Goal: Information Seeking & Learning: Compare options

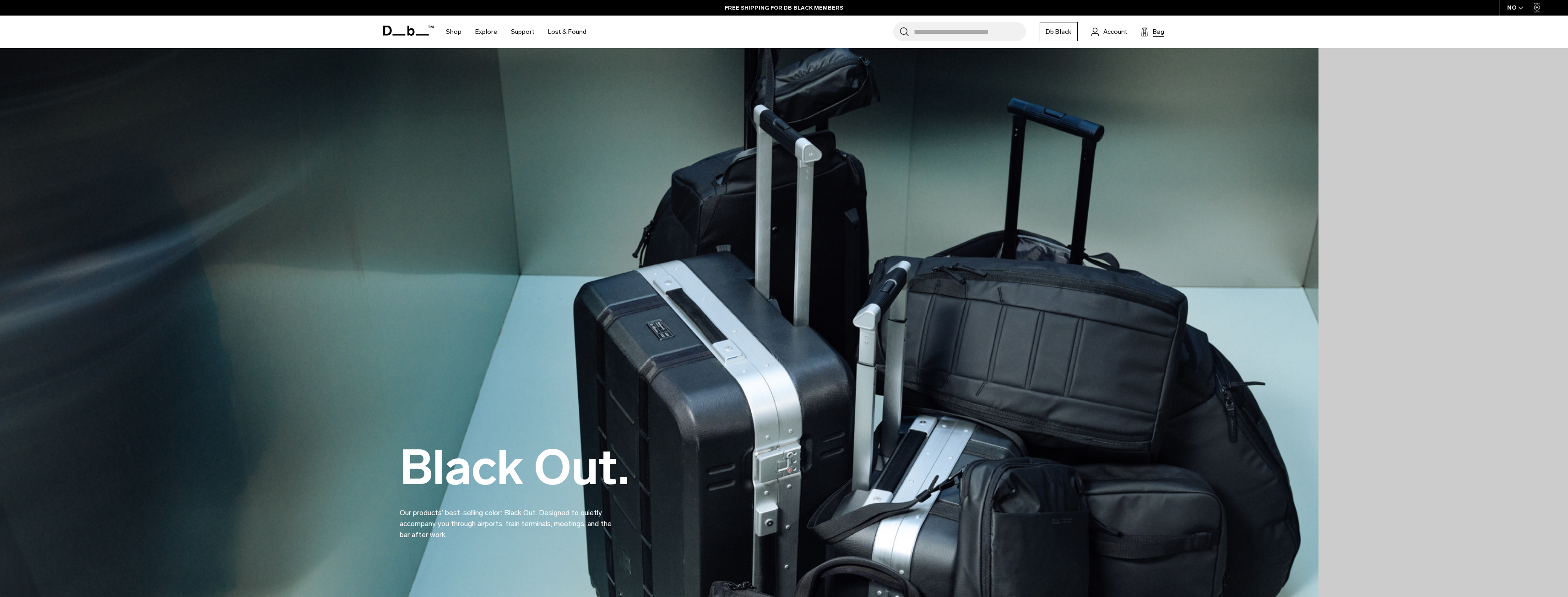
click at [1158, 30] on span "Bag" at bounding box center [1159, 31] width 12 height 9
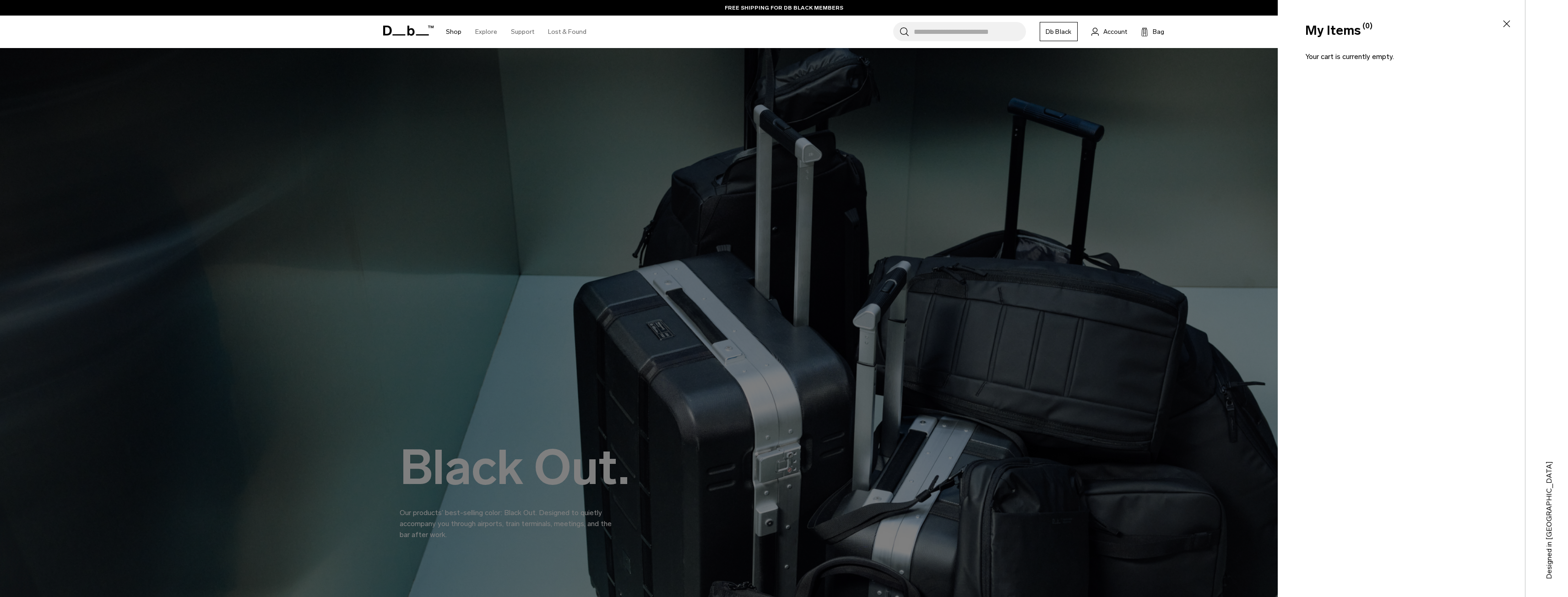
click at [450, 30] on link "Shop" at bounding box center [454, 31] width 15 height 33
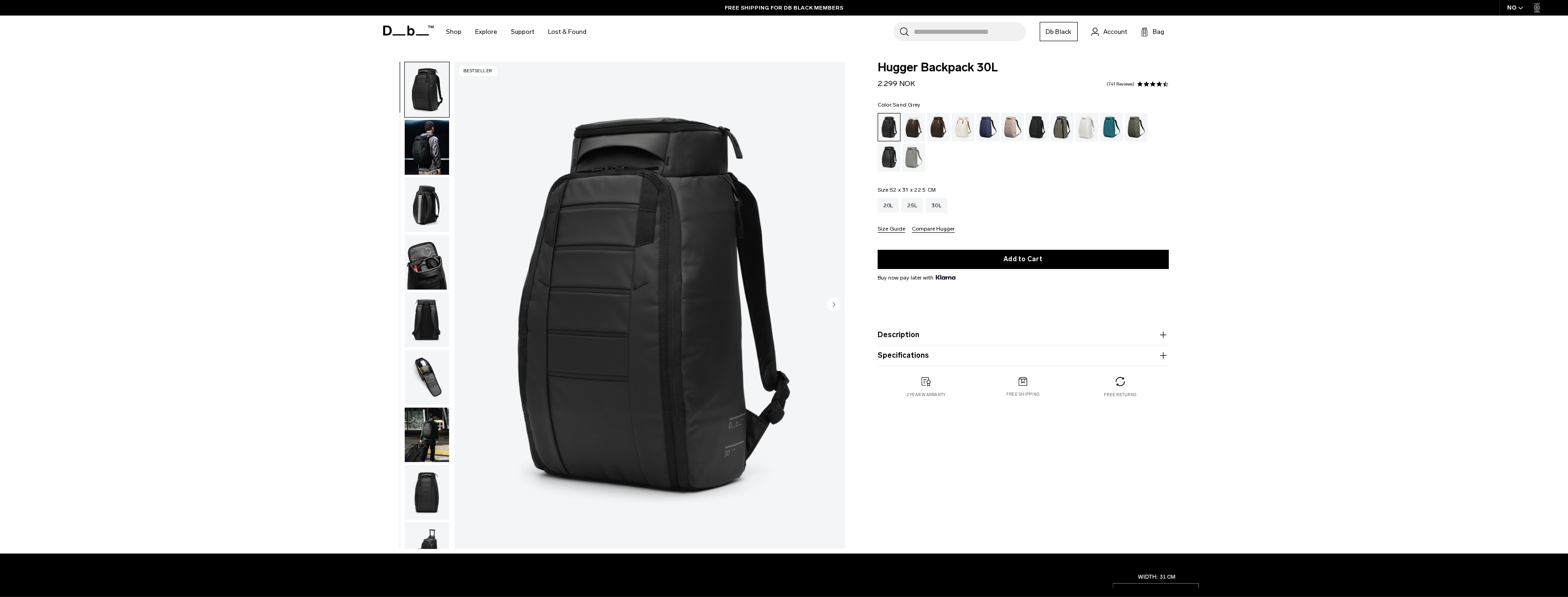
click at [903, 161] on div "Sand Grey" at bounding box center [914, 158] width 24 height 29
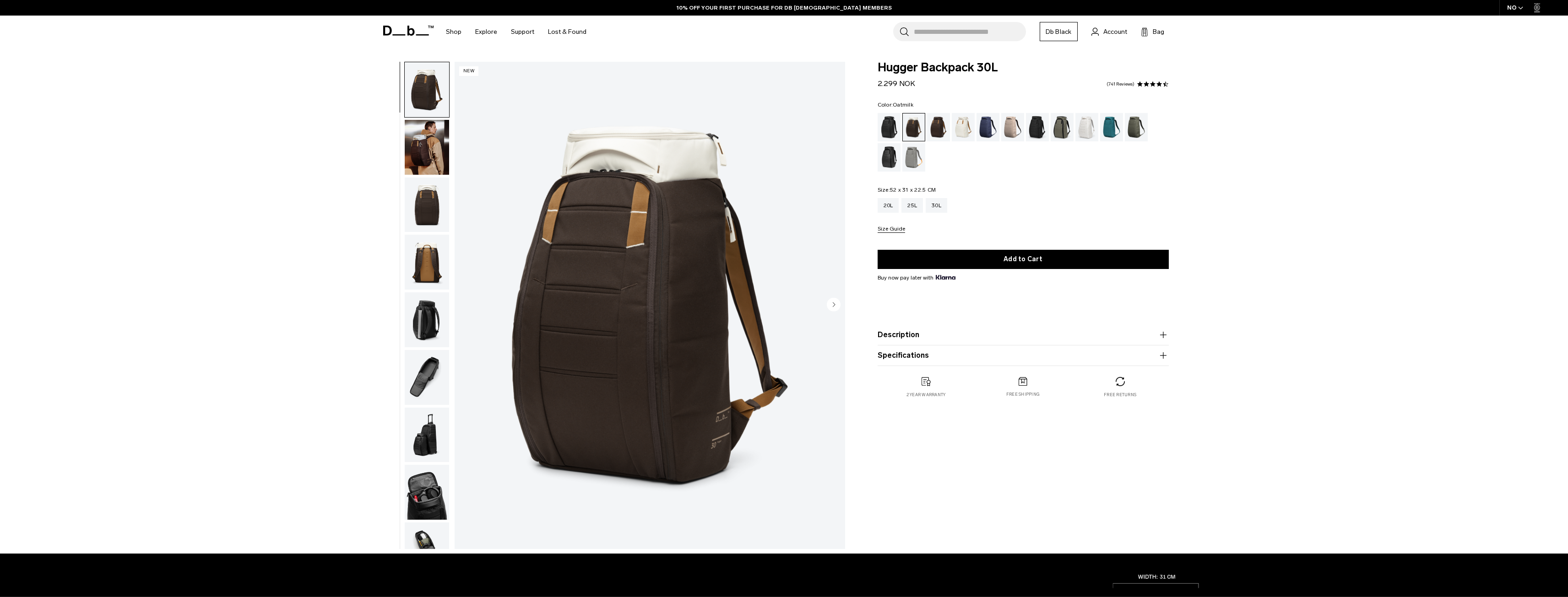
click at [952, 125] on div "Oatmilk" at bounding box center [964, 127] width 24 height 29
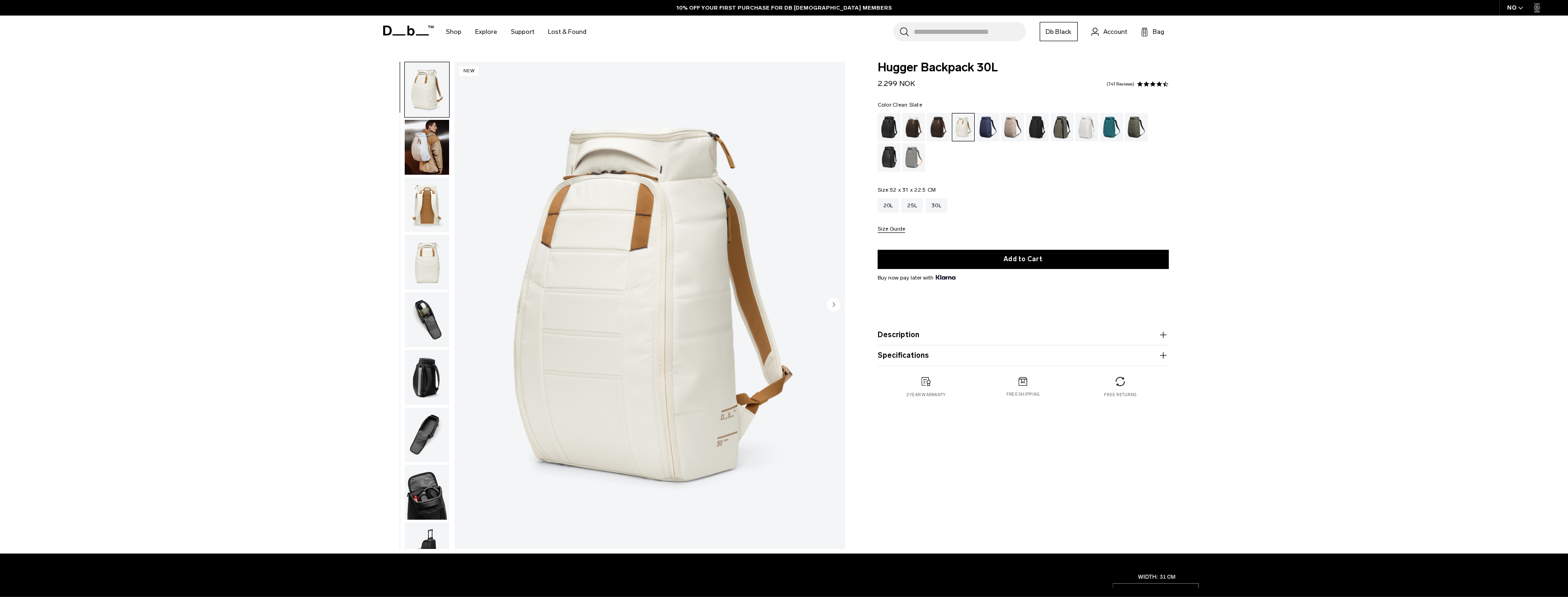
click at [1078, 126] on div "Clean Slate" at bounding box center [1087, 127] width 24 height 29
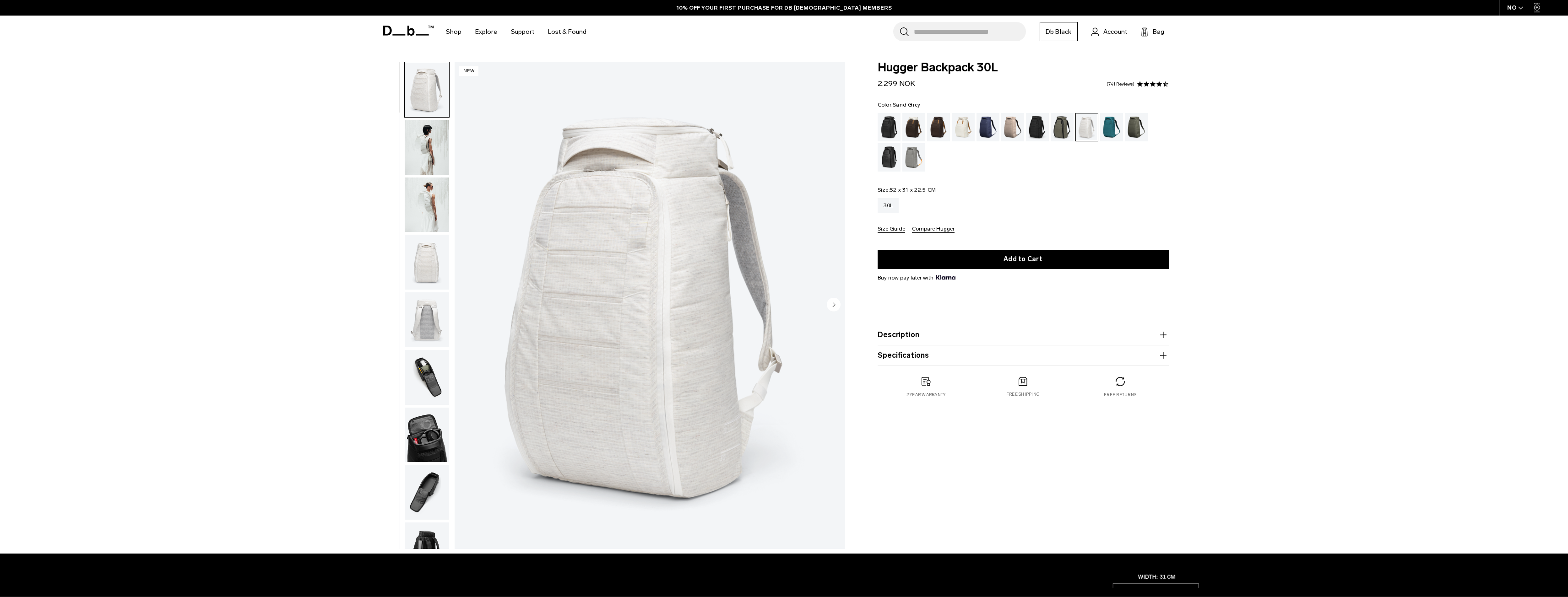
click at [919, 158] on div "Sand Grey" at bounding box center [914, 158] width 24 height 29
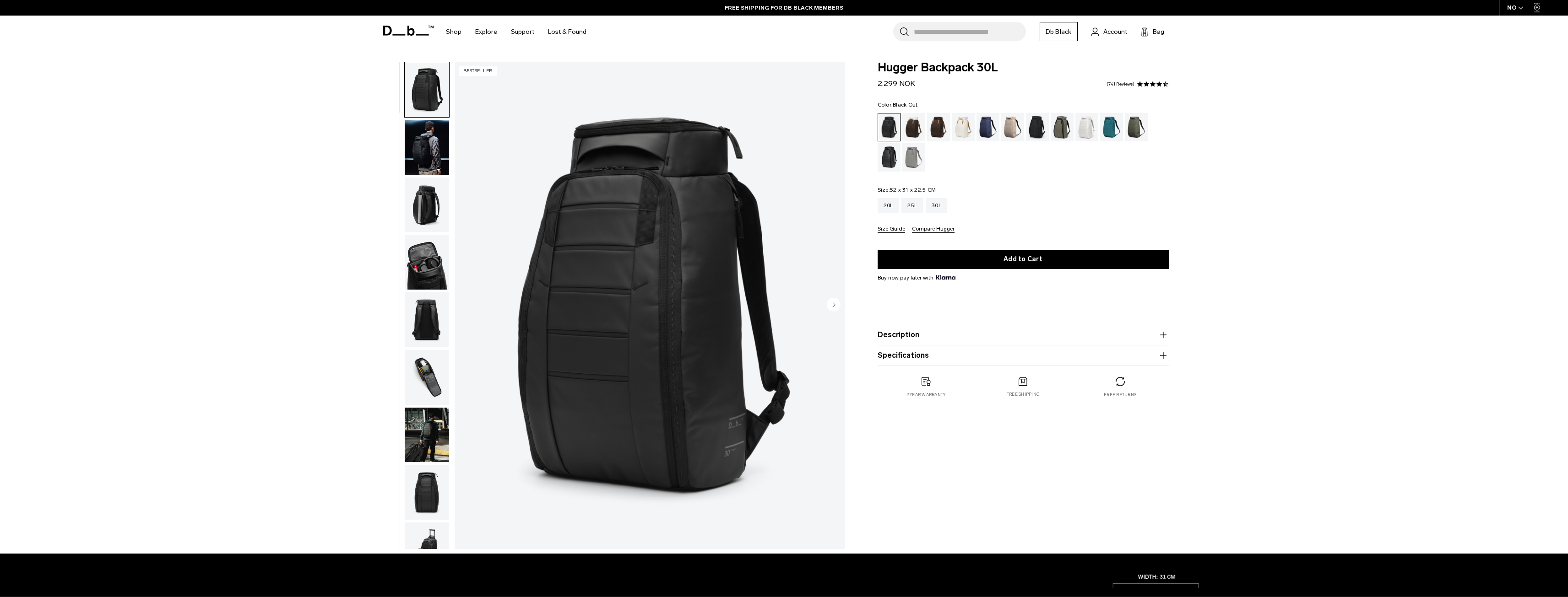
click at [419, 147] on img "button" at bounding box center [427, 147] width 45 height 55
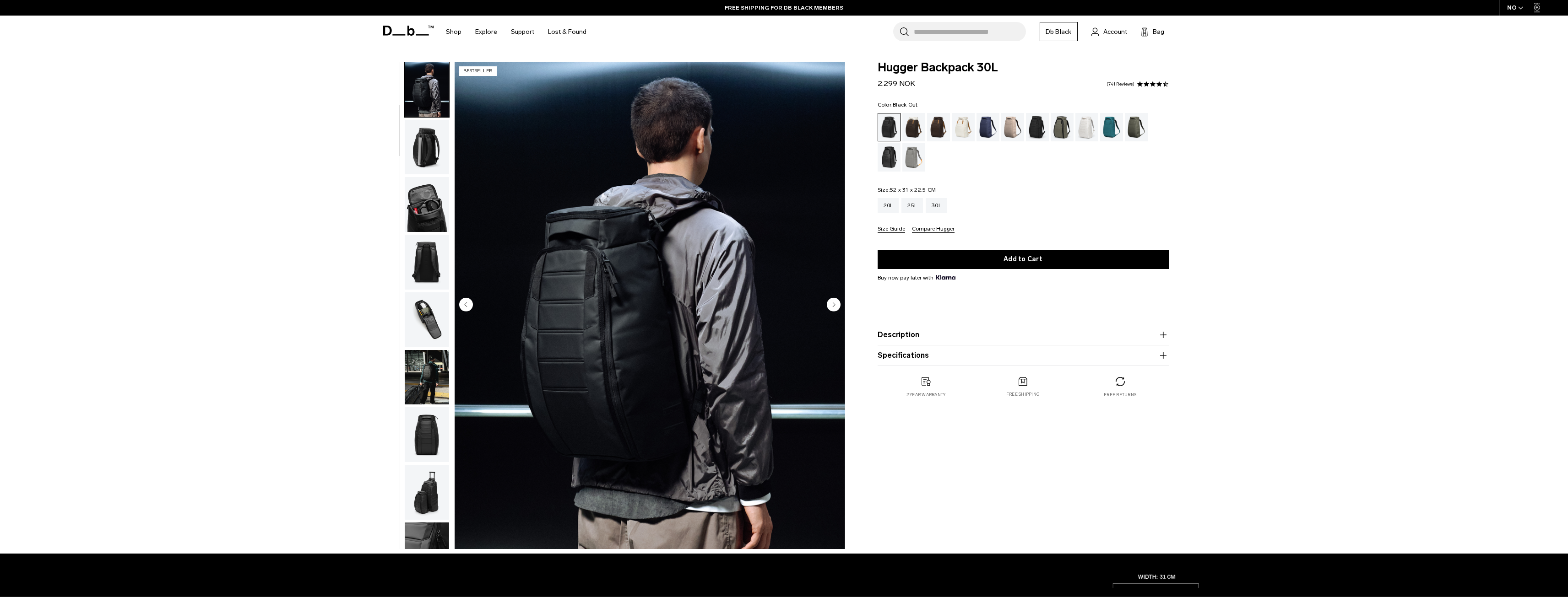
click at [419, 147] on img "button" at bounding box center [427, 147] width 45 height 55
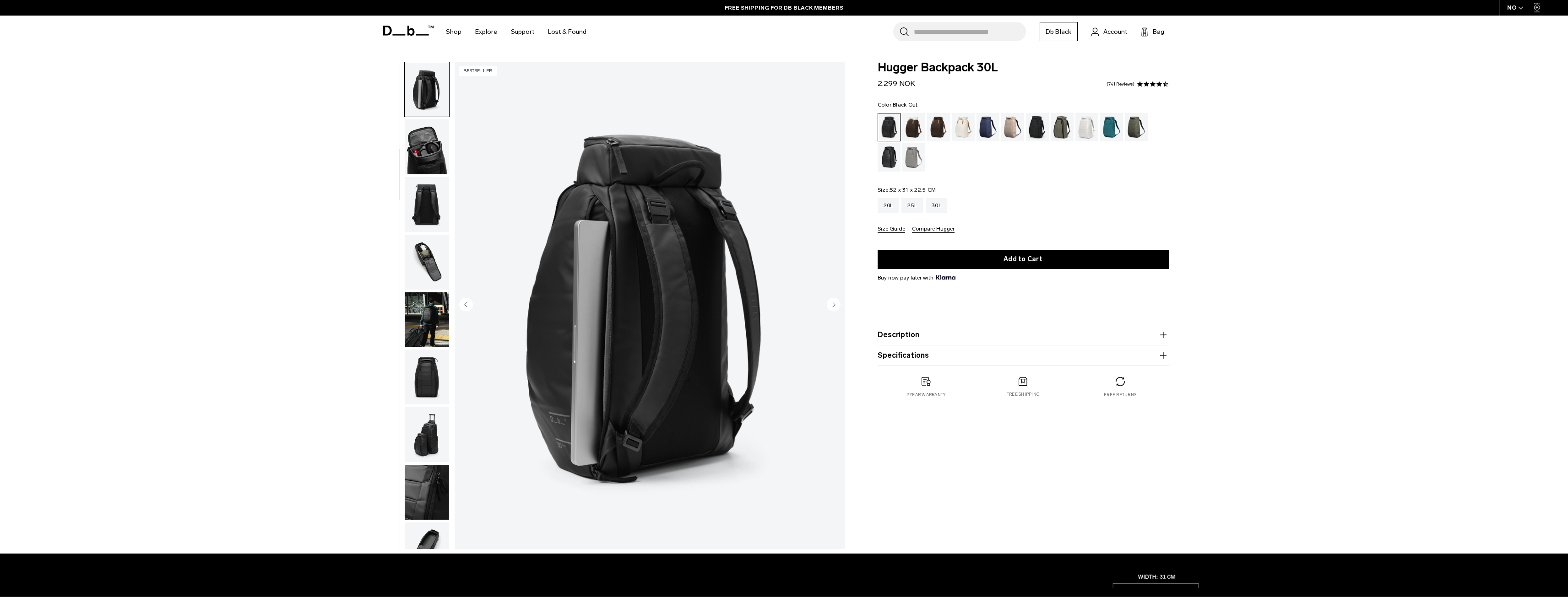
click at [419, 147] on img "button" at bounding box center [427, 147] width 45 height 55
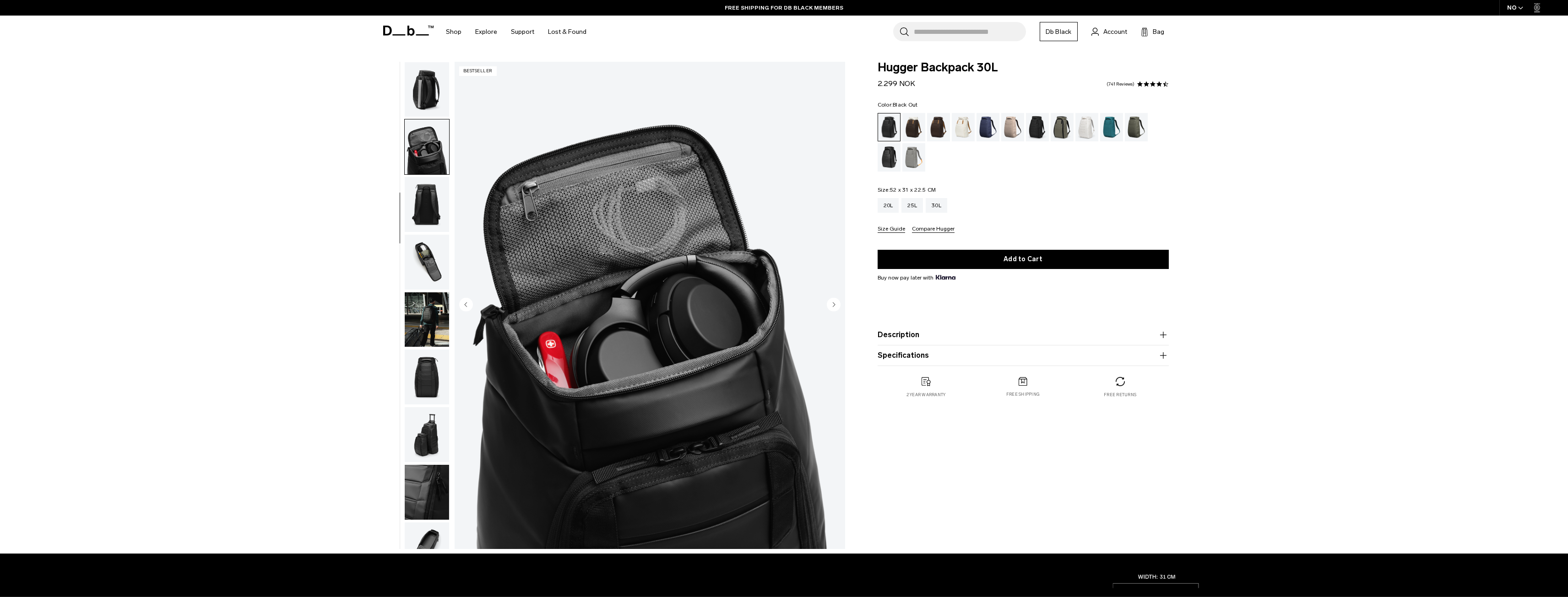
scroll to position [144, 0]
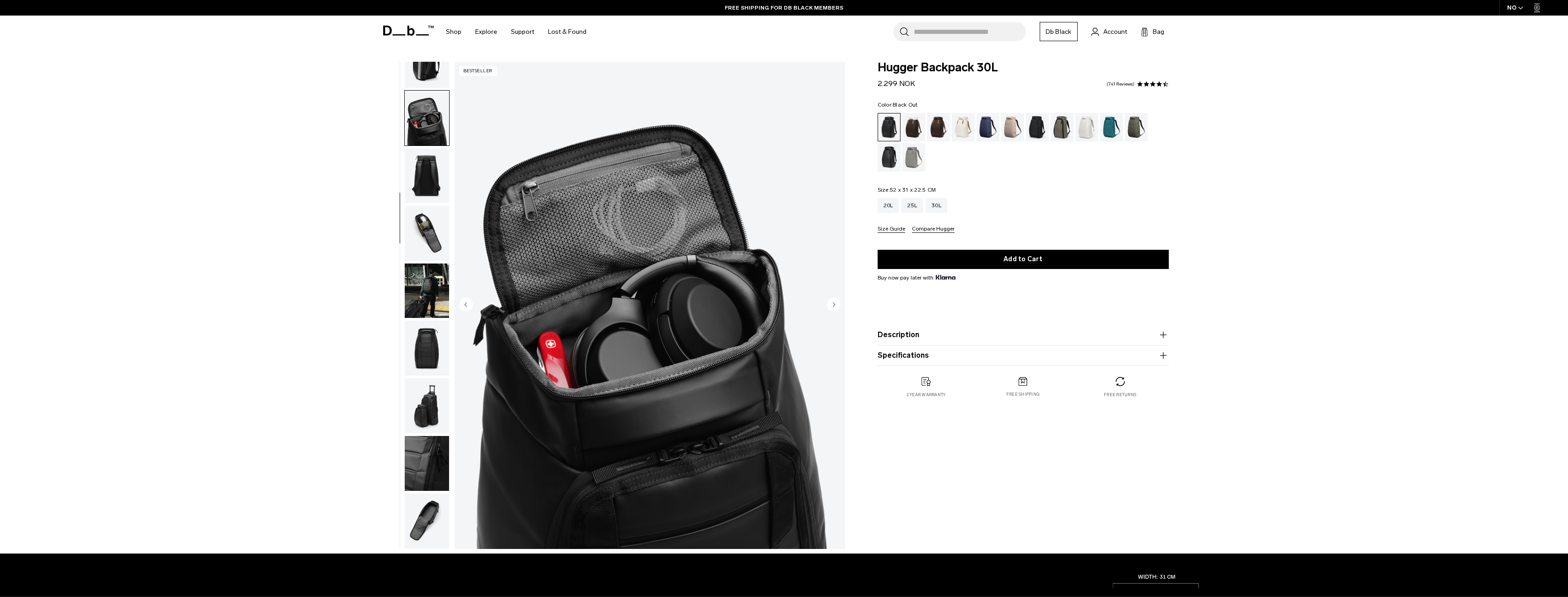
click at [437, 255] on img "button" at bounding box center [427, 233] width 45 height 55
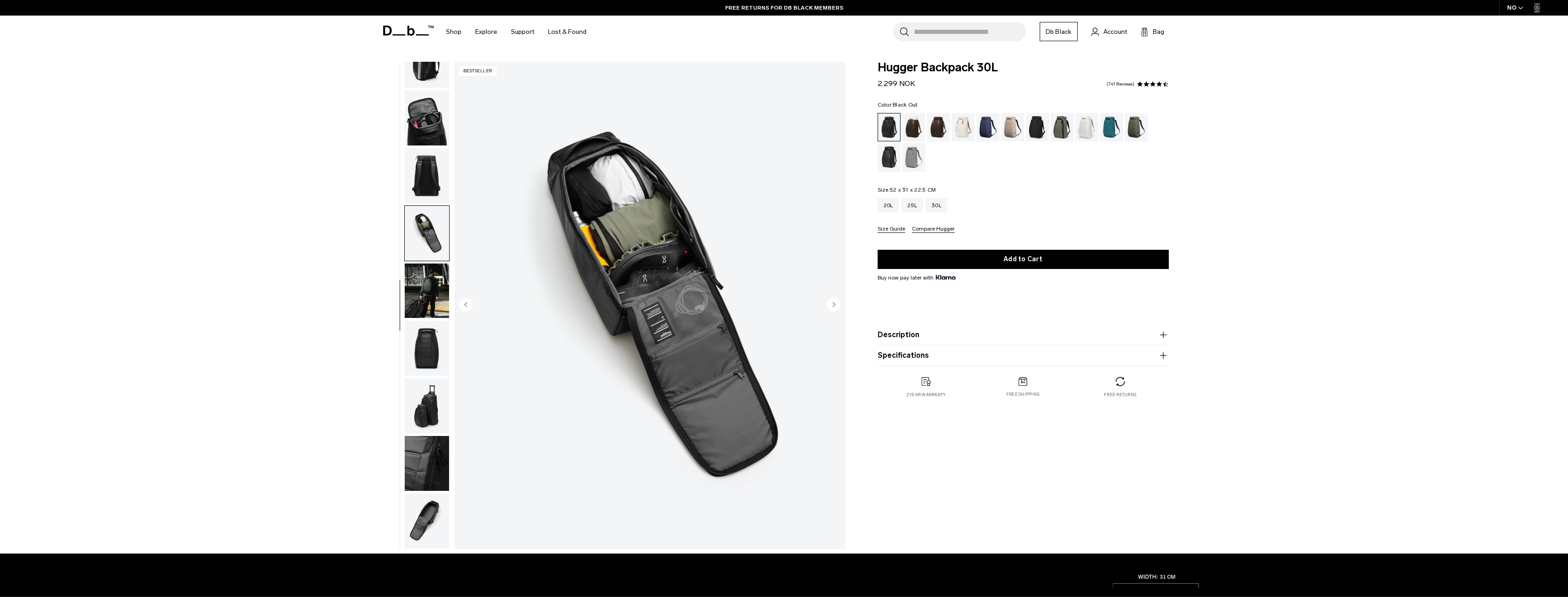
click at [423, 290] on img "button" at bounding box center [427, 291] width 45 height 55
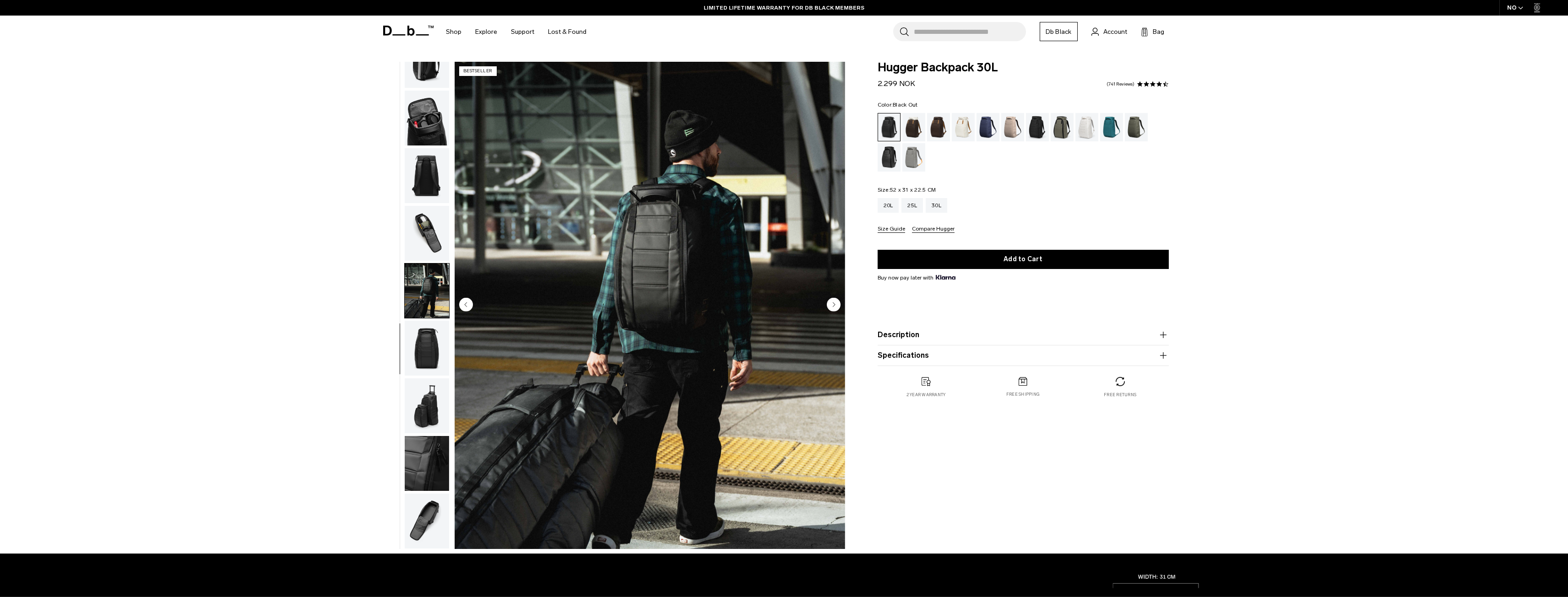
click at [438, 388] on img "button" at bounding box center [427, 406] width 45 height 55
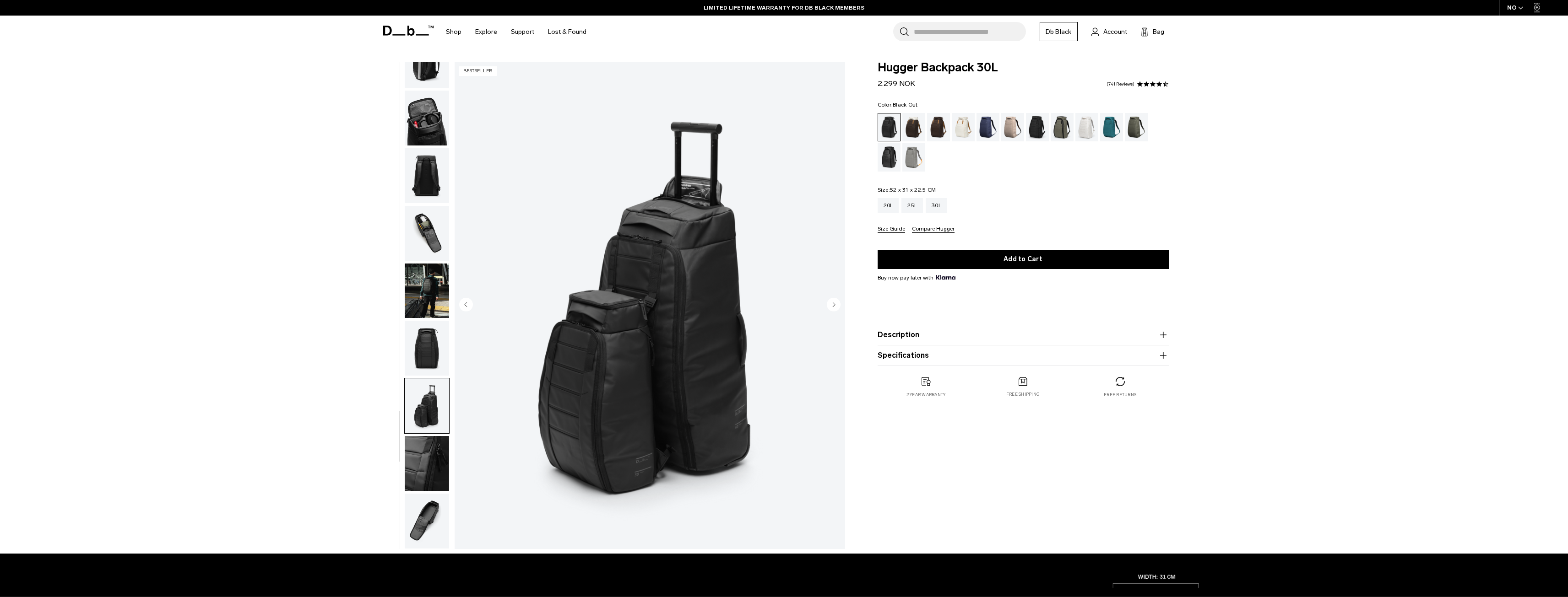
click at [435, 233] on img "button" at bounding box center [427, 233] width 45 height 55
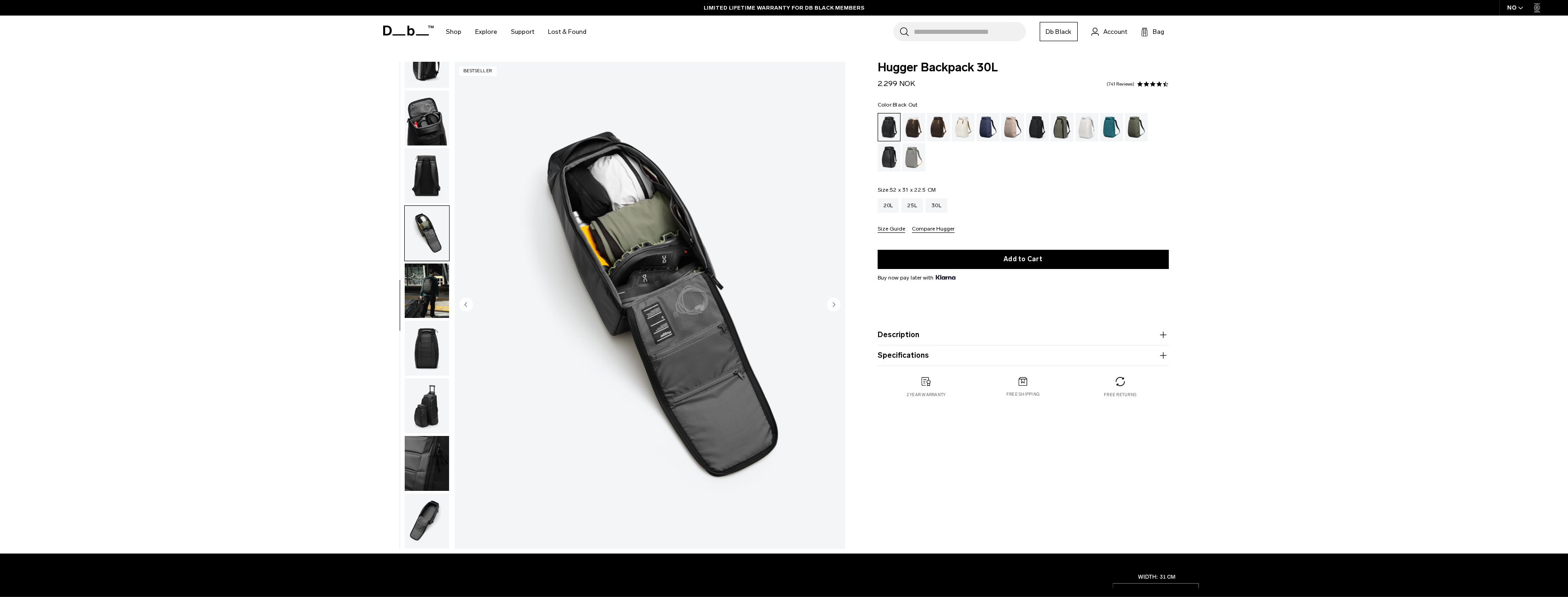
scroll to position [0, 0]
click at [421, 113] on img "button" at bounding box center [427, 117] width 45 height 55
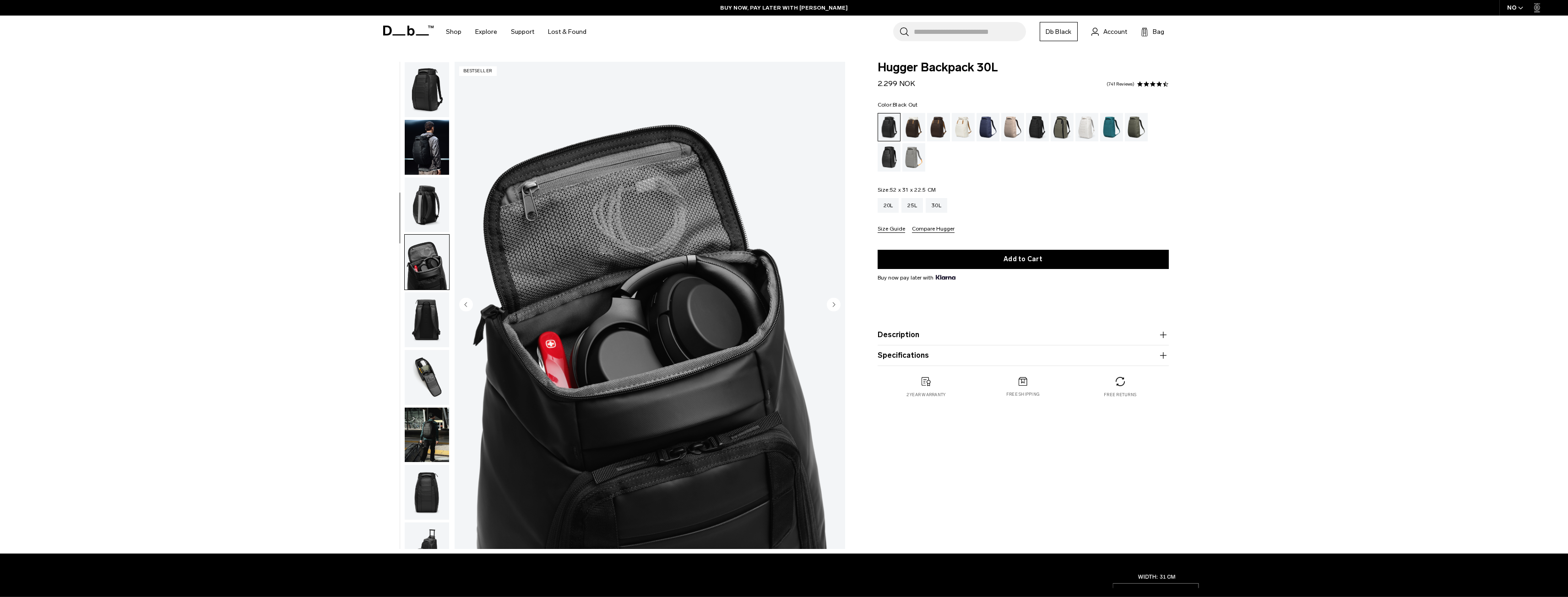
click at [440, 200] on img "button" at bounding box center [427, 205] width 45 height 55
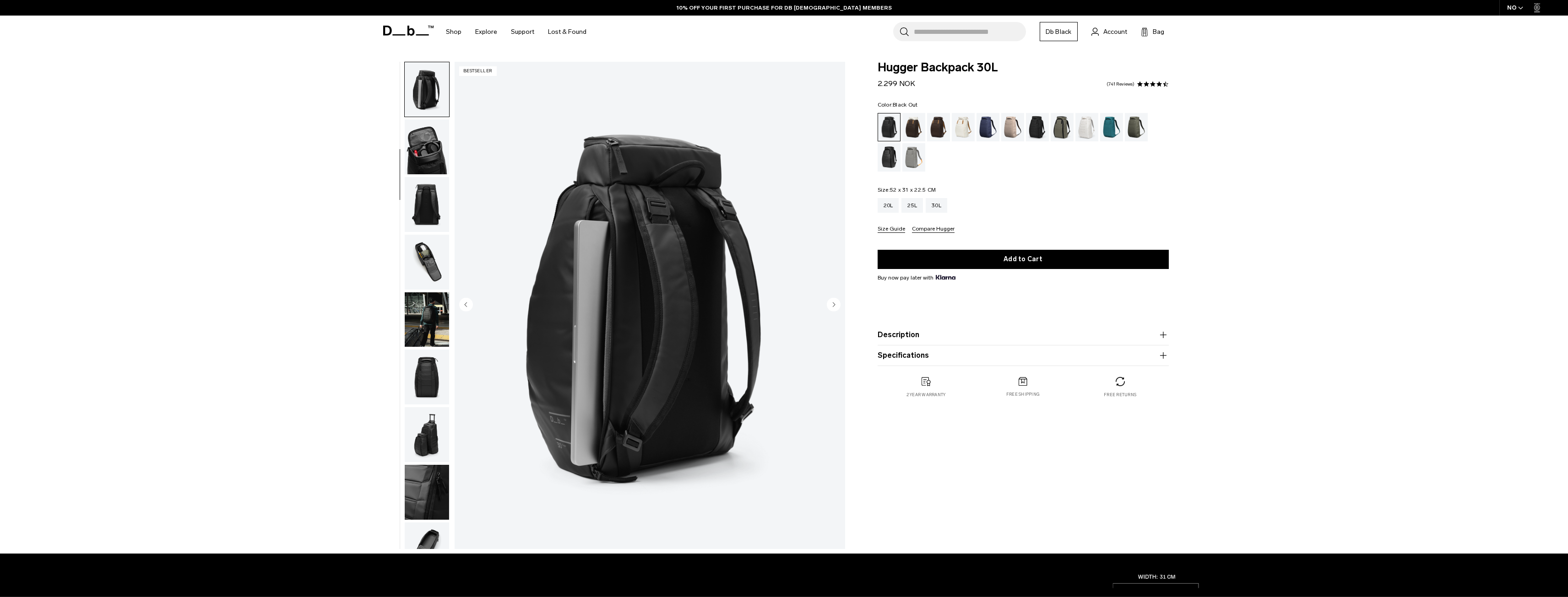
click at [444, 337] on img "button" at bounding box center [427, 320] width 45 height 55
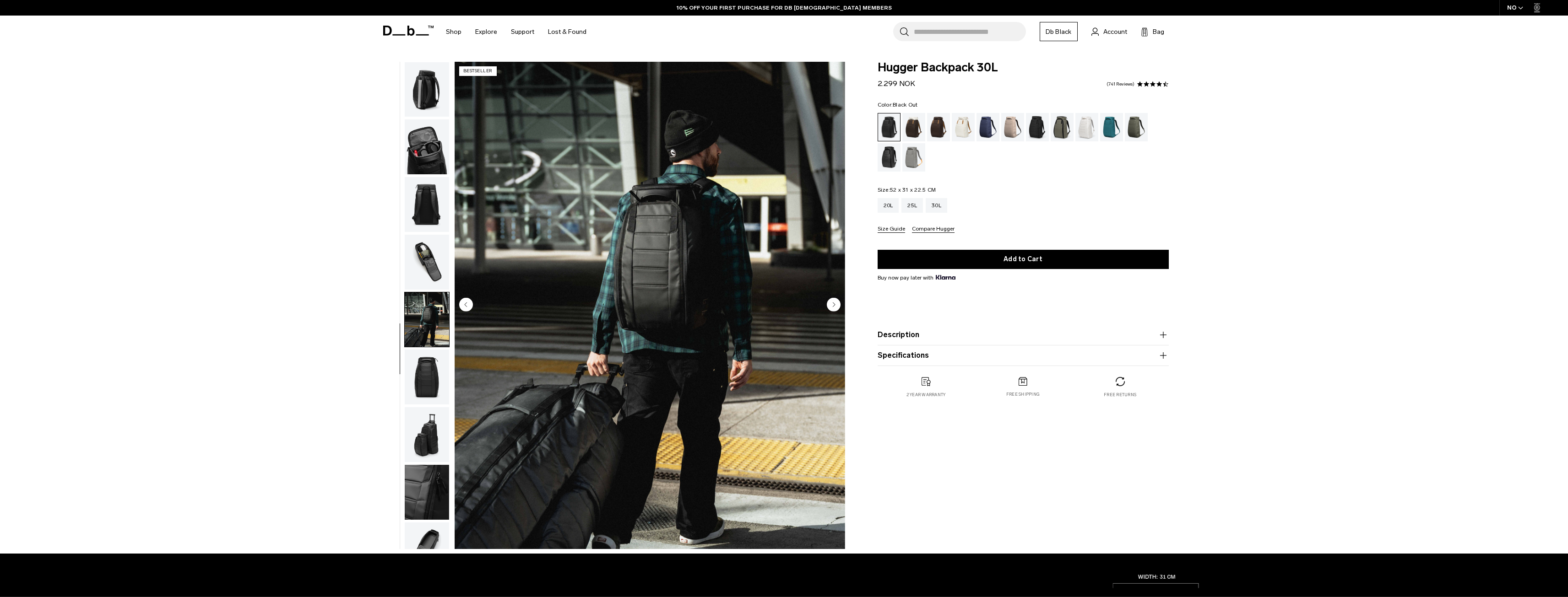
scroll to position [144, 0]
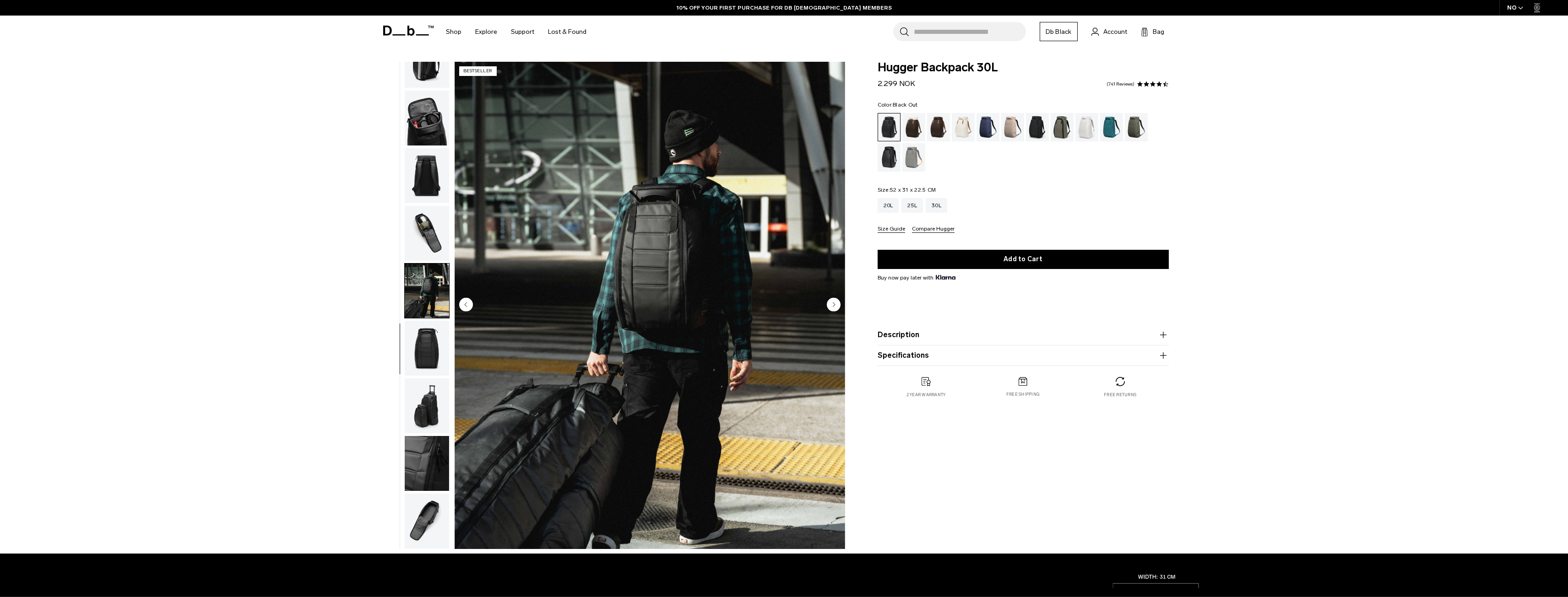
click at [440, 348] on img "button" at bounding box center [427, 348] width 45 height 55
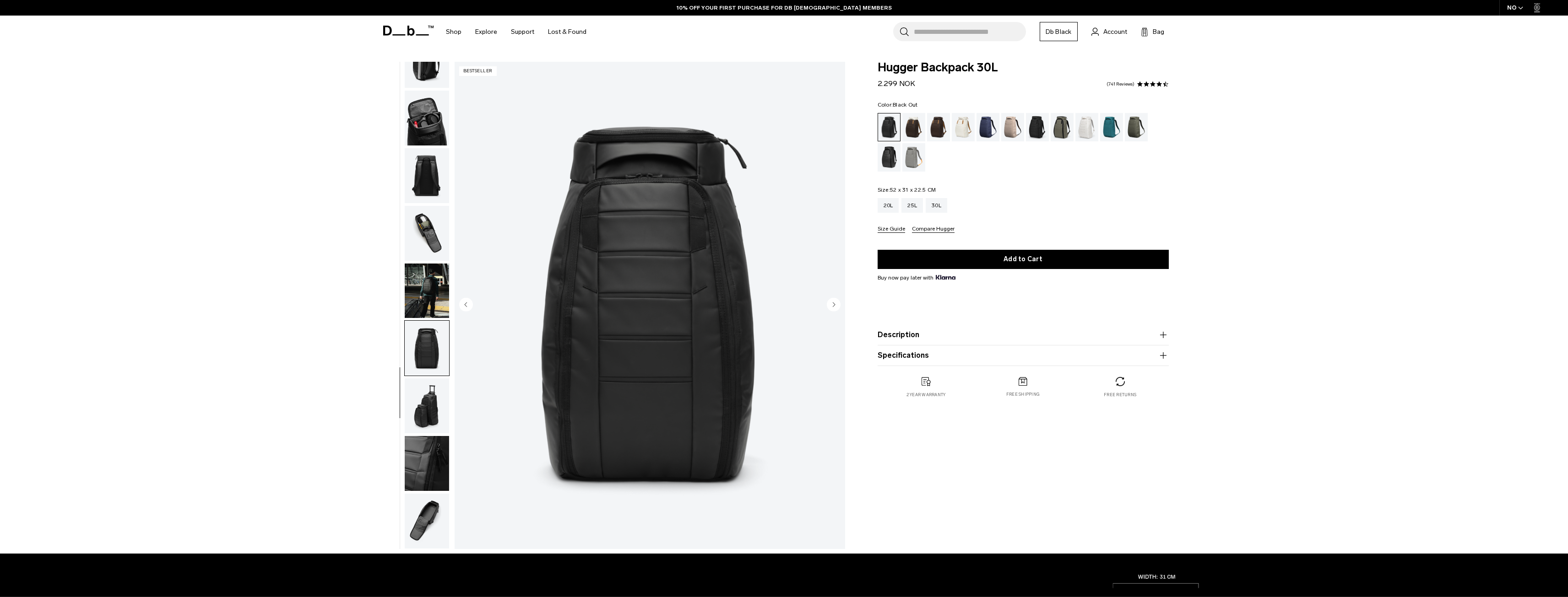
click at [434, 429] on img "button" at bounding box center [427, 406] width 45 height 55
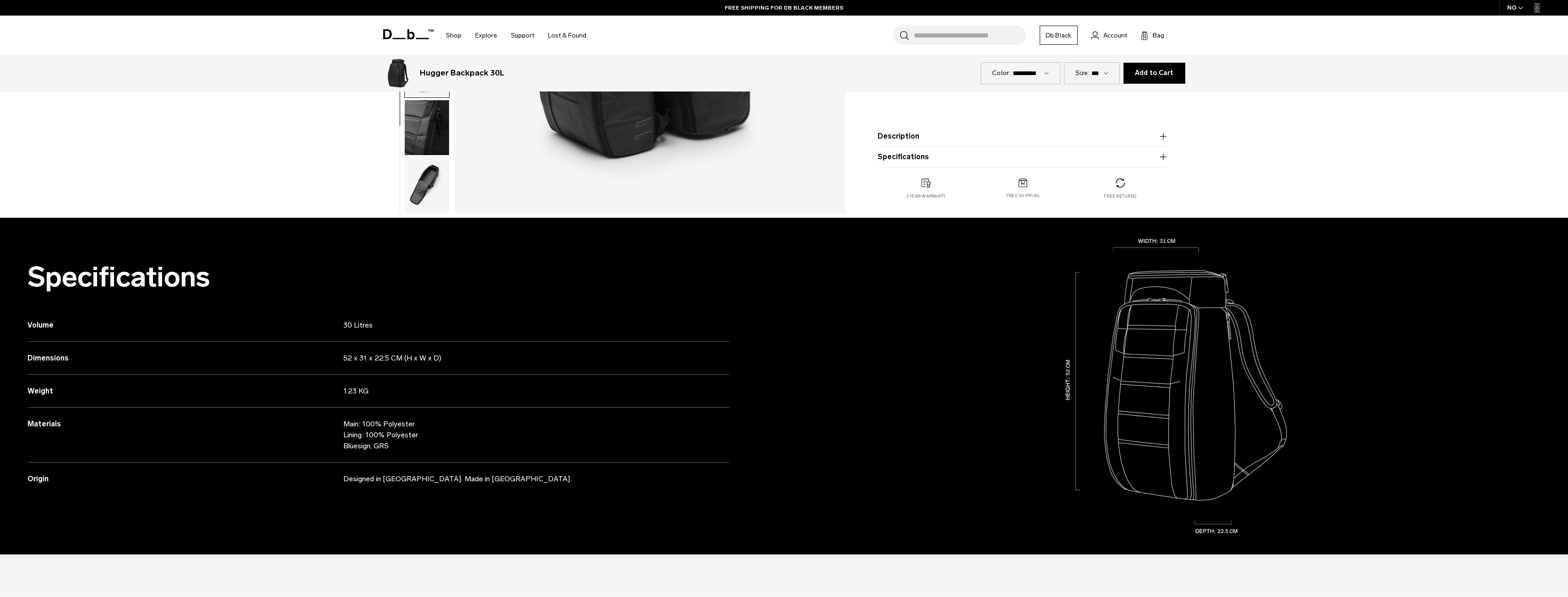
scroll to position [275, 0]
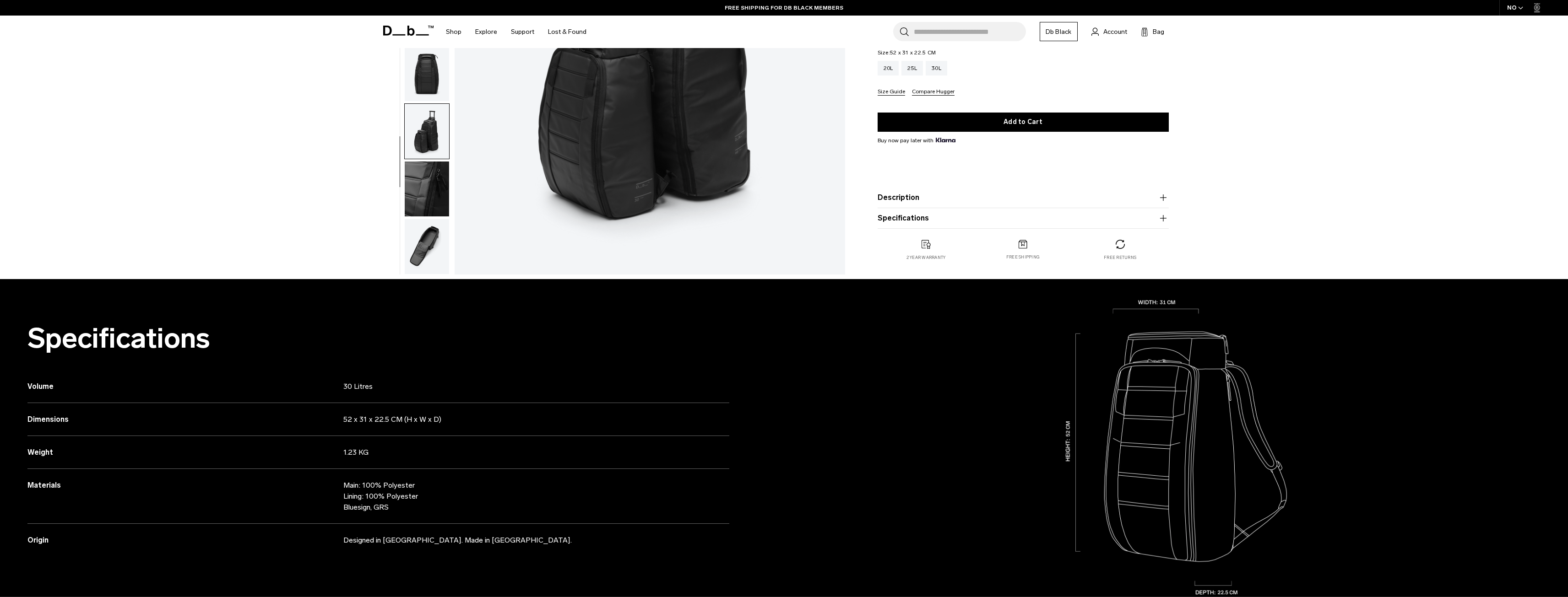
click at [420, 273] on img "button" at bounding box center [427, 246] width 45 height 55
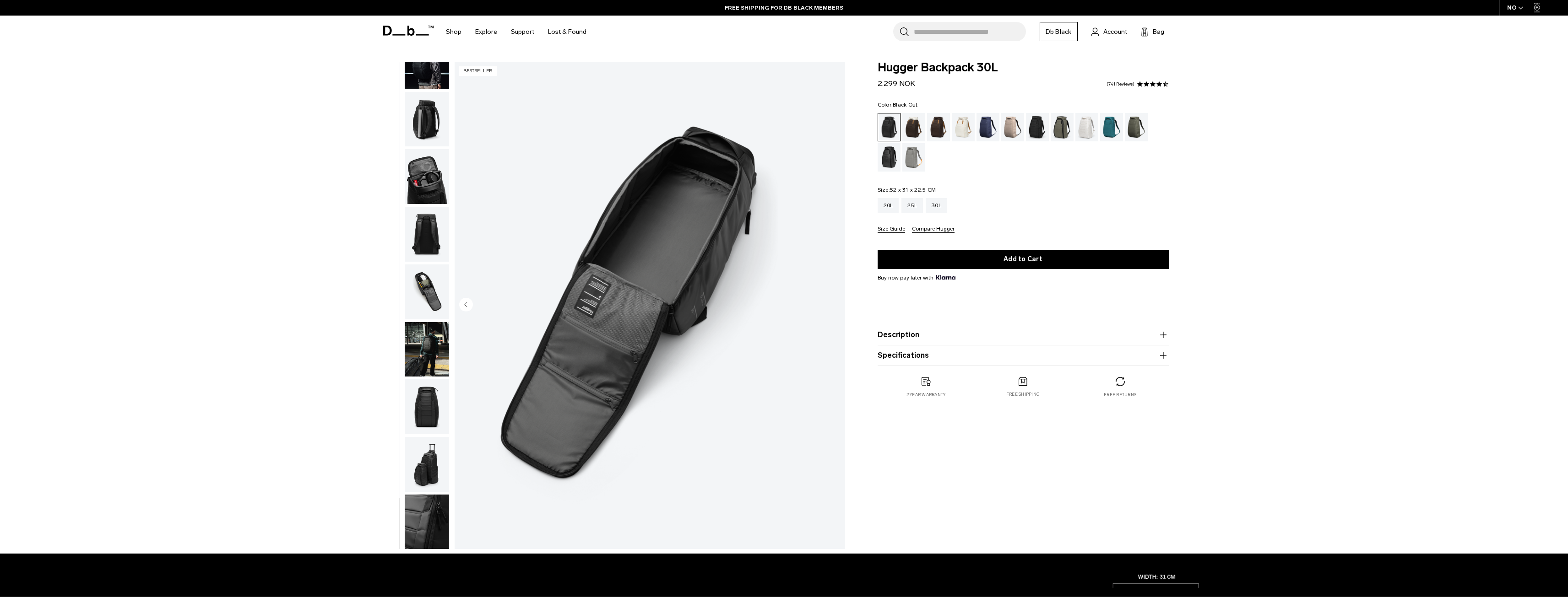
scroll to position [0, 0]
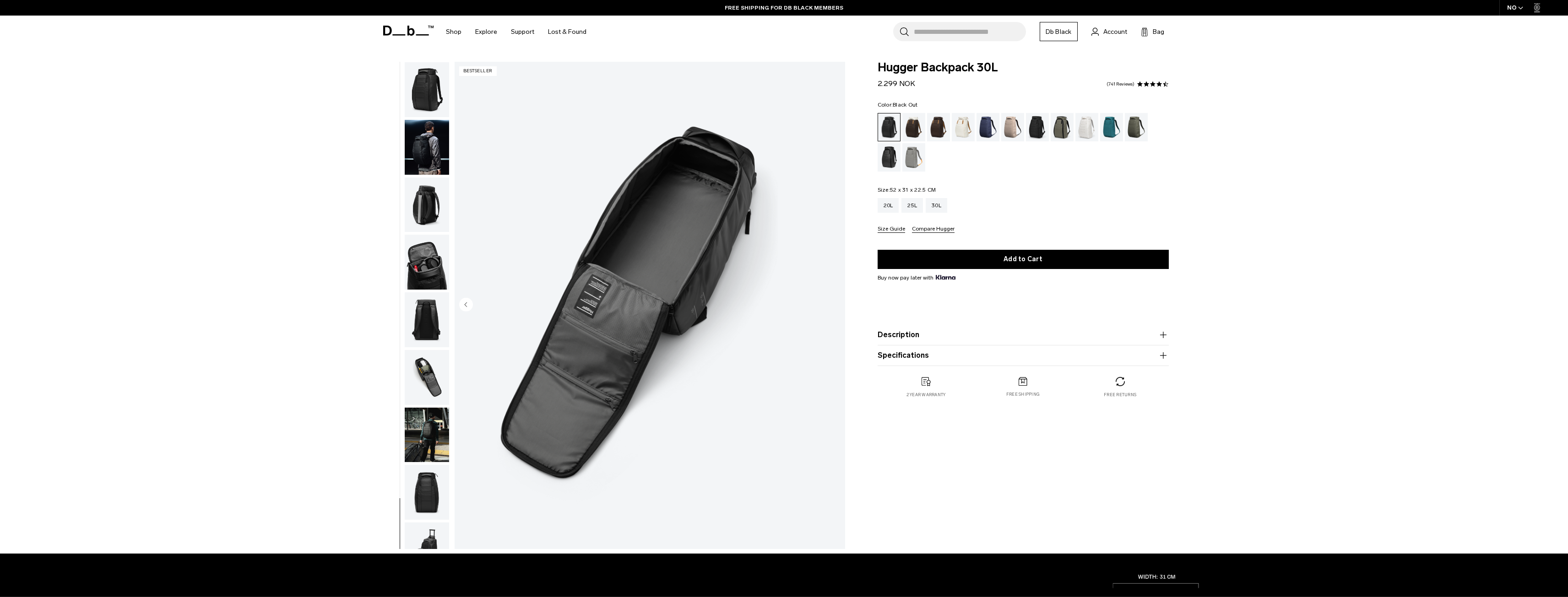
click at [436, 120] on img "button" at bounding box center [427, 147] width 45 height 55
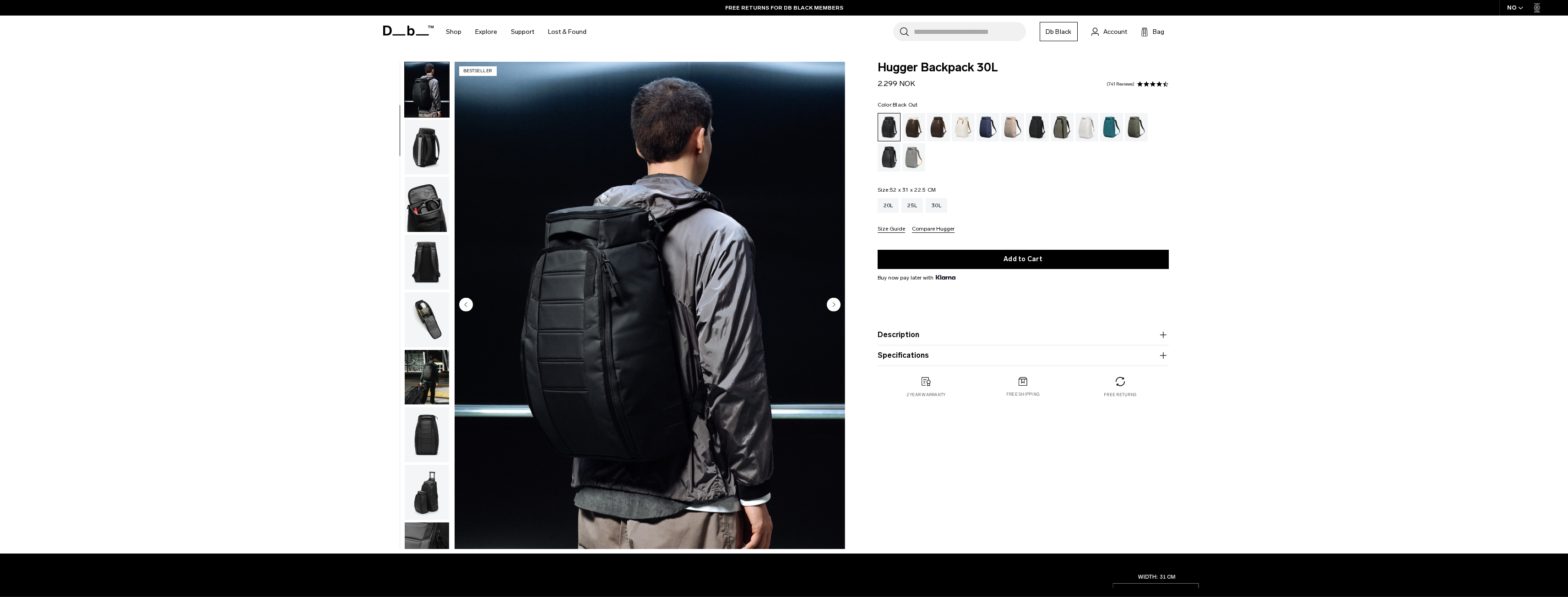
click at [434, 225] on img "button" at bounding box center [427, 204] width 45 height 55
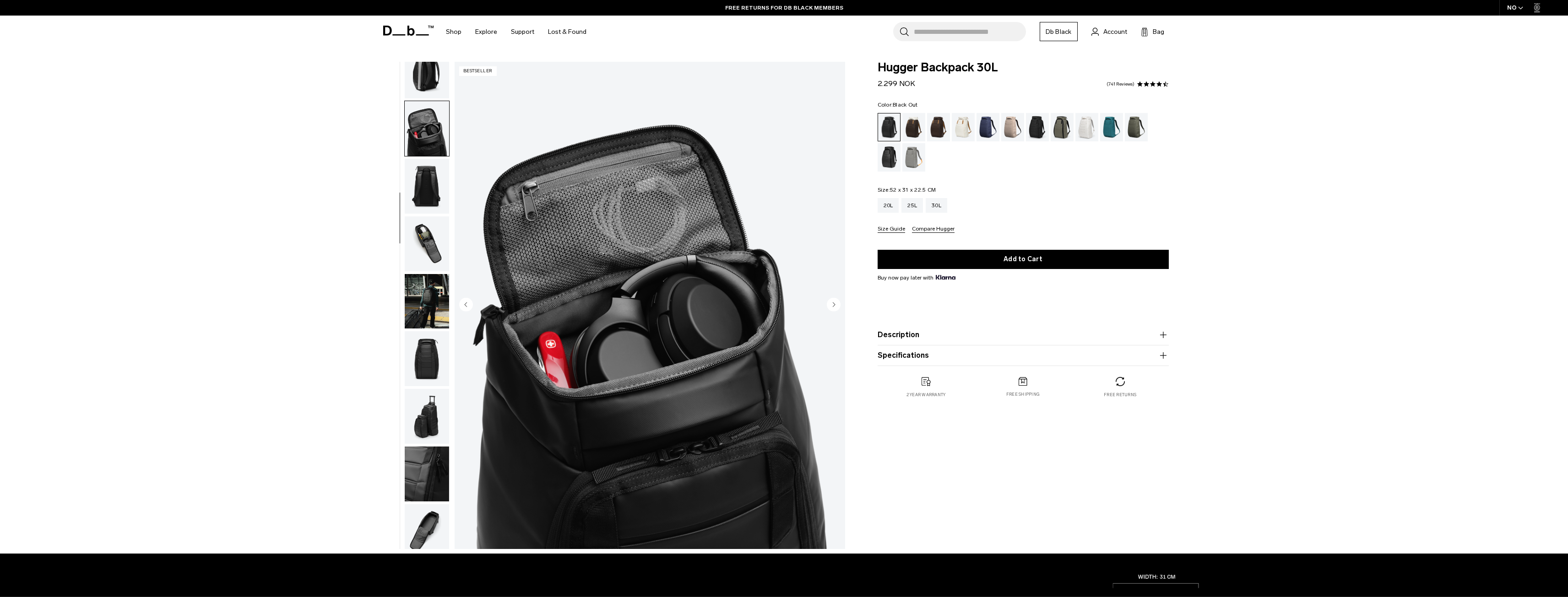
scroll to position [144, 0]
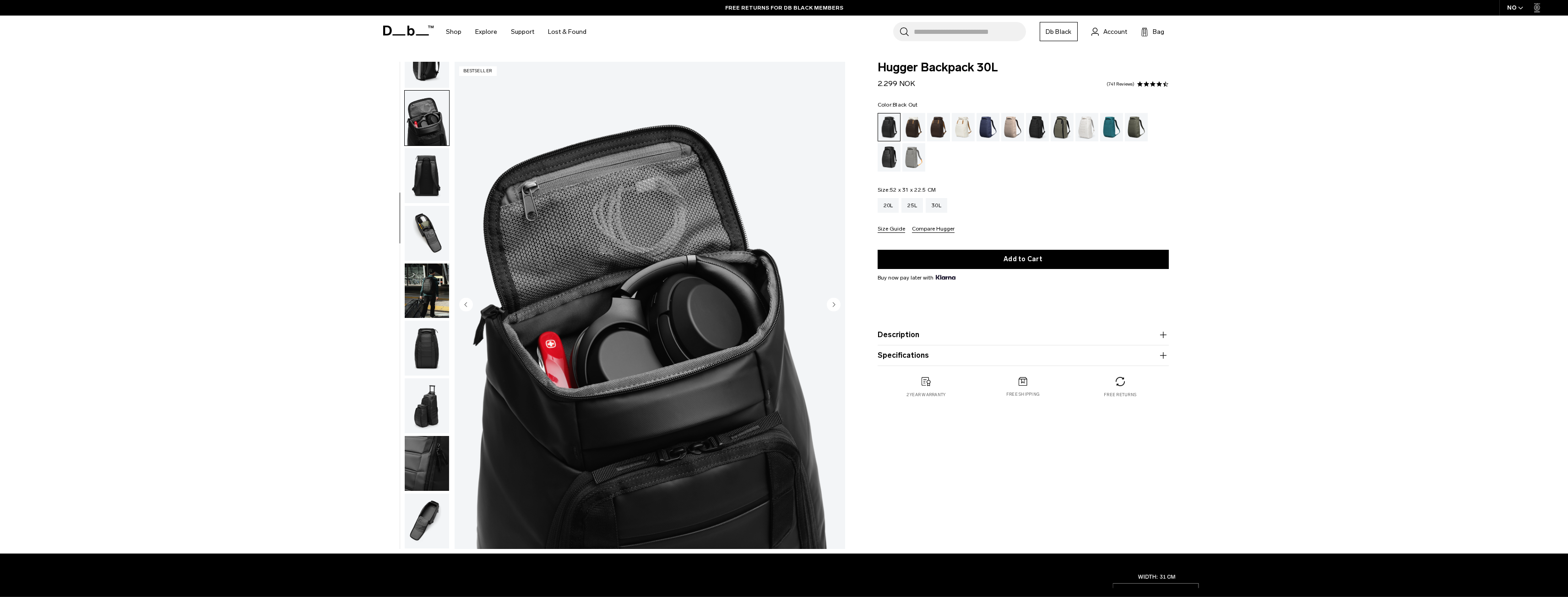
click at [434, 225] on img "button" at bounding box center [427, 233] width 45 height 55
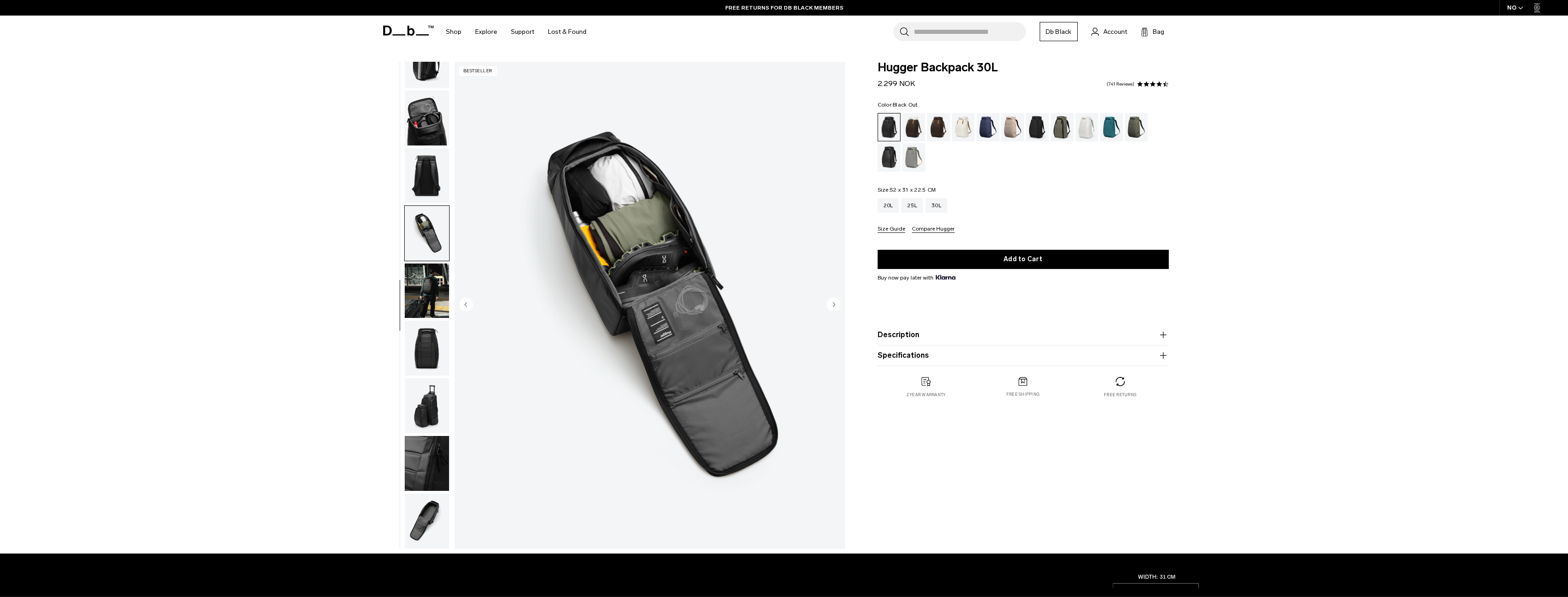
click at [425, 162] on img "button" at bounding box center [427, 175] width 45 height 55
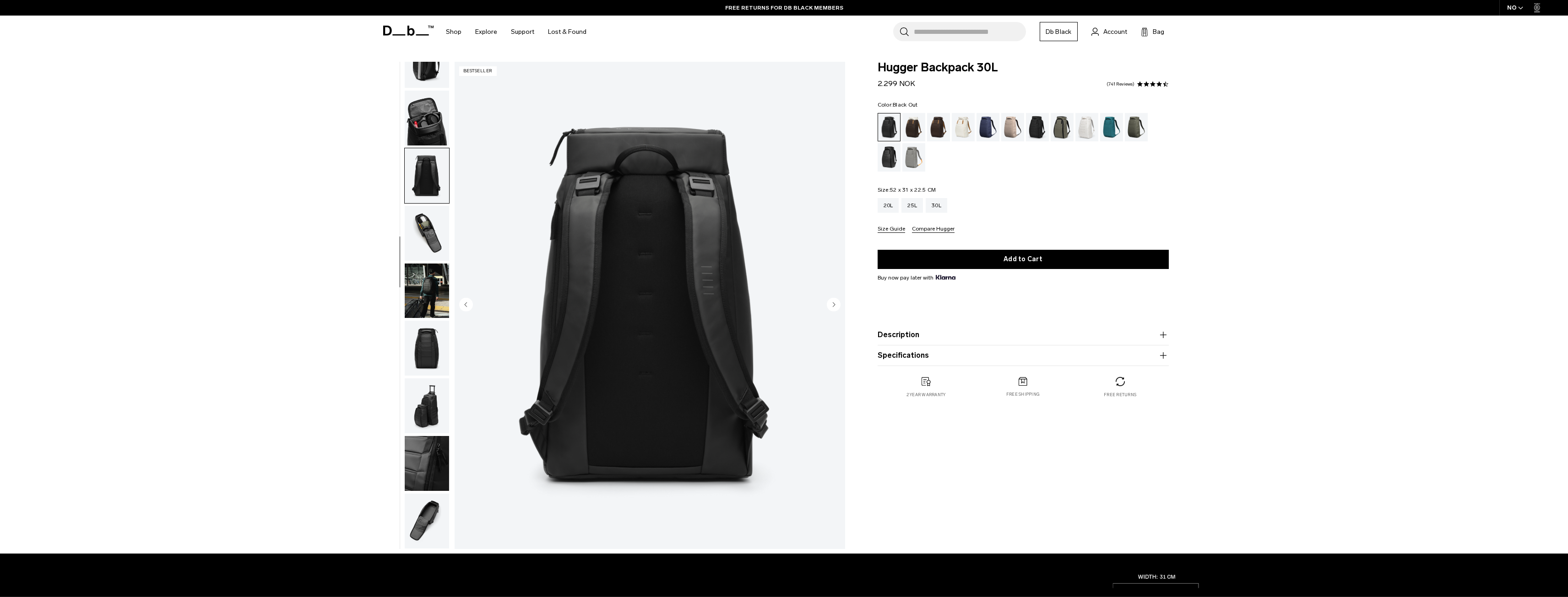
click at [430, 109] on img "button" at bounding box center [427, 117] width 45 height 55
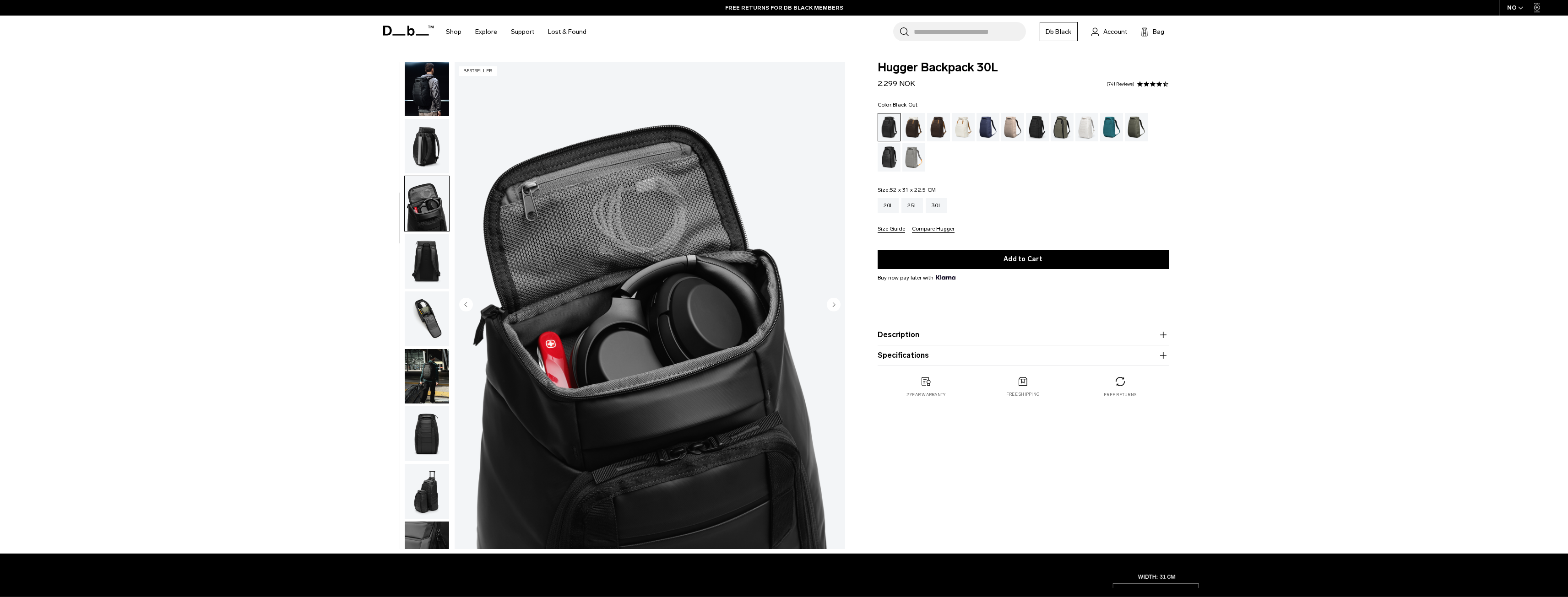
scroll to position [0, 0]
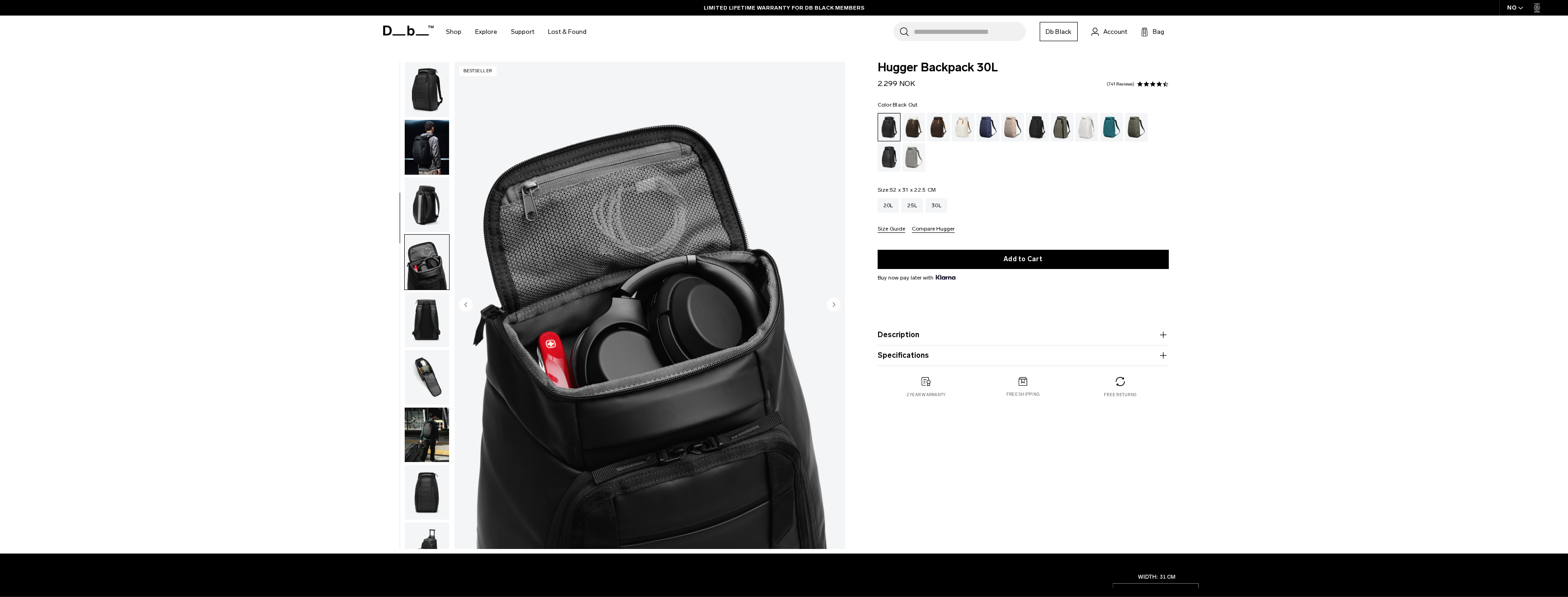
click at [430, 210] on img "button" at bounding box center [427, 205] width 45 height 55
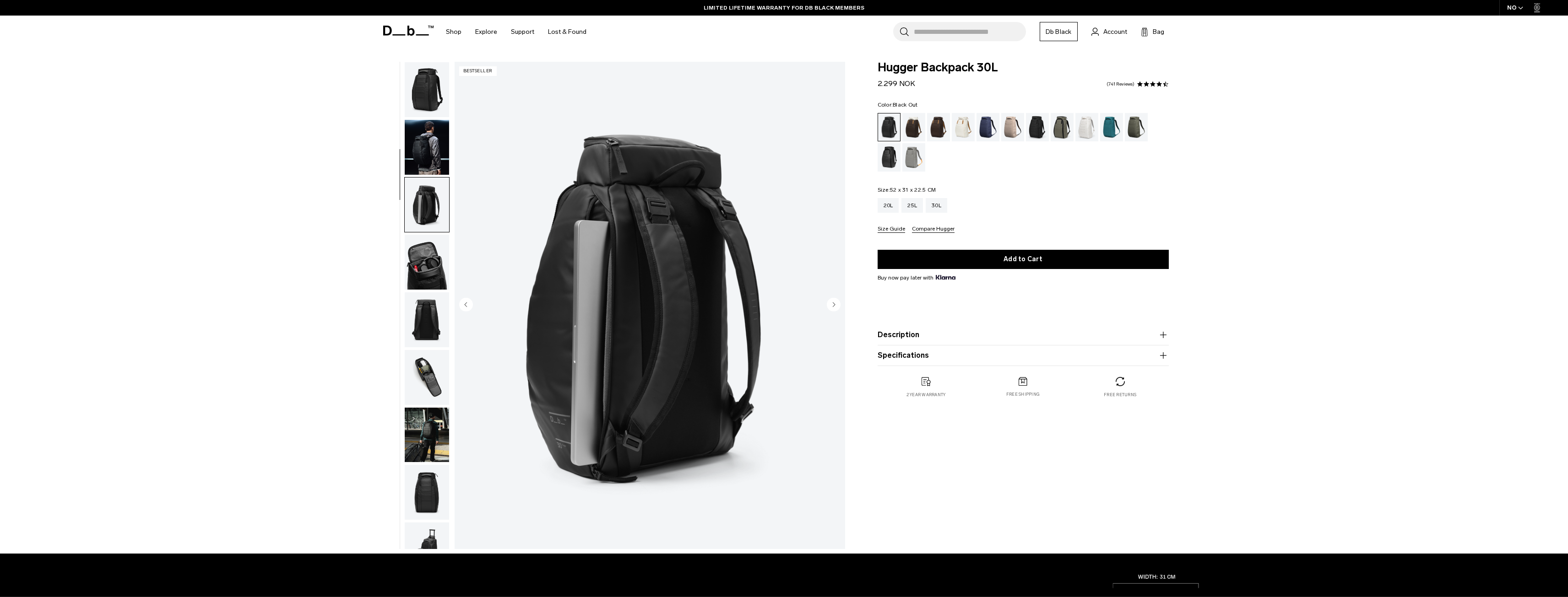
click at [439, 150] on img "button" at bounding box center [427, 147] width 45 height 55
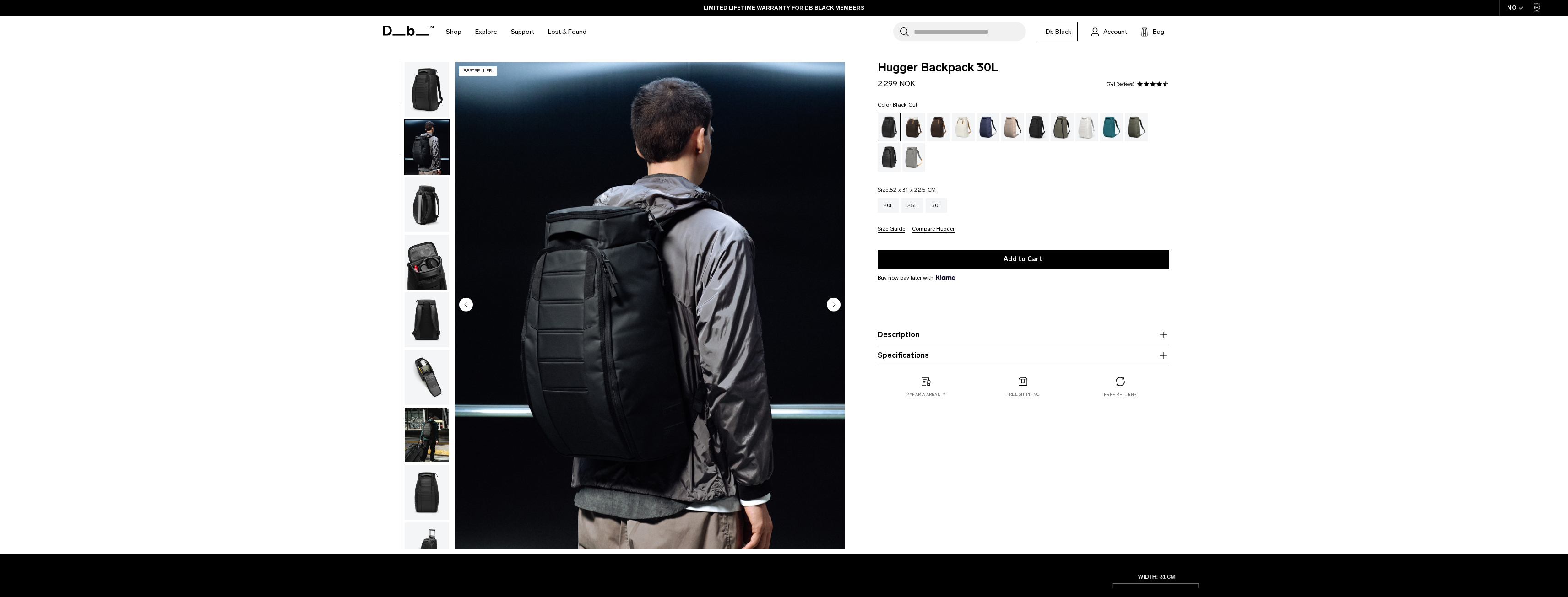
scroll to position [57, 0]
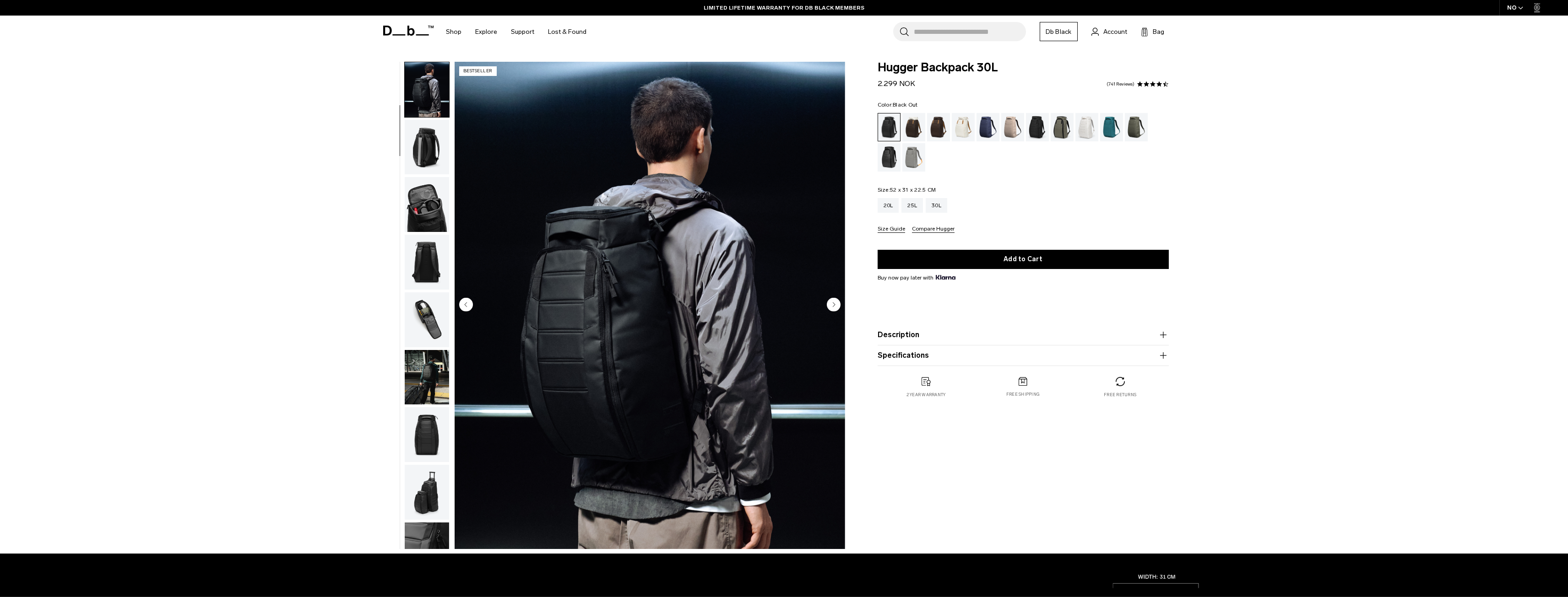
click at [837, 303] on circle "Next slide" at bounding box center [833, 304] width 13 height 13
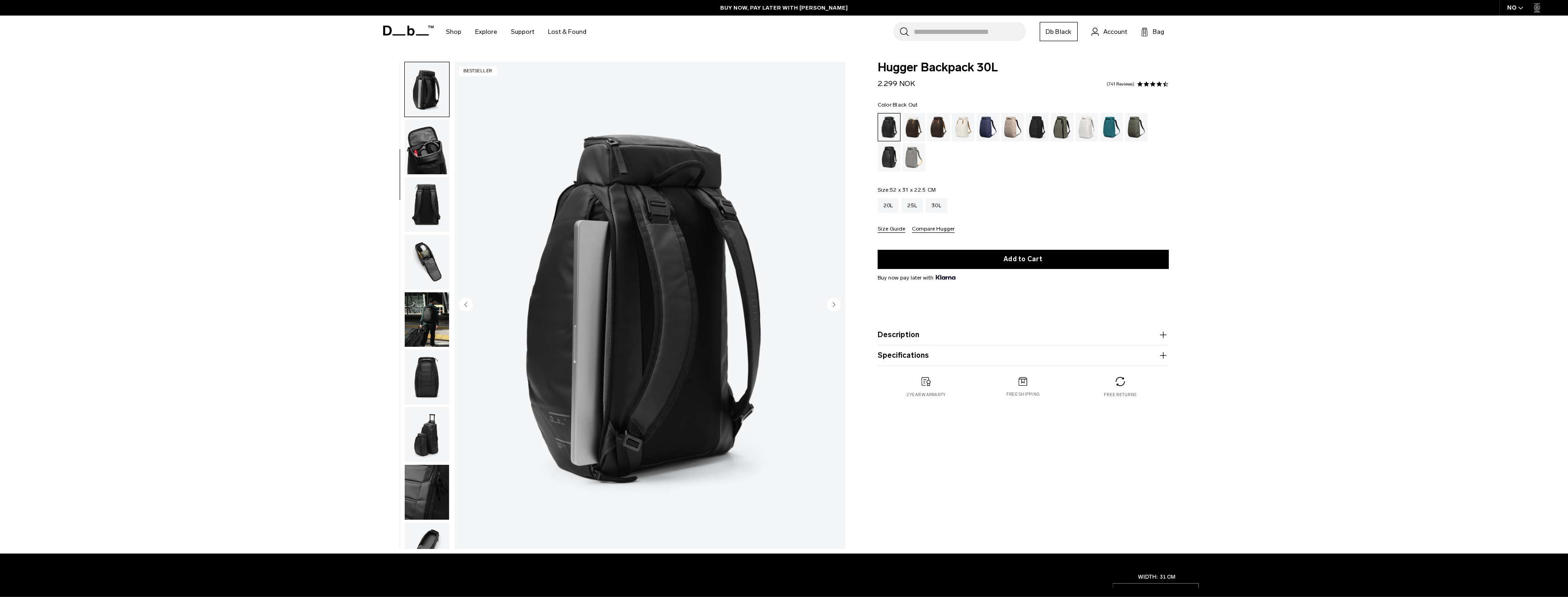
click at [837, 303] on circle "Next slide" at bounding box center [833, 304] width 13 height 13
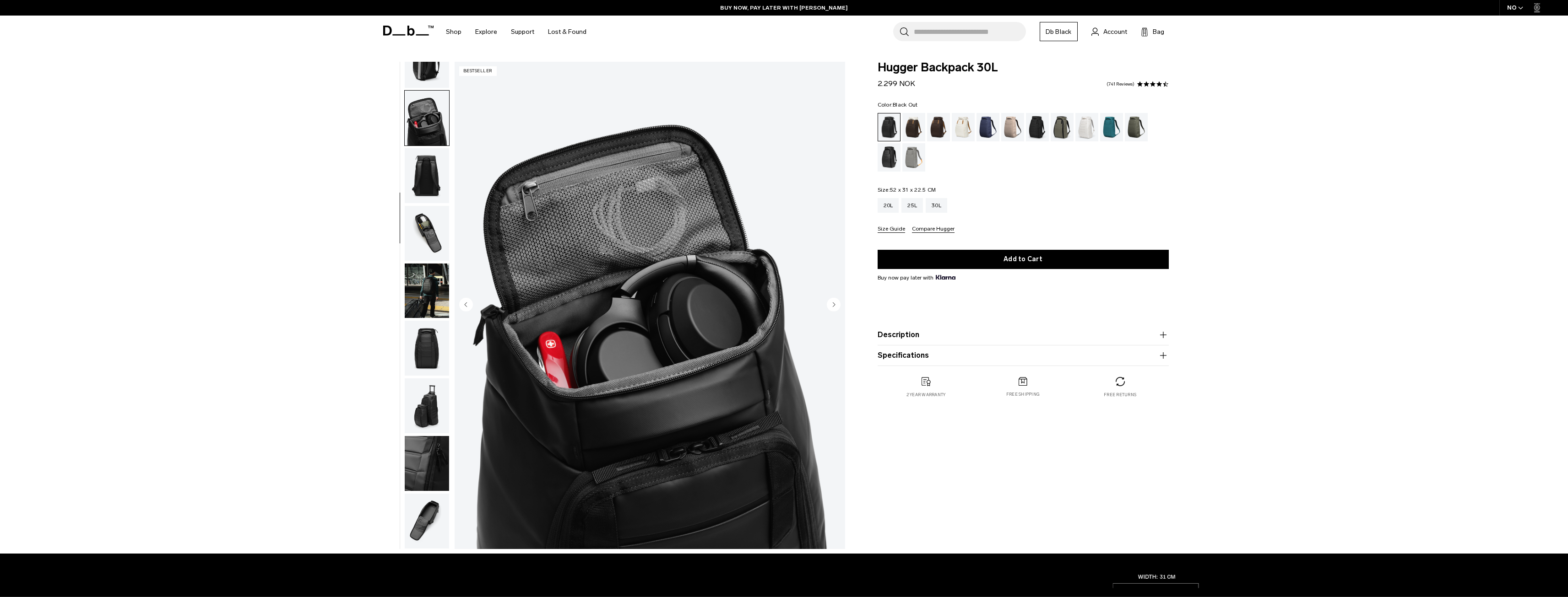
click at [837, 303] on circle "Next slide" at bounding box center [833, 304] width 13 height 13
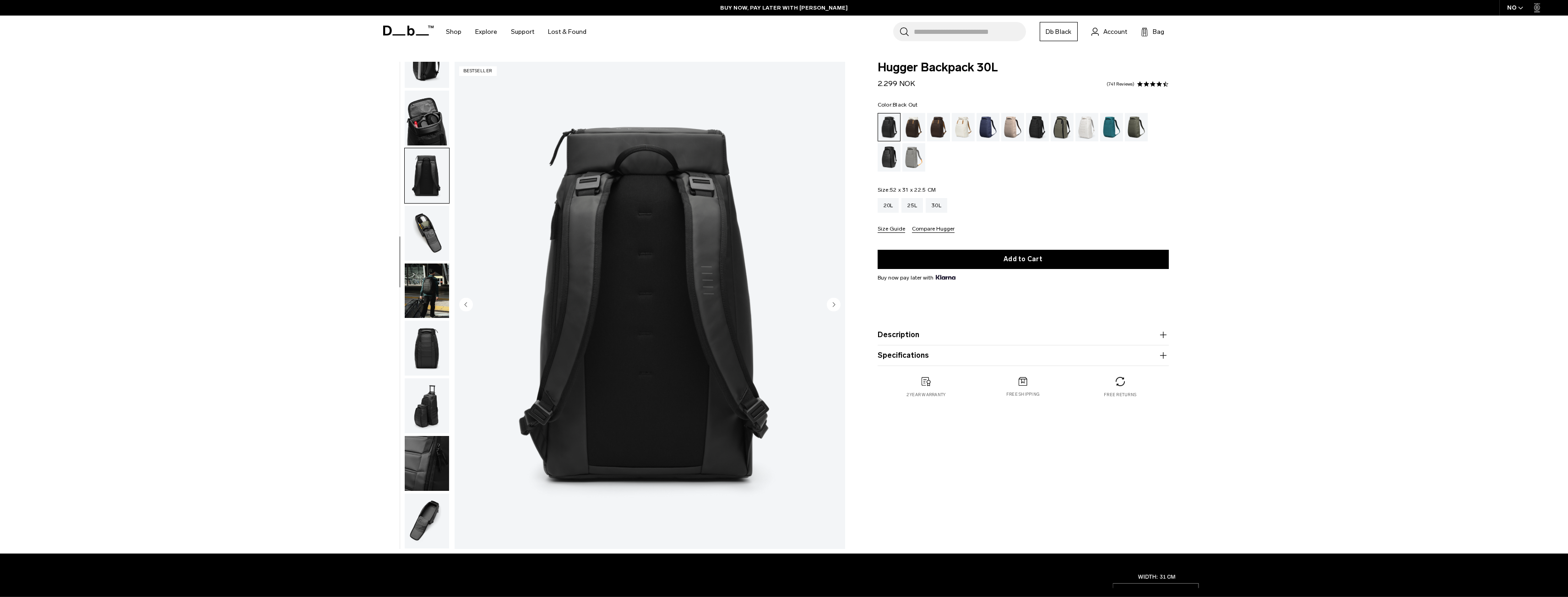
click at [837, 303] on circle "Next slide" at bounding box center [833, 304] width 13 height 13
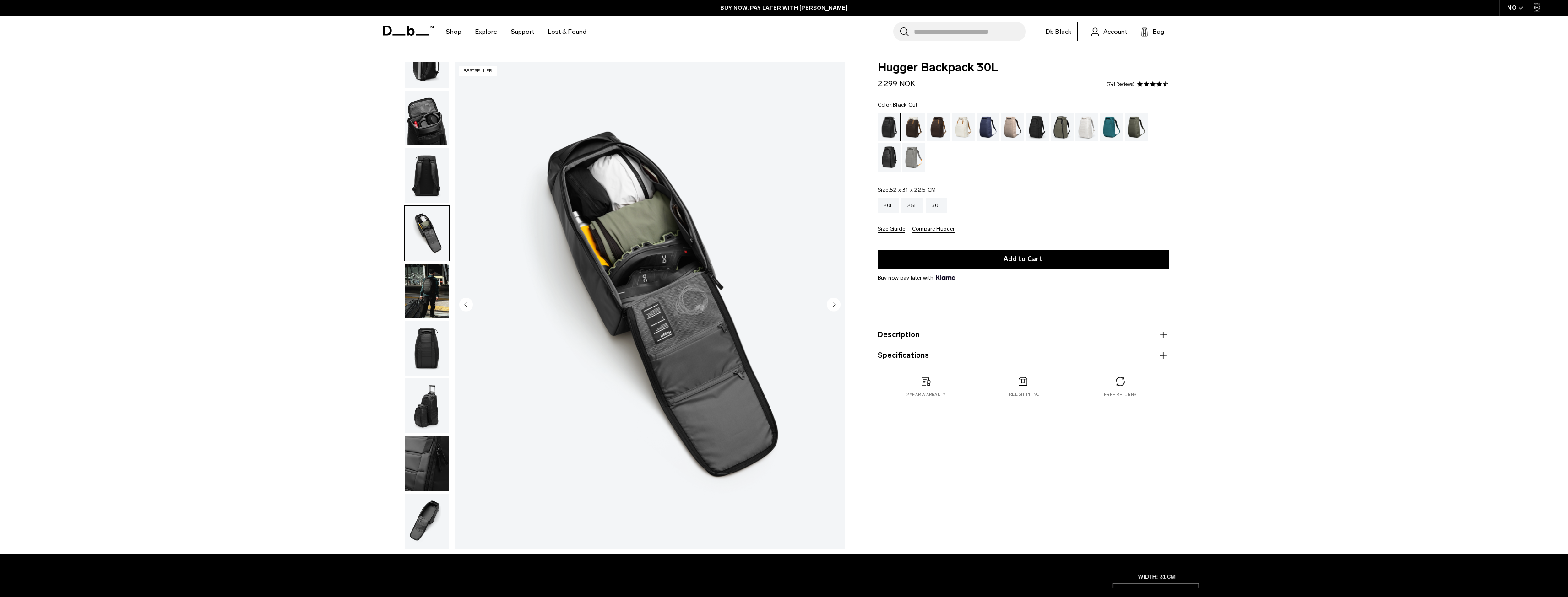
click at [837, 303] on circle "Next slide" at bounding box center [833, 304] width 13 height 13
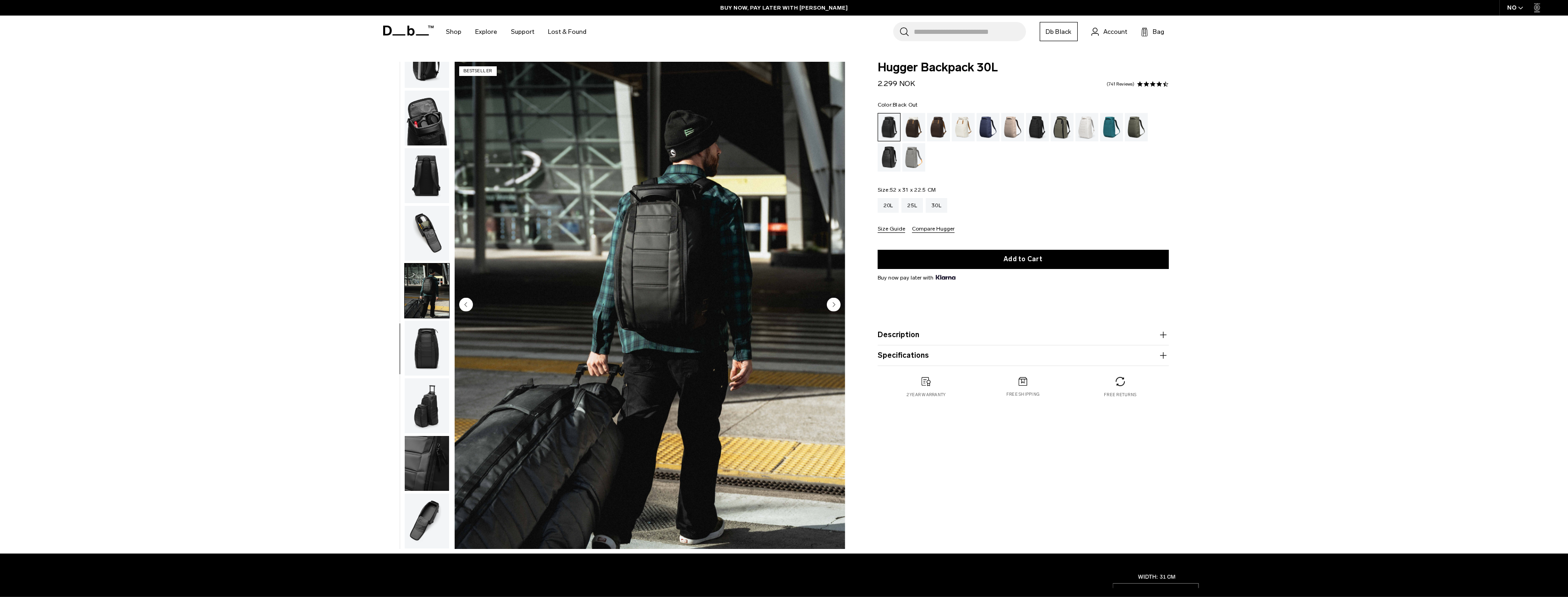
click at [837, 303] on circle "Next slide" at bounding box center [833, 304] width 13 height 13
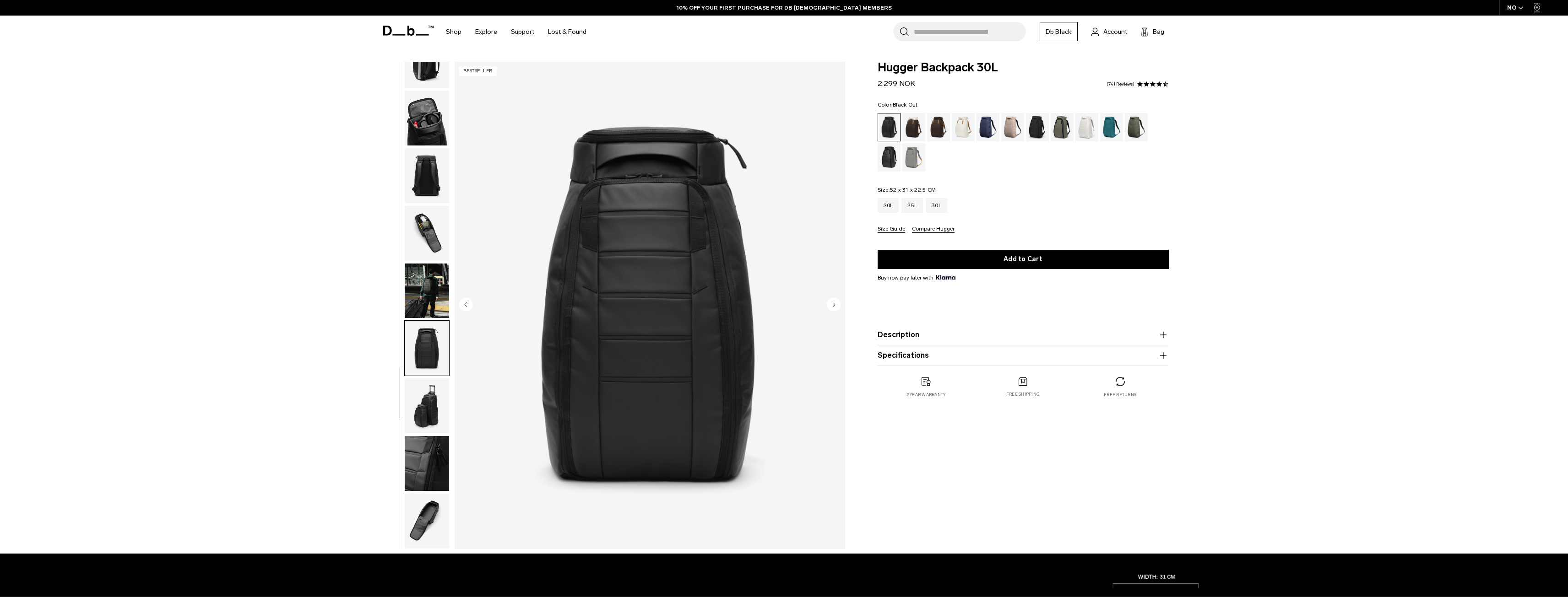
click at [837, 303] on circle "Next slide" at bounding box center [833, 304] width 13 height 13
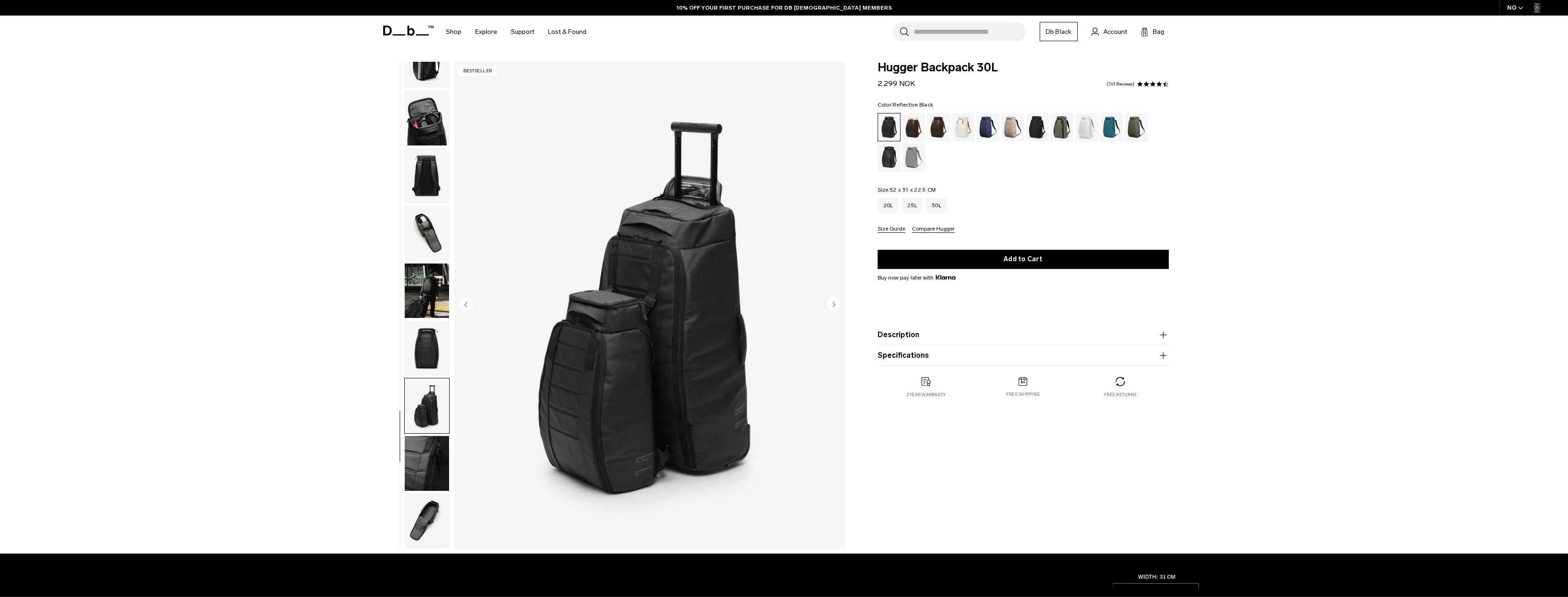
click at [896, 148] on div "Reflective Black" at bounding box center [890, 158] width 24 height 29
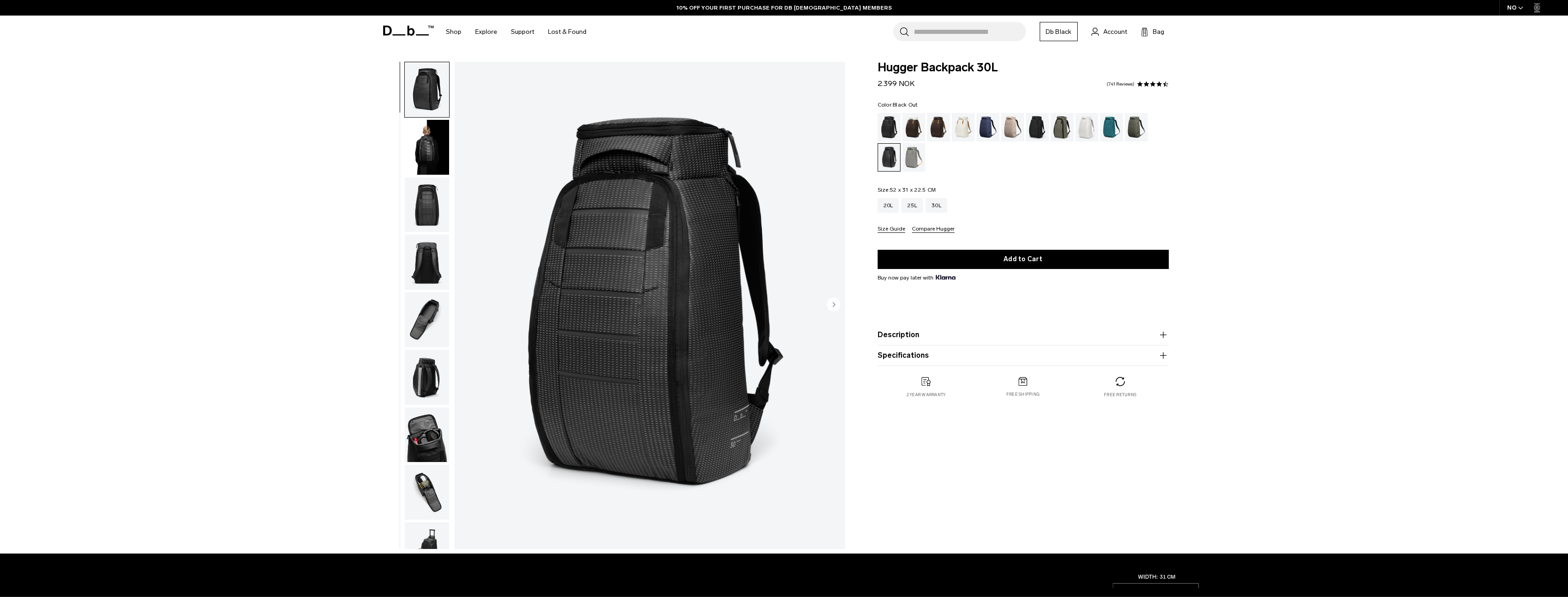
click at [890, 125] on div "Black Out" at bounding box center [890, 127] width 24 height 29
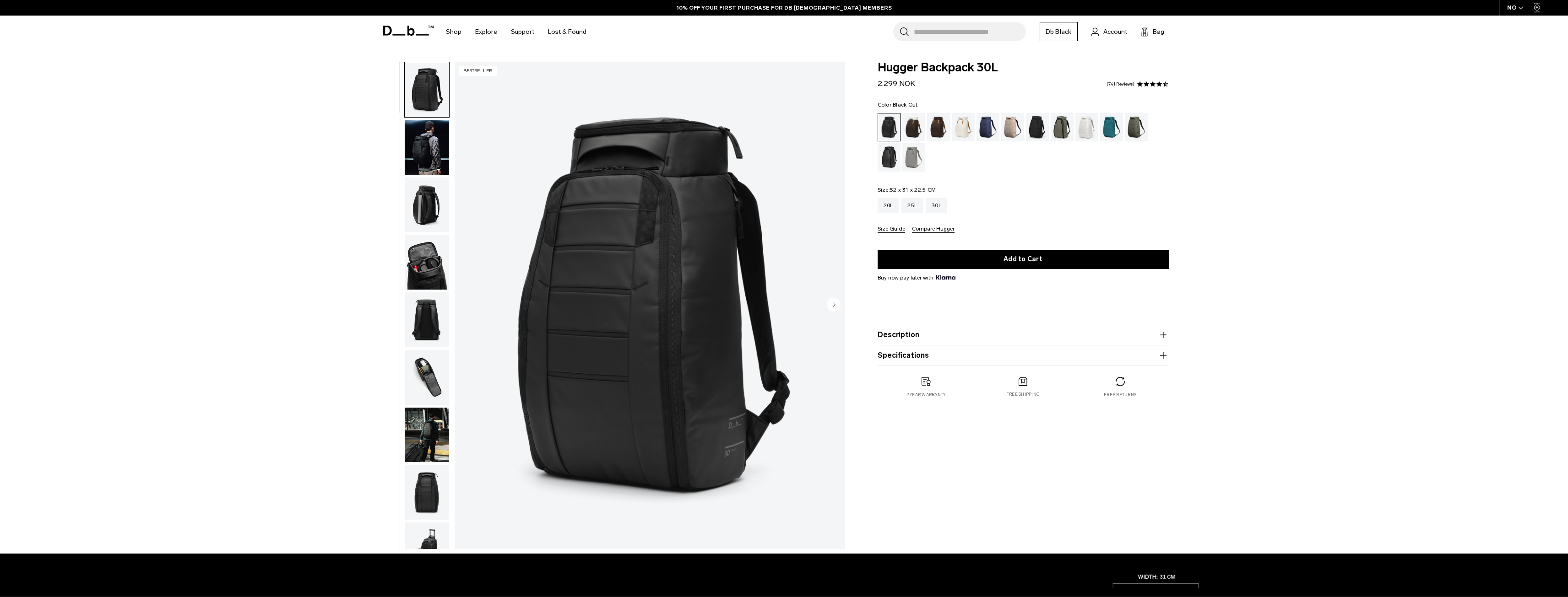
click at [425, 121] on img "button" at bounding box center [427, 147] width 45 height 55
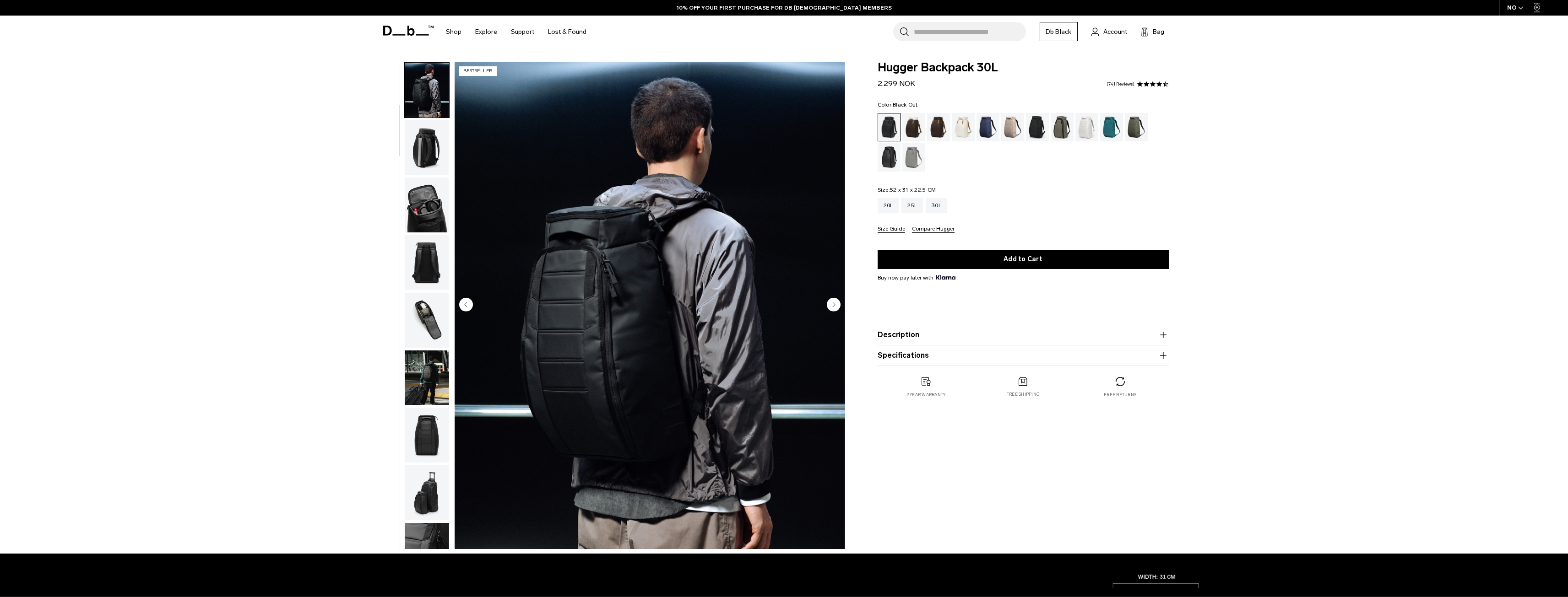
scroll to position [57, 0]
click at [1051, 131] on div "Forest Green" at bounding box center [1063, 127] width 24 height 29
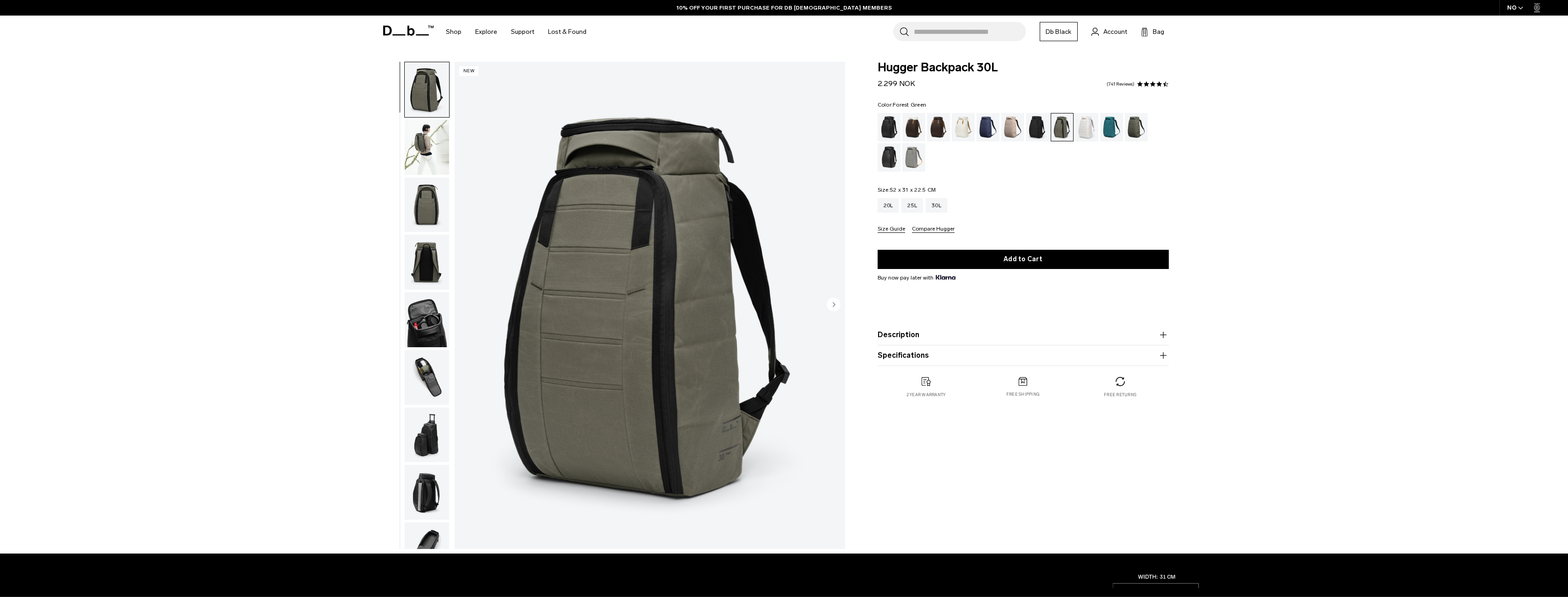
click at [440, 150] on img "button" at bounding box center [427, 147] width 45 height 55
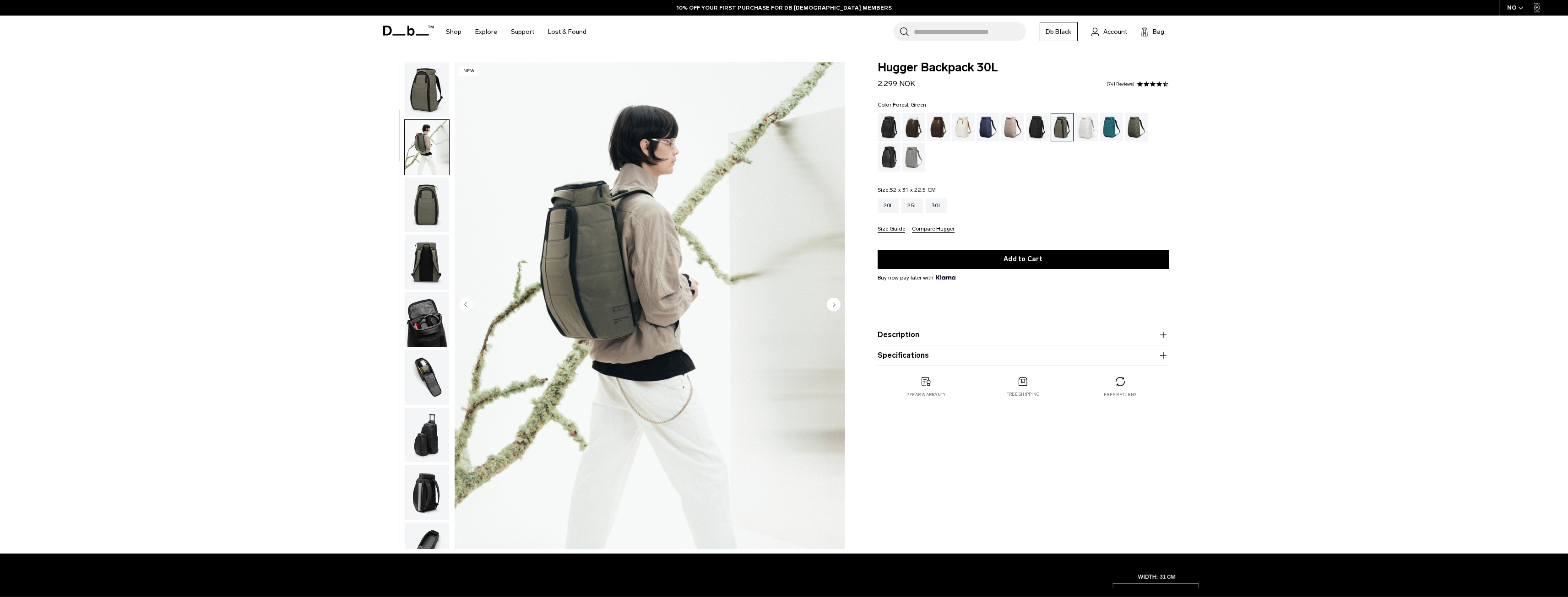
scroll to position [57, 0]
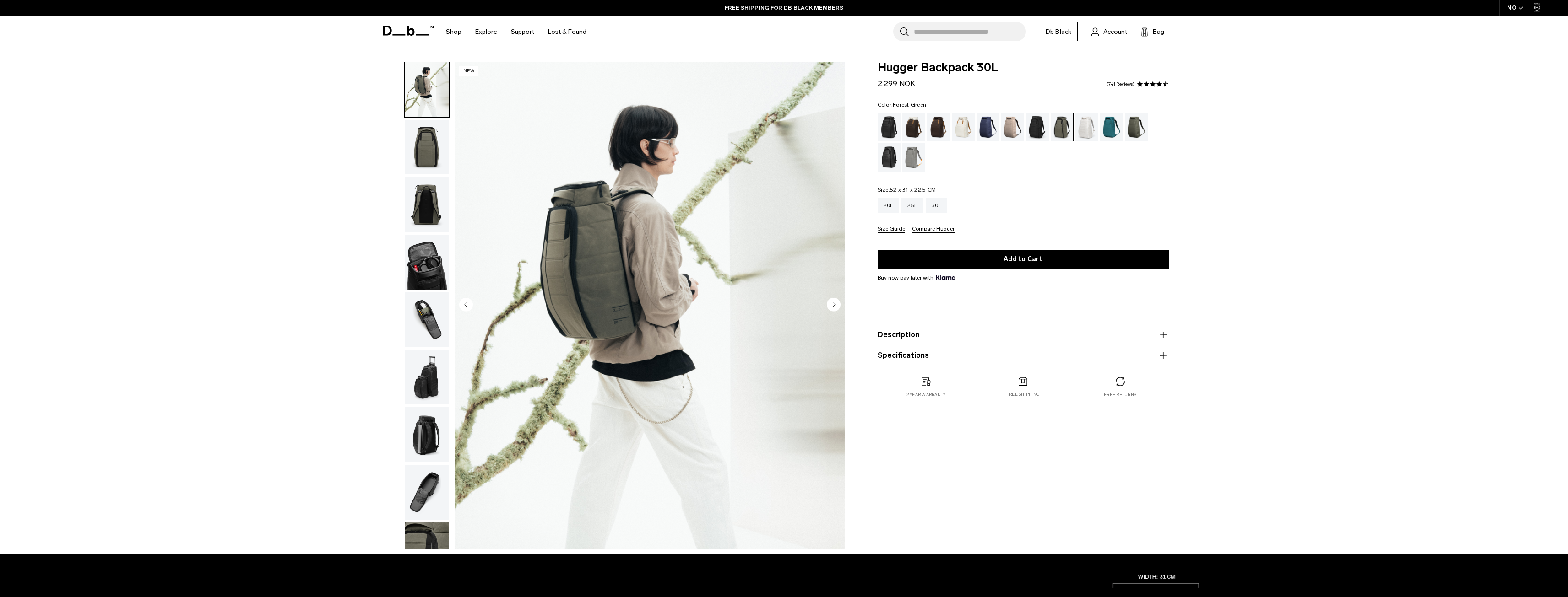
click at [442, 179] on img "button" at bounding box center [427, 204] width 45 height 55
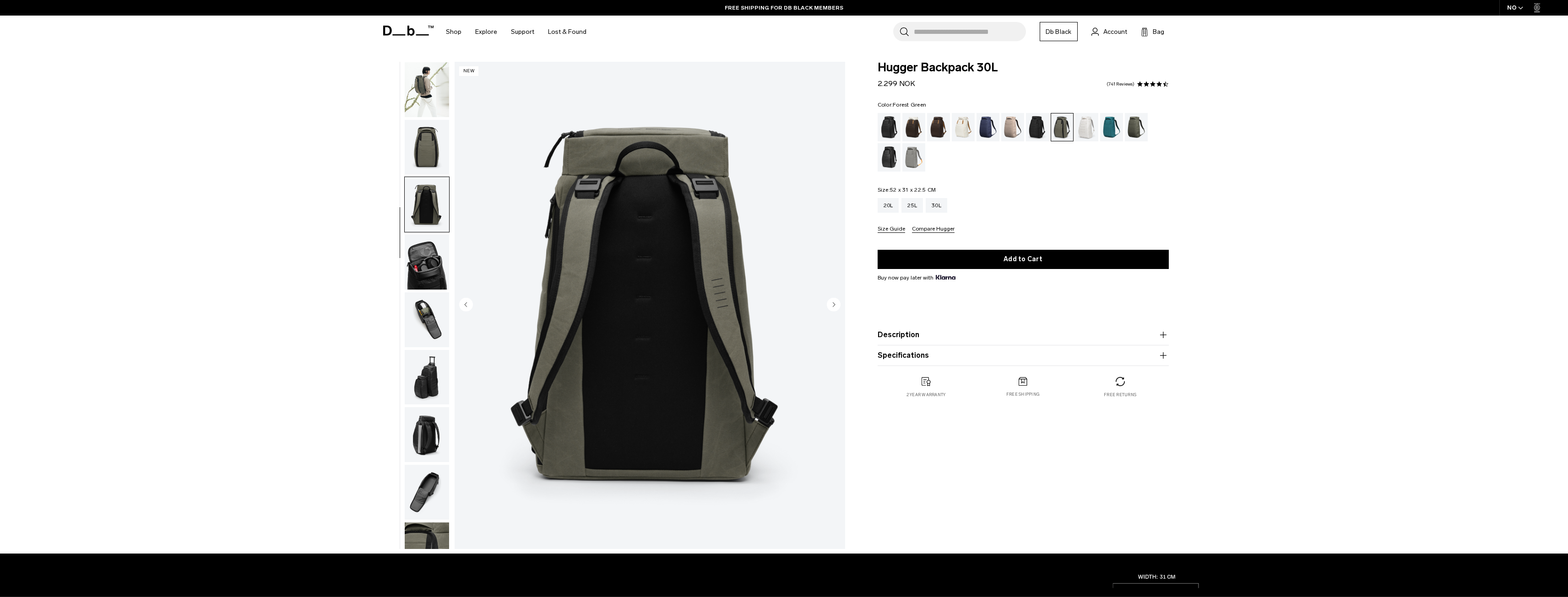
scroll to position [87, 0]
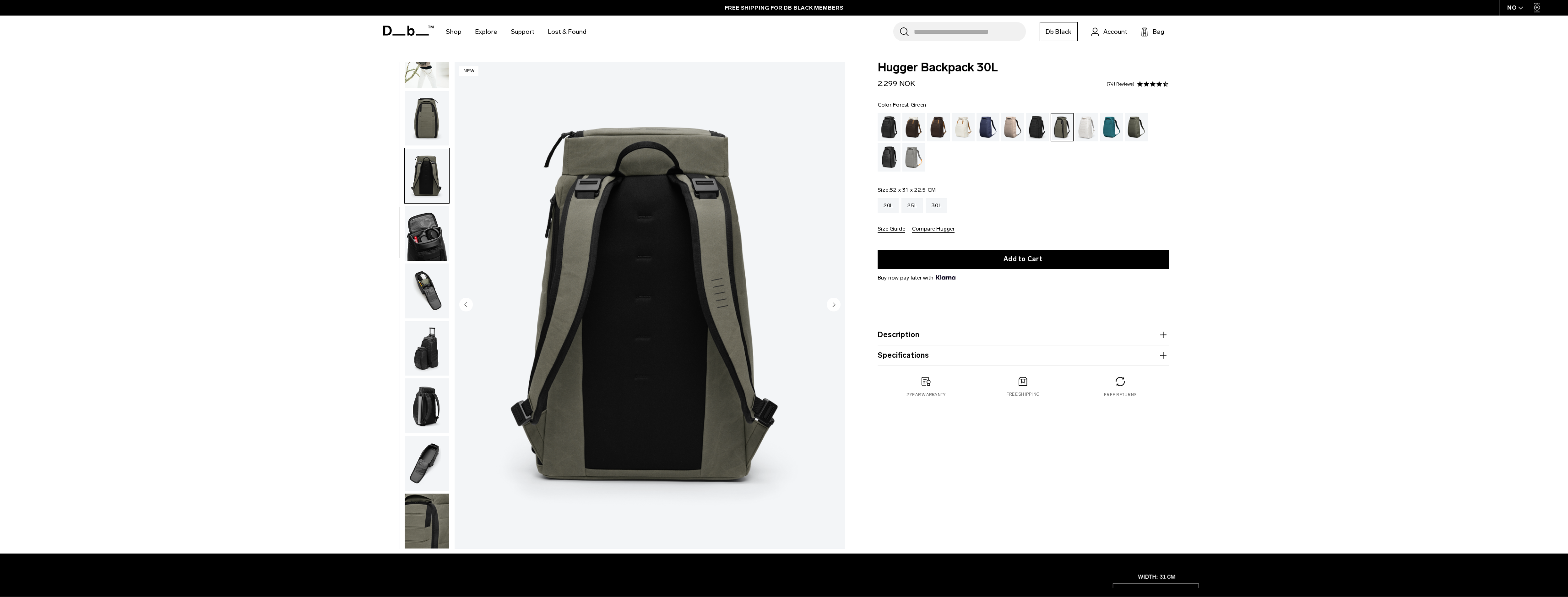
click at [452, 86] on div "04 / 10 New" at bounding box center [611, 308] width 478 height 492
click at [448, 115] on img "button" at bounding box center [427, 118] width 45 height 55
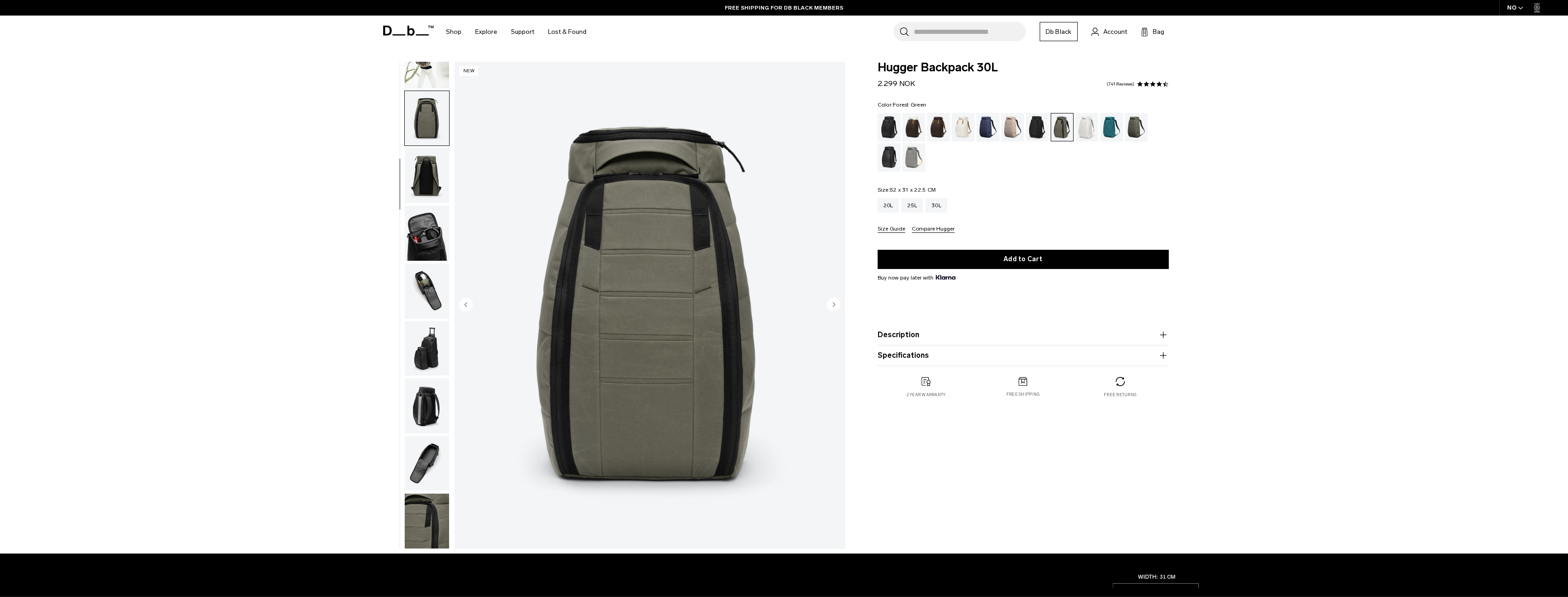
scroll to position [0, 0]
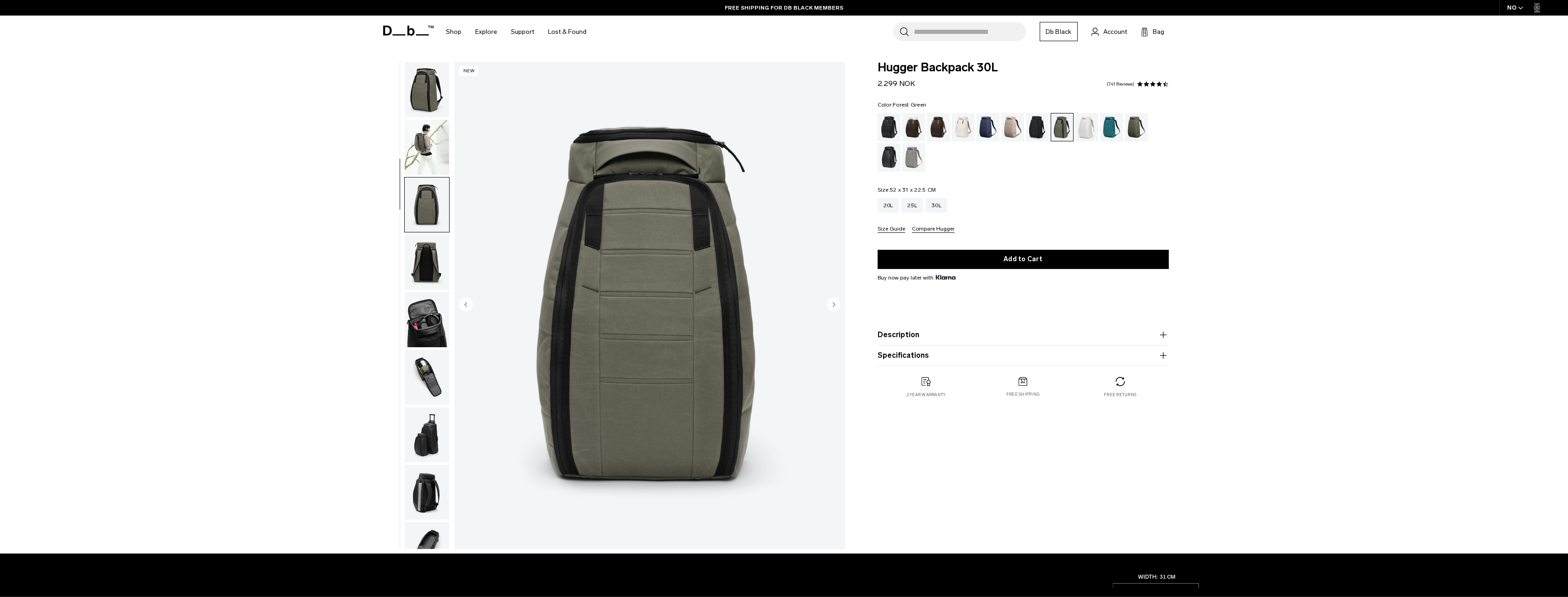
click at [448, 128] on img "button" at bounding box center [427, 147] width 45 height 55
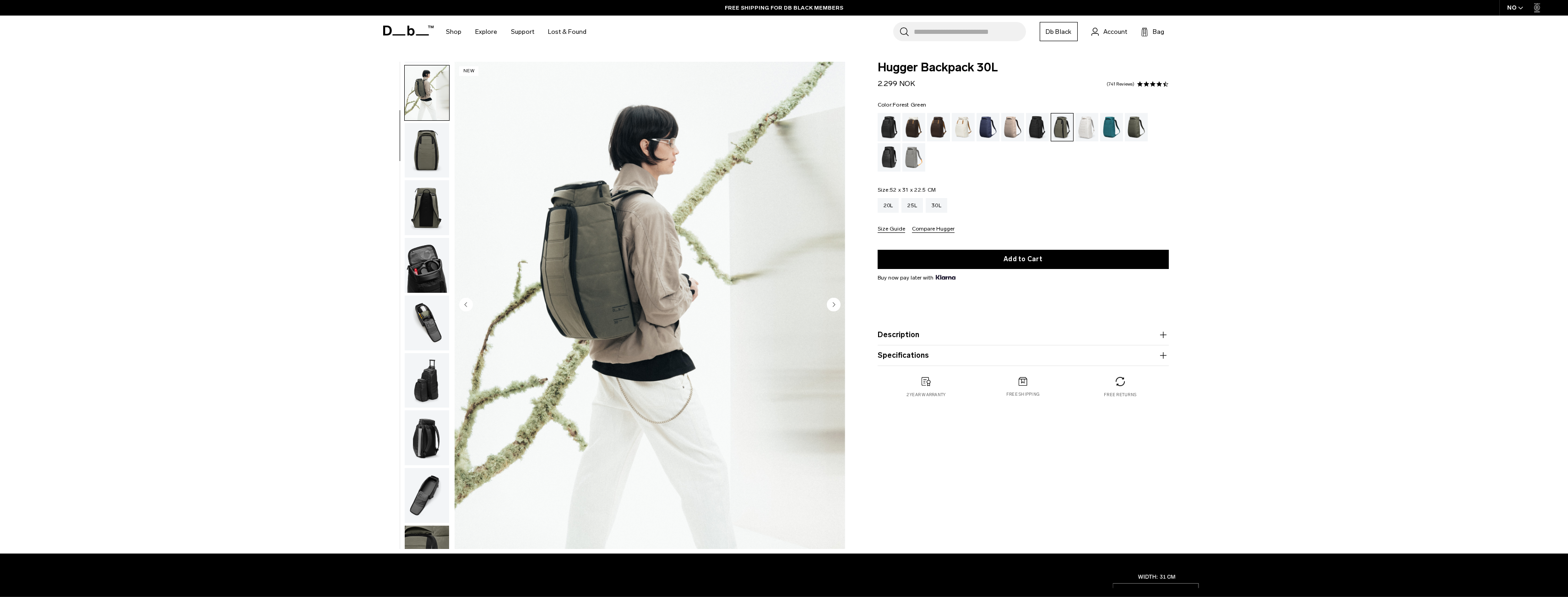
scroll to position [57, 0]
click at [840, 304] on circle "Next slide" at bounding box center [833, 304] width 13 height 13
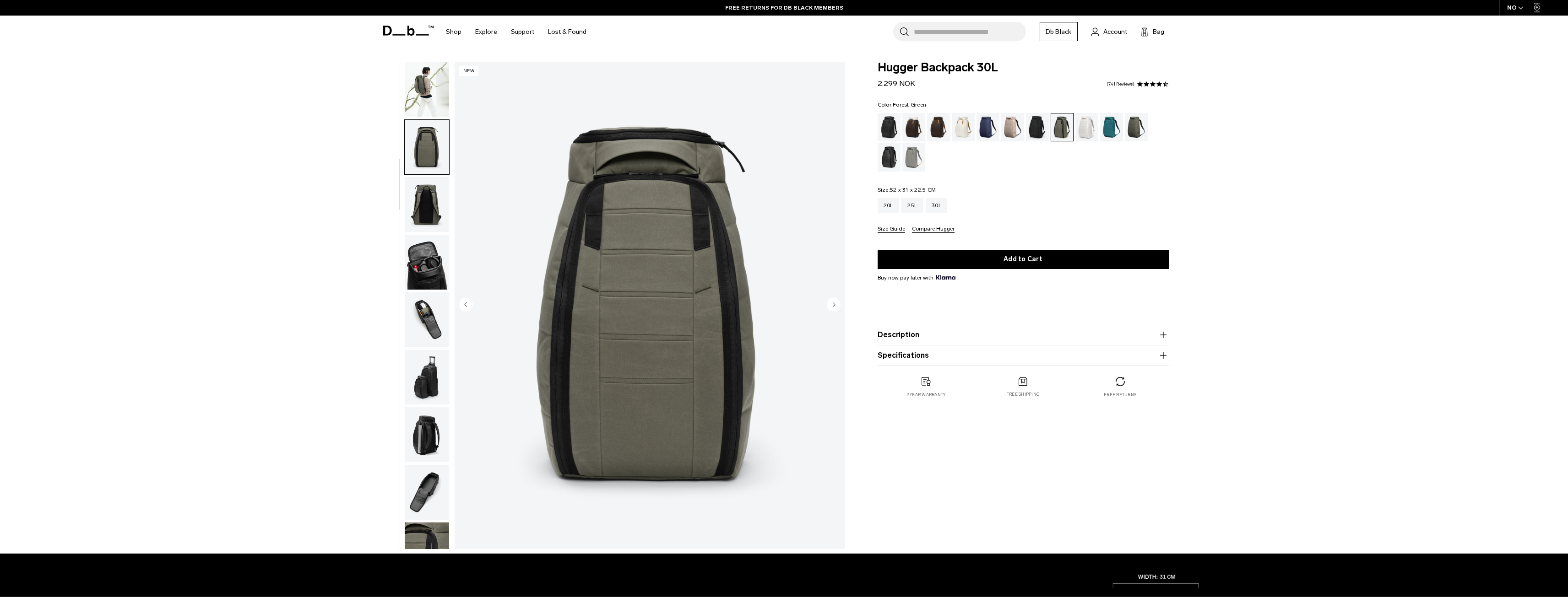
scroll to position [87, 0]
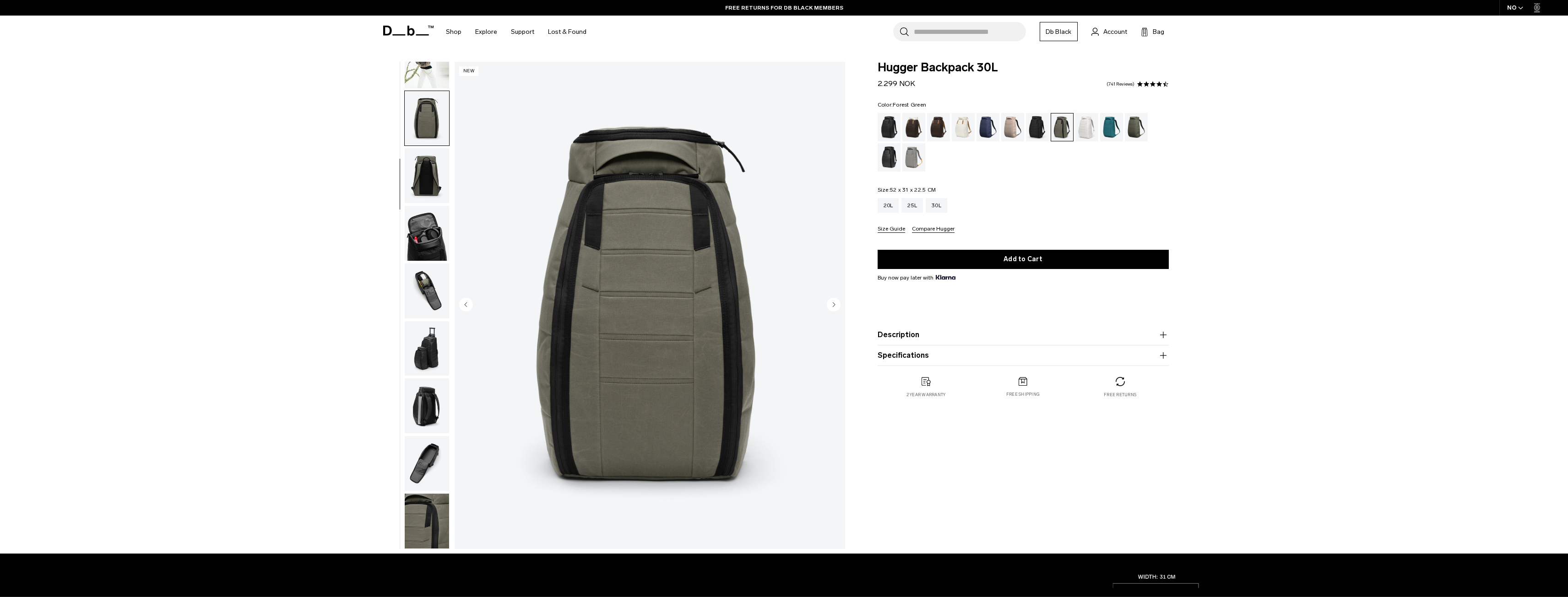
click at [840, 304] on circle "Next slide" at bounding box center [833, 304] width 13 height 13
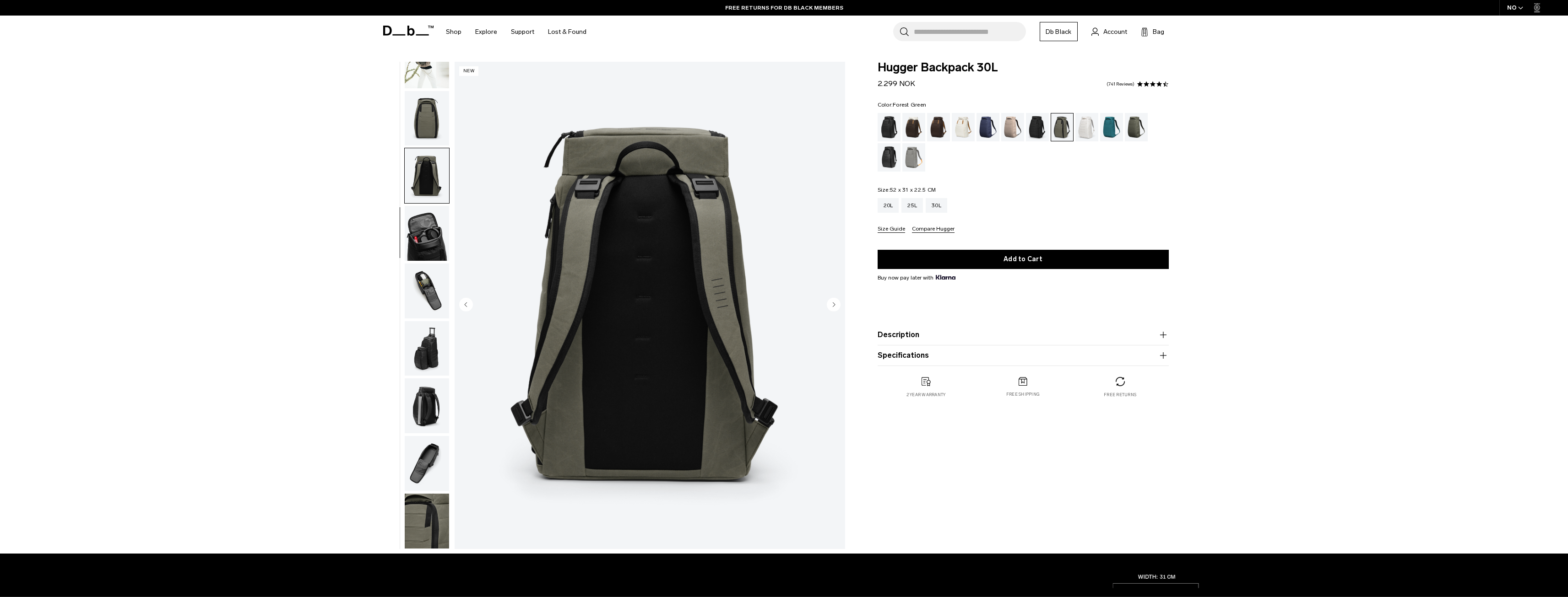
click at [840, 304] on circle "Next slide" at bounding box center [833, 304] width 13 height 13
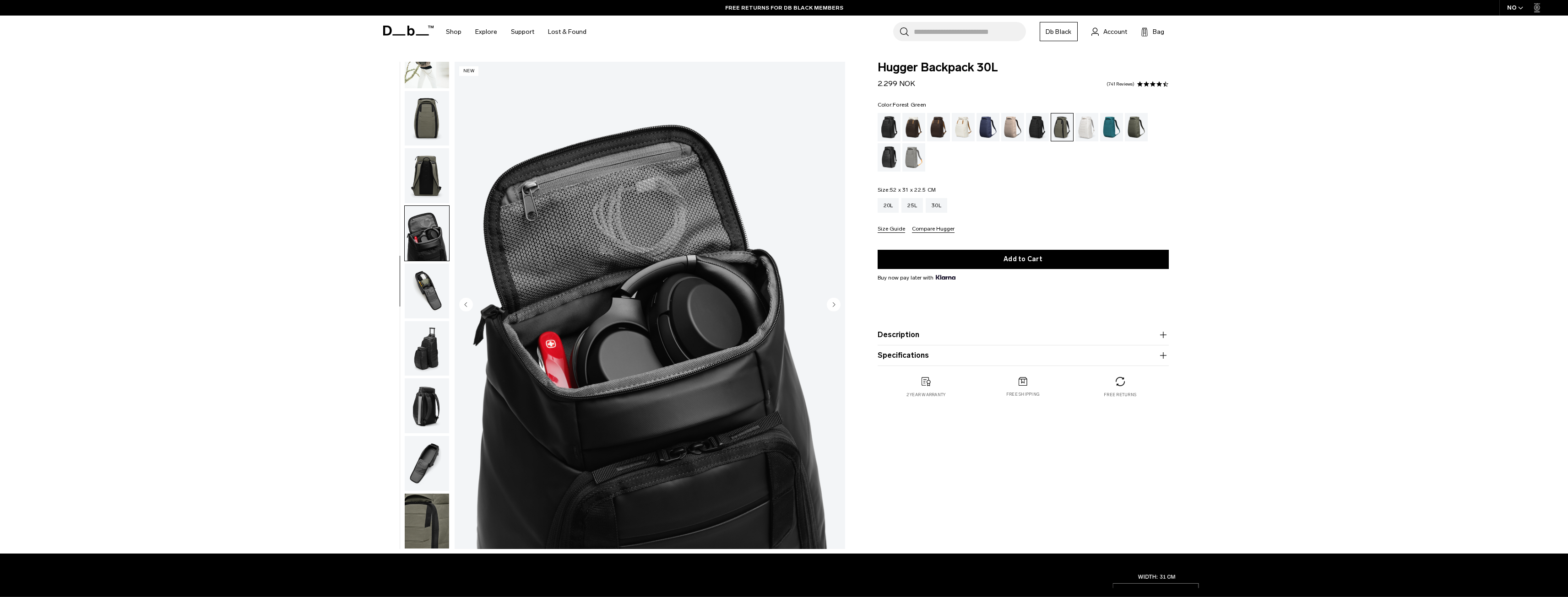
click at [840, 304] on circle "Next slide" at bounding box center [833, 304] width 13 height 13
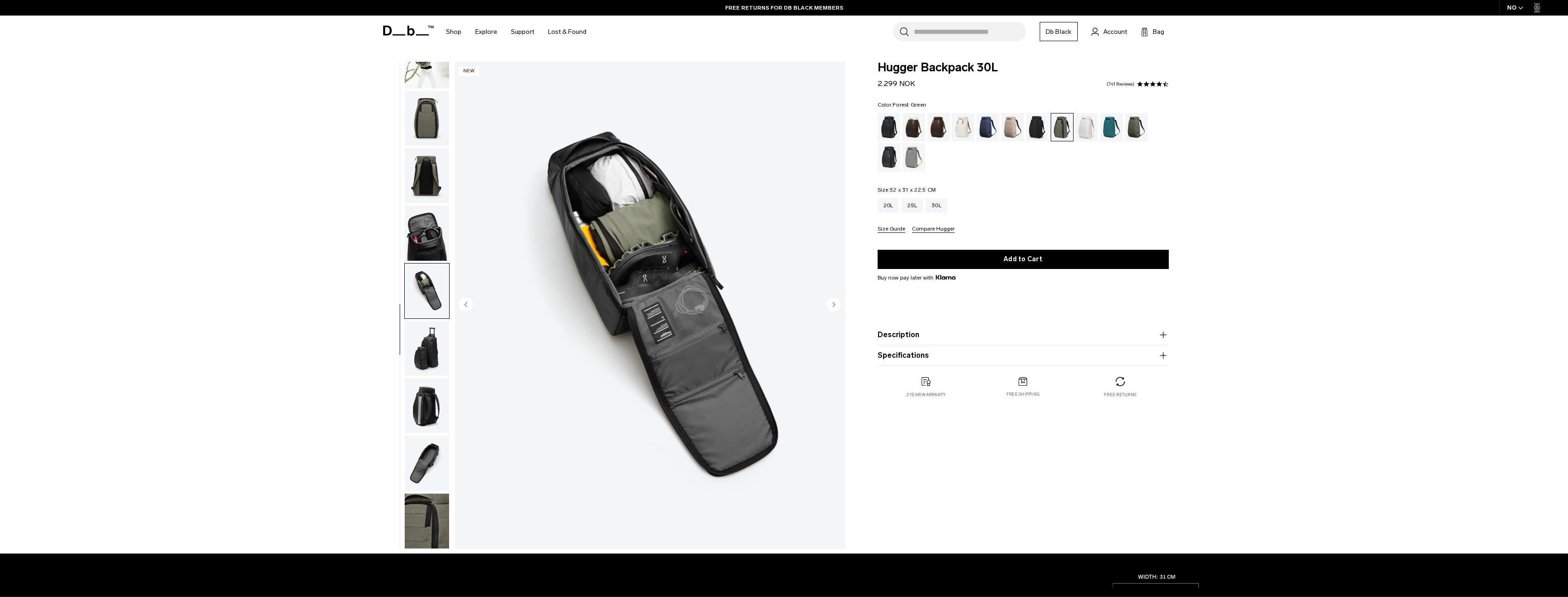
click at [433, 124] on img "button" at bounding box center [427, 118] width 45 height 55
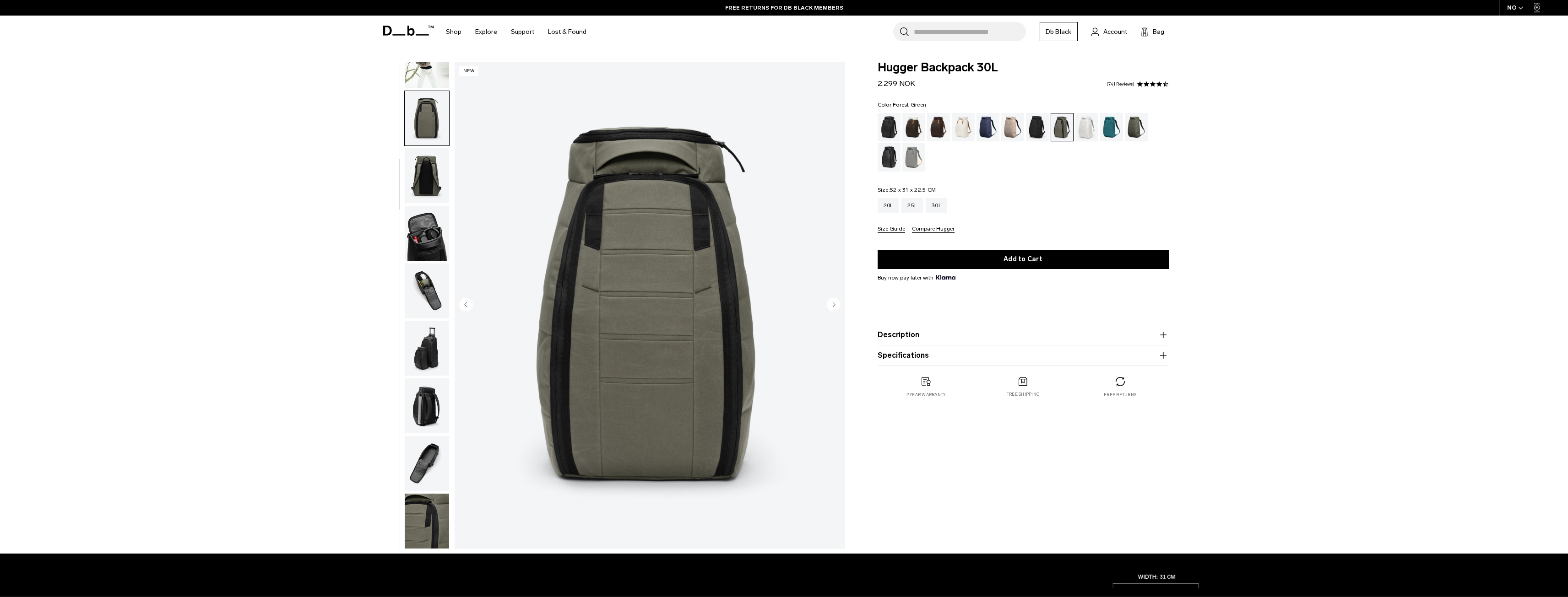
click at [432, 170] on img "button" at bounding box center [427, 175] width 45 height 55
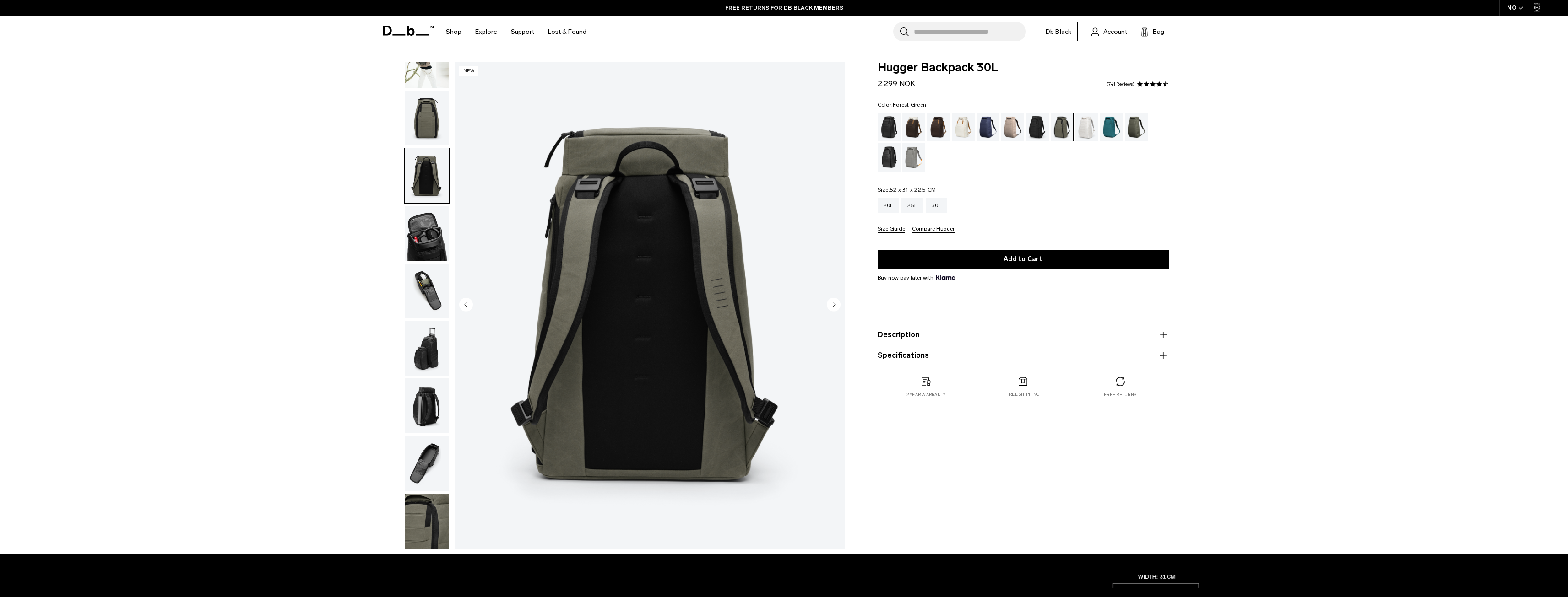
click at [439, 220] on img "button" at bounding box center [427, 233] width 45 height 55
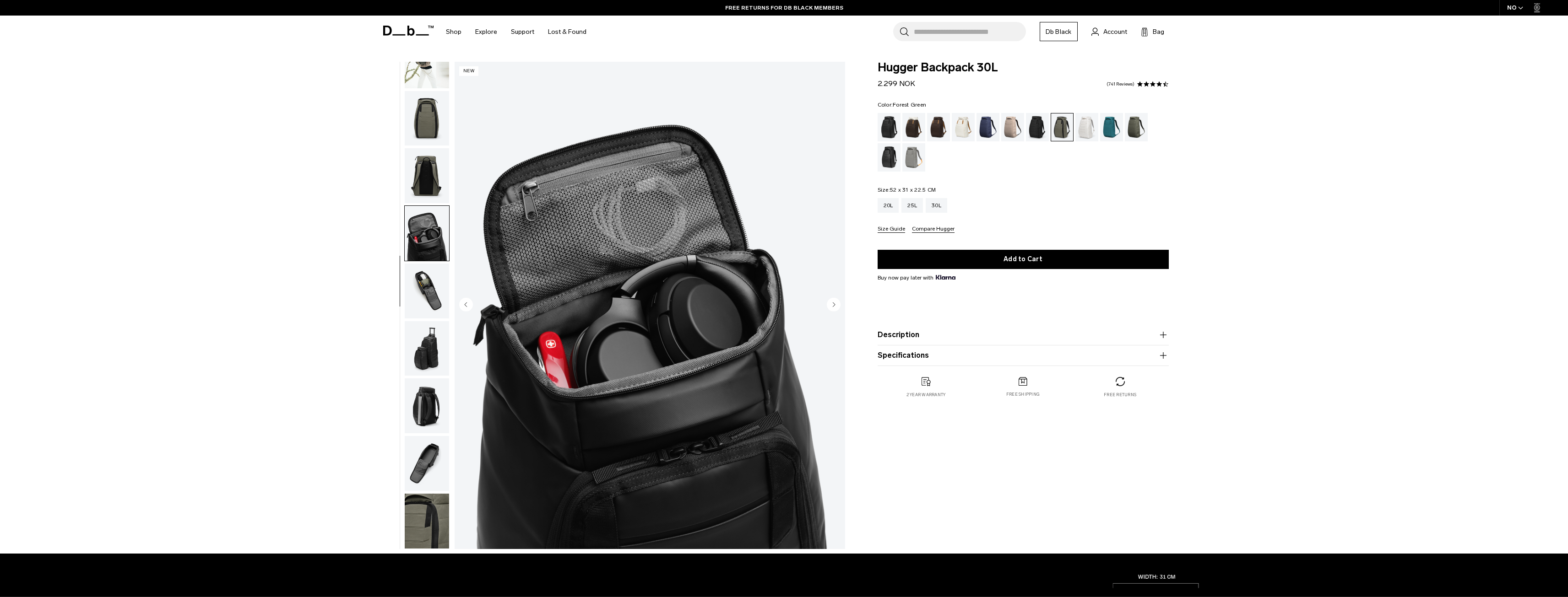
click at [439, 119] on img "button" at bounding box center [427, 118] width 45 height 55
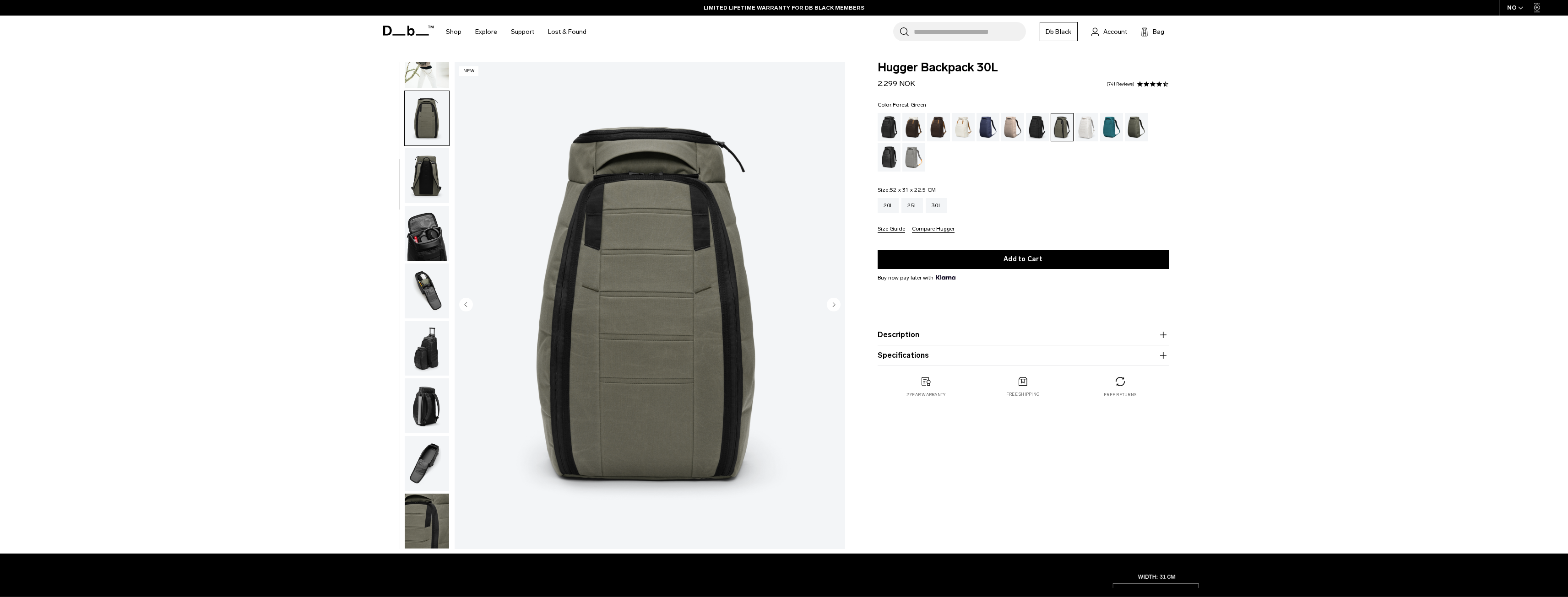
click at [832, 306] on circle "Next slide" at bounding box center [833, 304] width 13 height 13
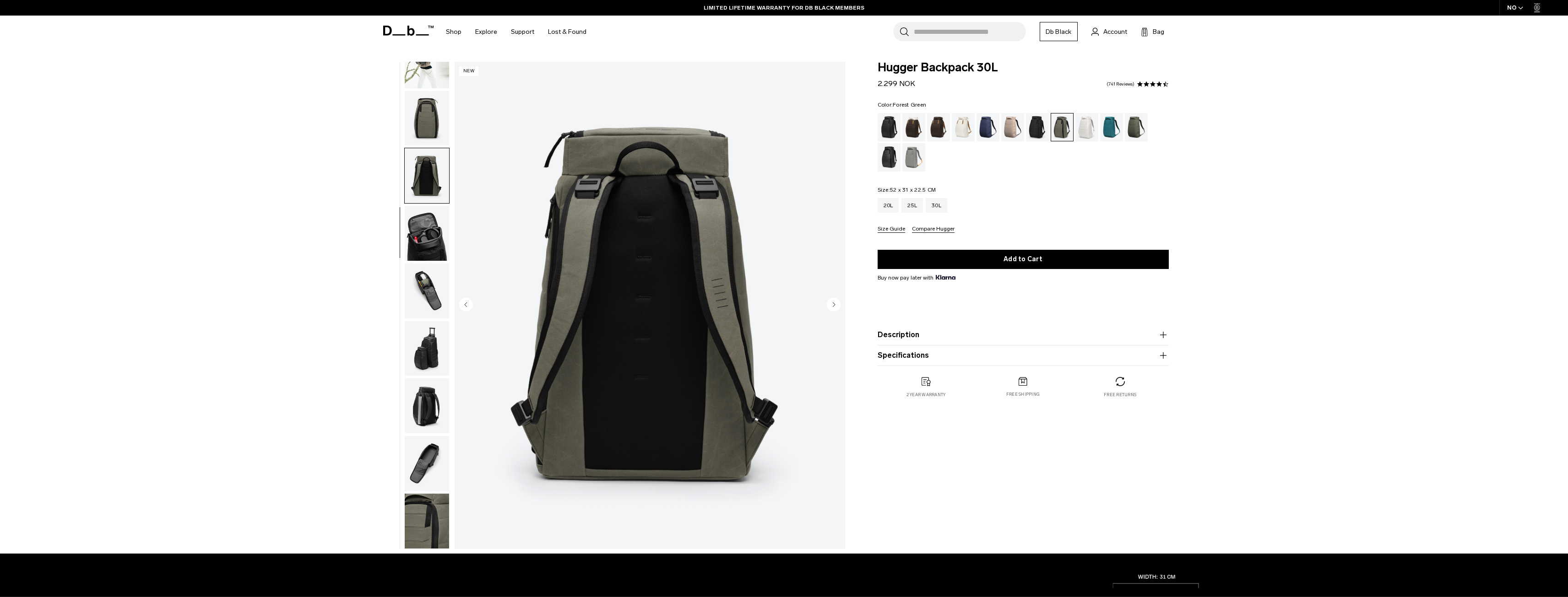
click at [832, 306] on circle "Next slide" at bounding box center [833, 304] width 13 height 13
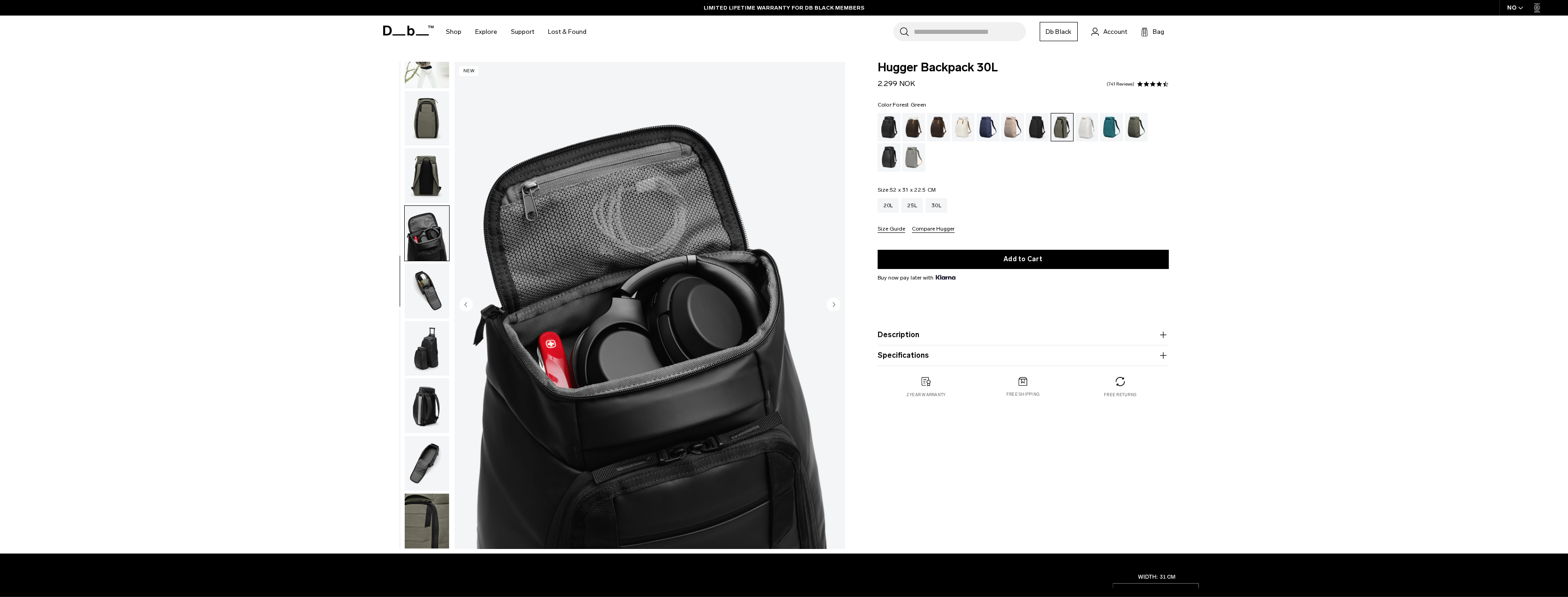
click at [832, 306] on circle "Next slide" at bounding box center [833, 304] width 13 height 13
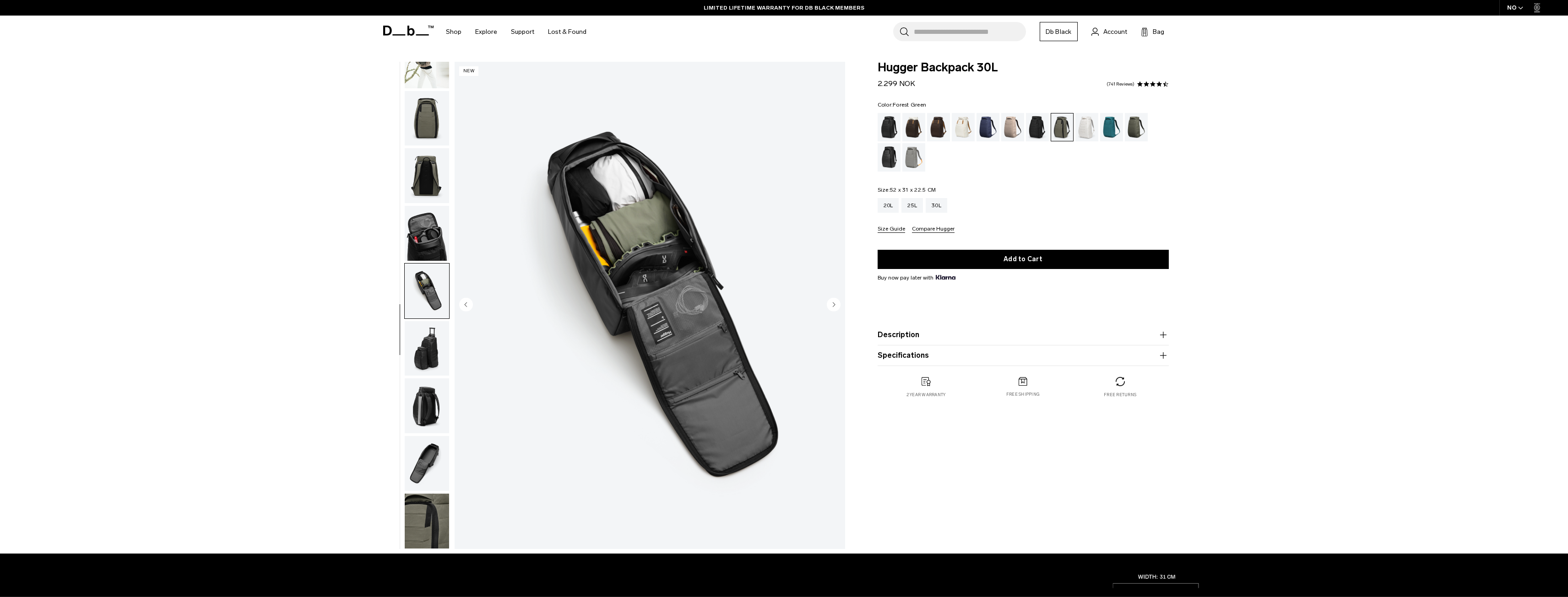
click at [832, 306] on circle "Next slide" at bounding box center [833, 304] width 13 height 13
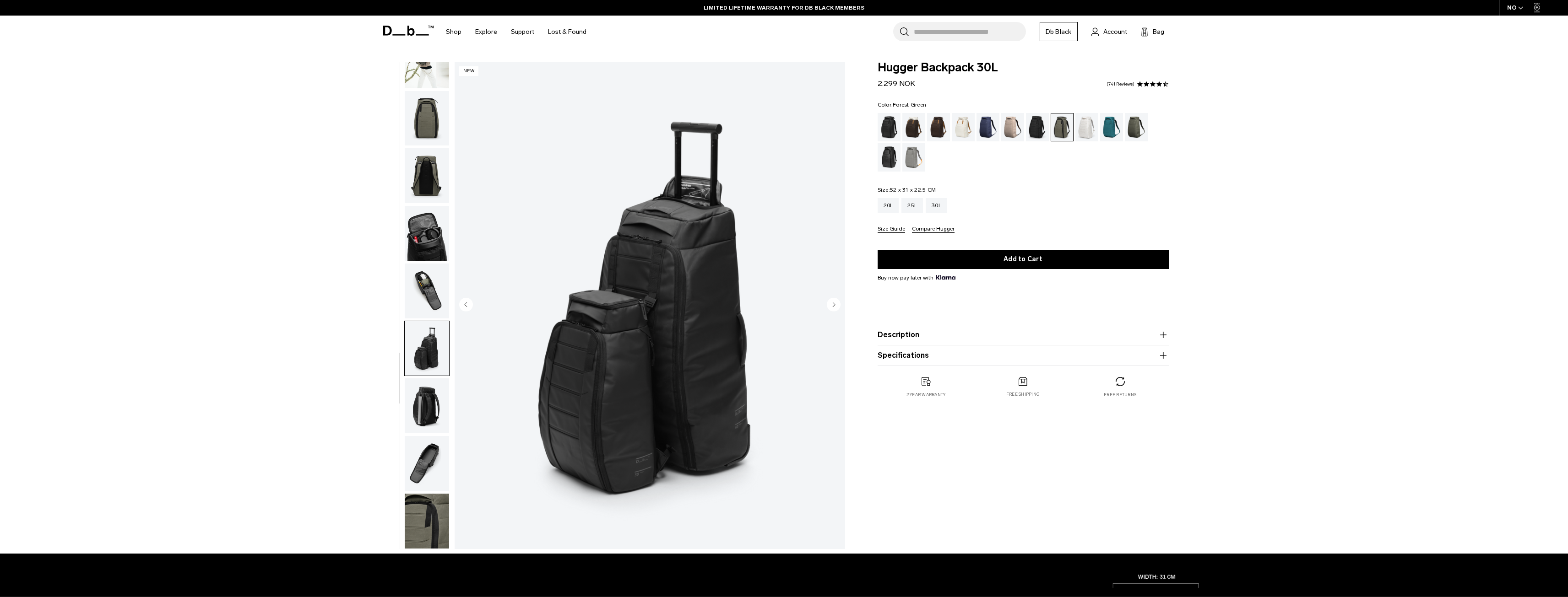
click at [832, 306] on circle "Next slide" at bounding box center [833, 304] width 13 height 13
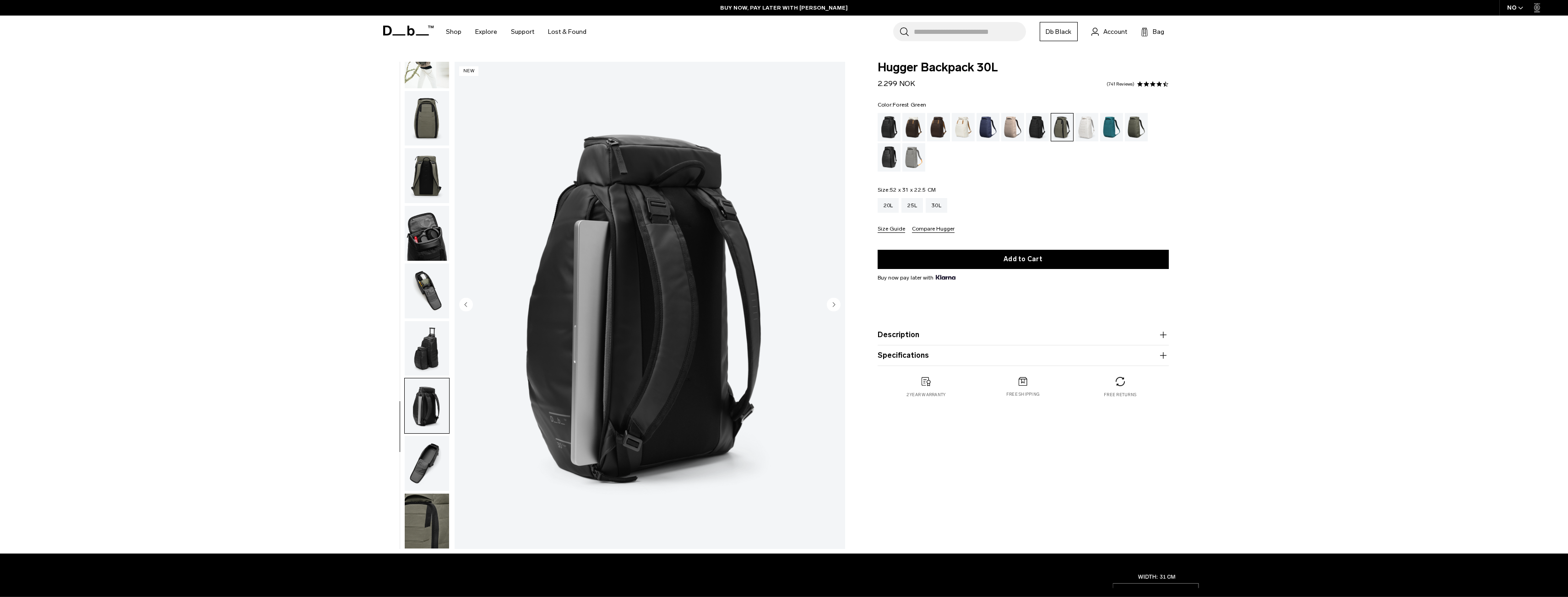
click at [832, 306] on circle "Next slide" at bounding box center [833, 304] width 13 height 13
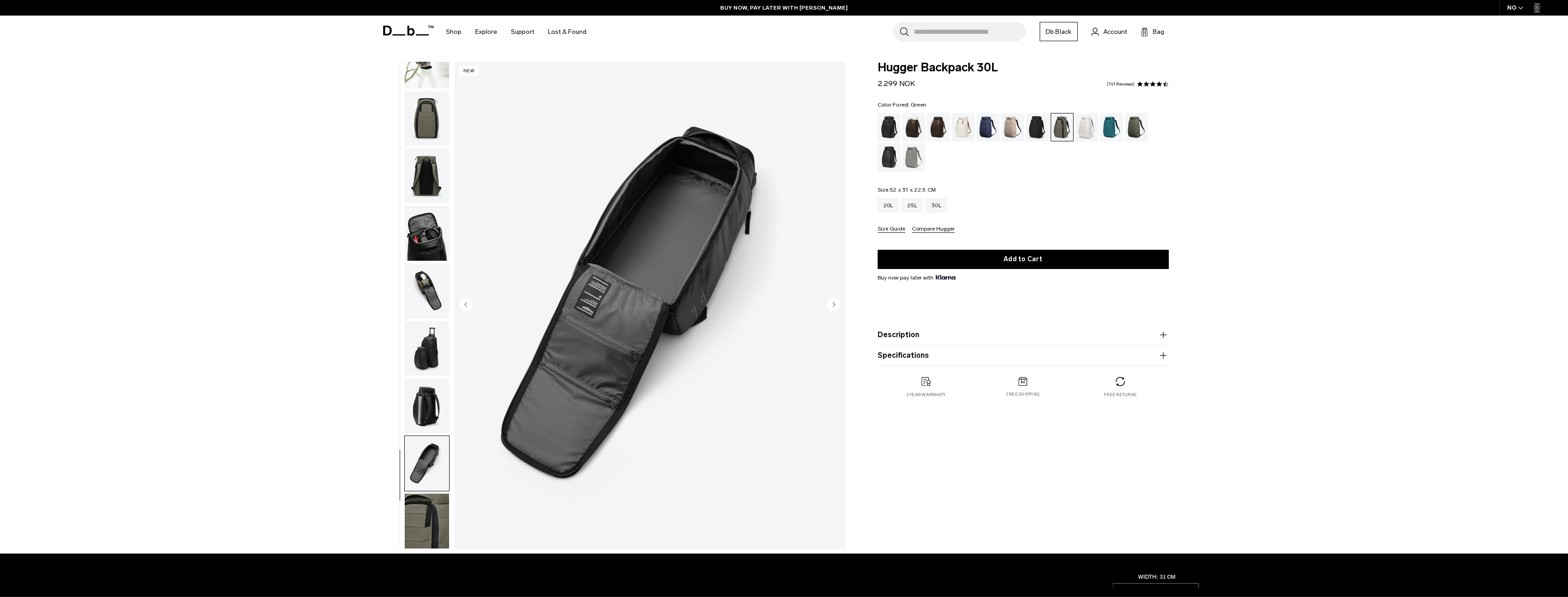
click at [832, 306] on circle "Next slide" at bounding box center [833, 304] width 13 height 13
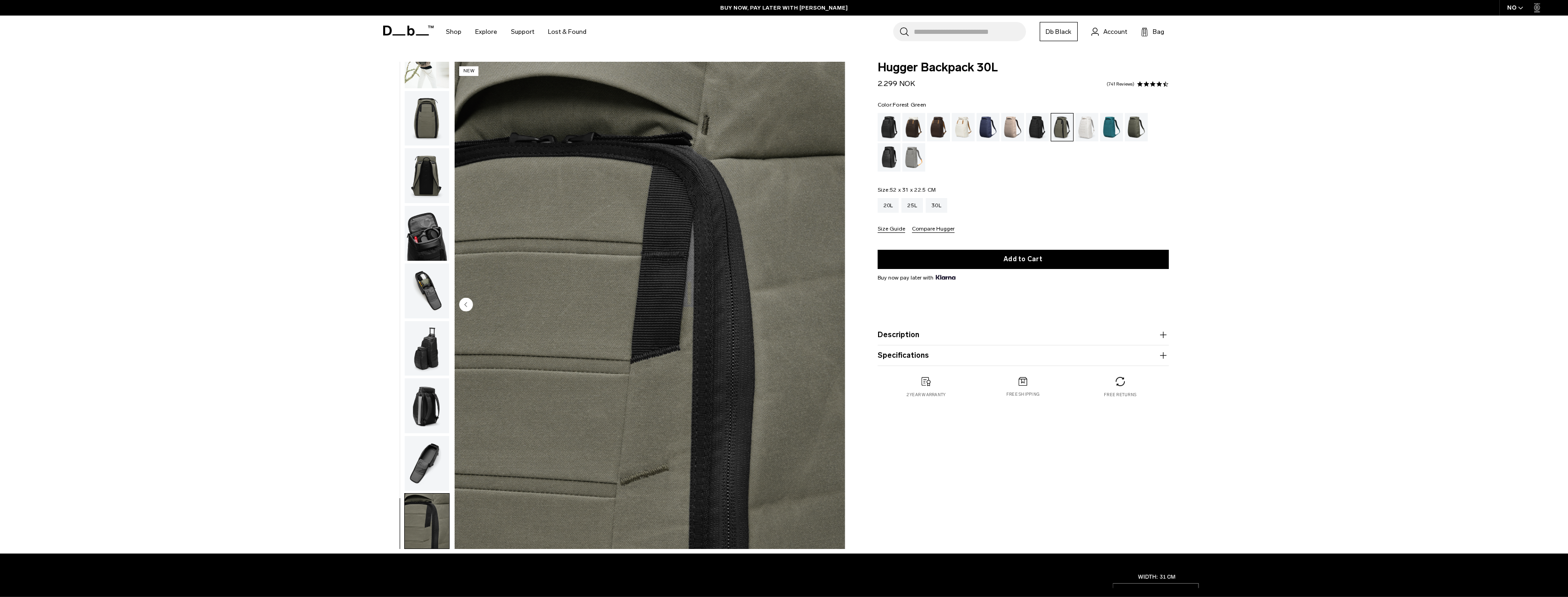
click at [429, 127] on img "button" at bounding box center [427, 118] width 45 height 55
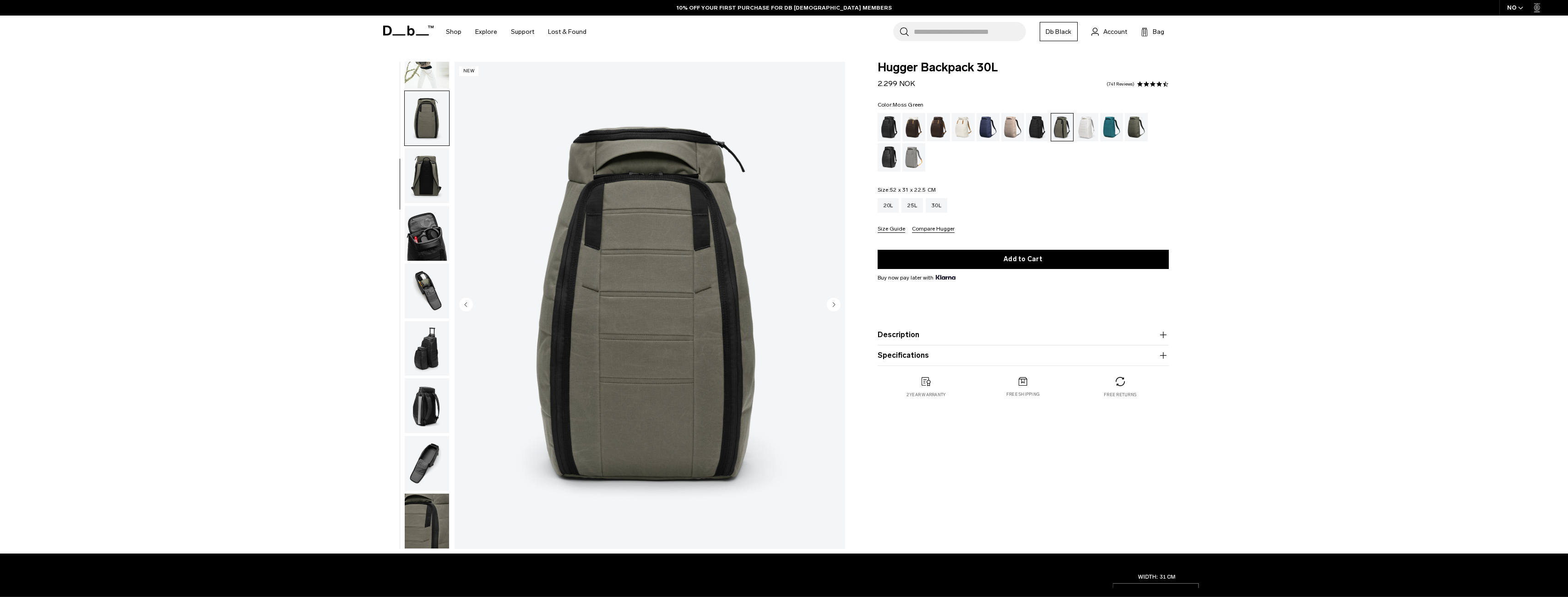
click at [1133, 129] on div "Moss Green" at bounding box center [1137, 127] width 24 height 29
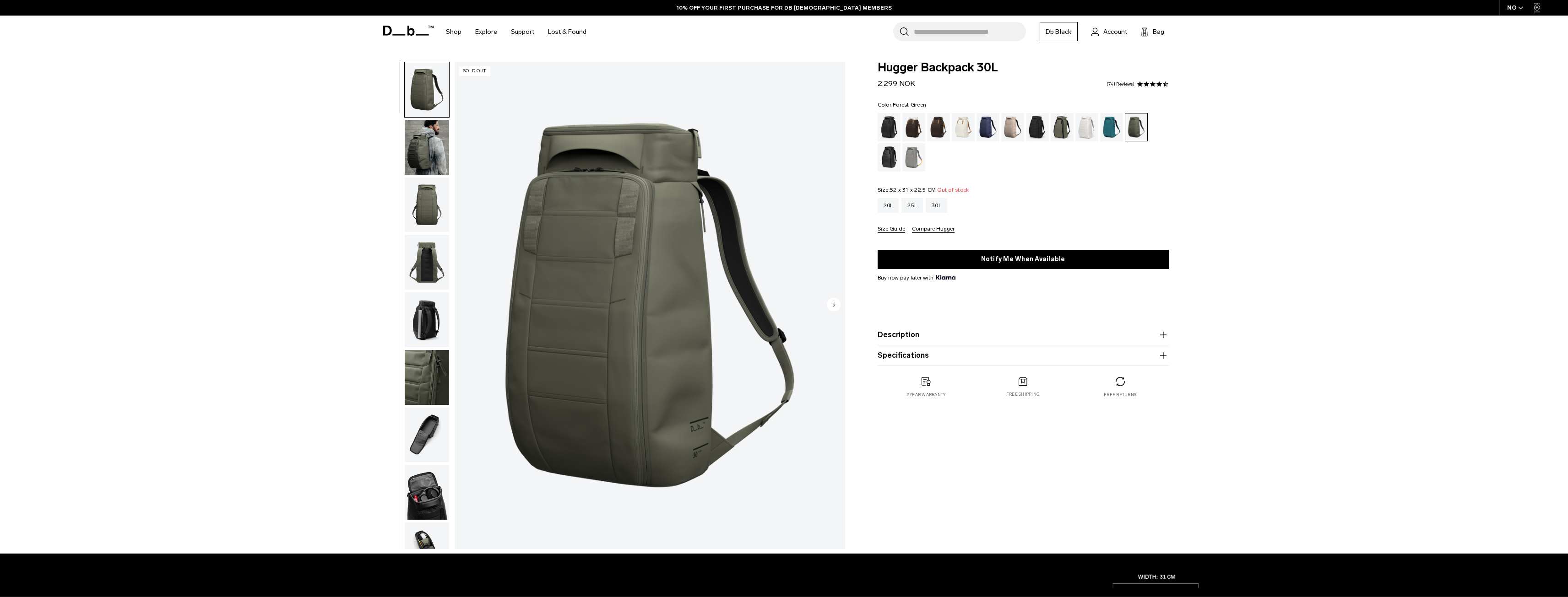
click at [1065, 130] on div "Forest Green" at bounding box center [1063, 127] width 24 height 29
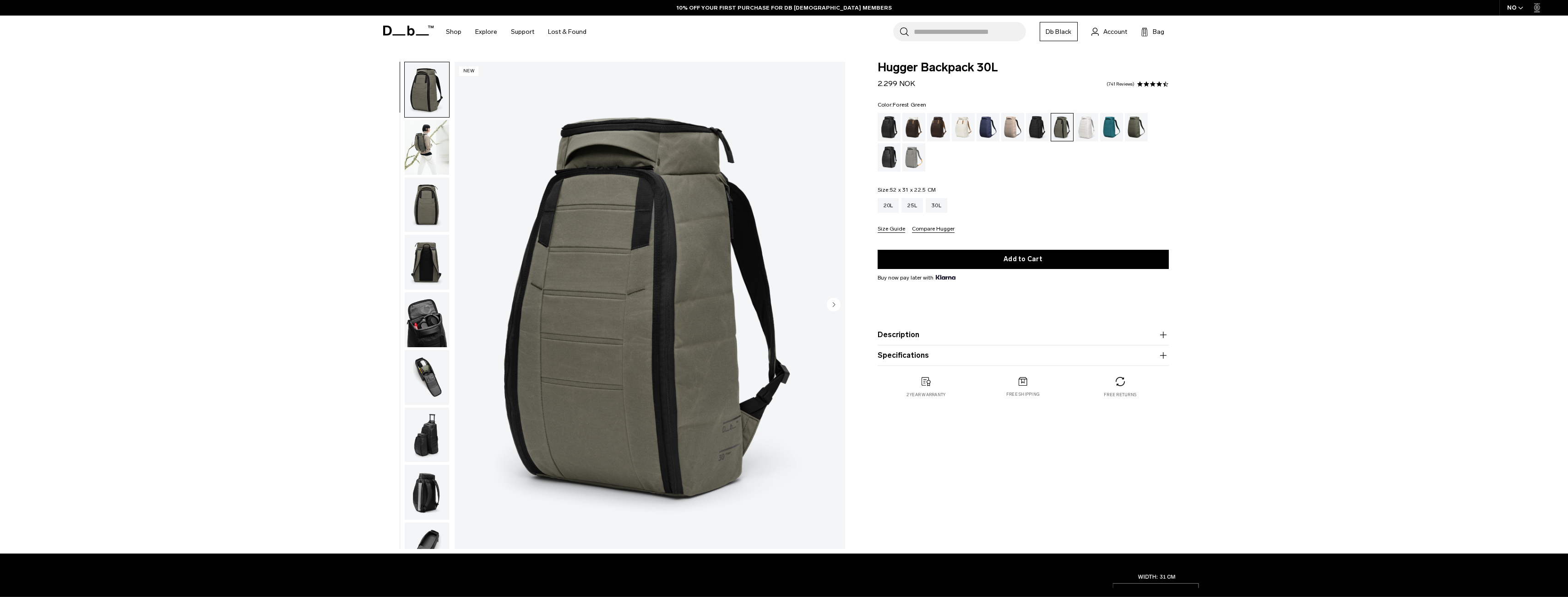
click at [438, 148] on img "button" at bounding box center [427, 147] width 45 height 55
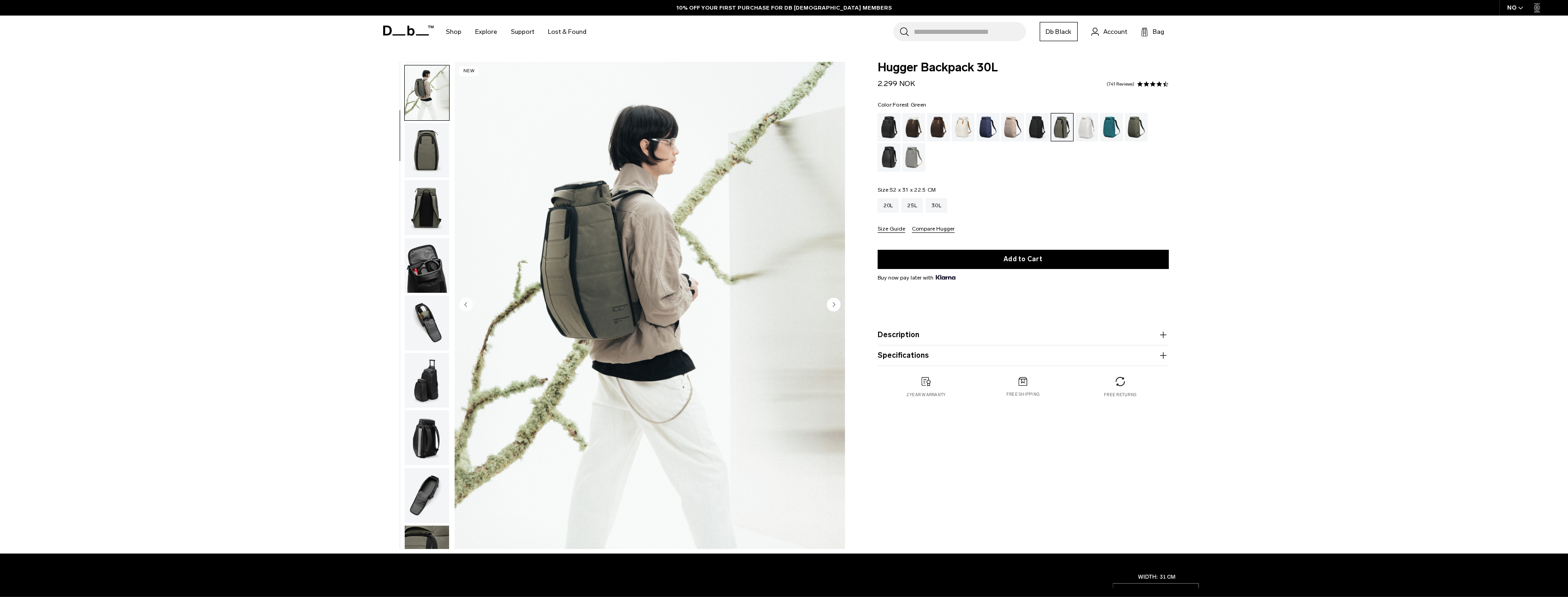
scroll to position [57, 0]
click at [840, 304] on circle "Next slide" at bounding box center [833, 304] width 13 height 13
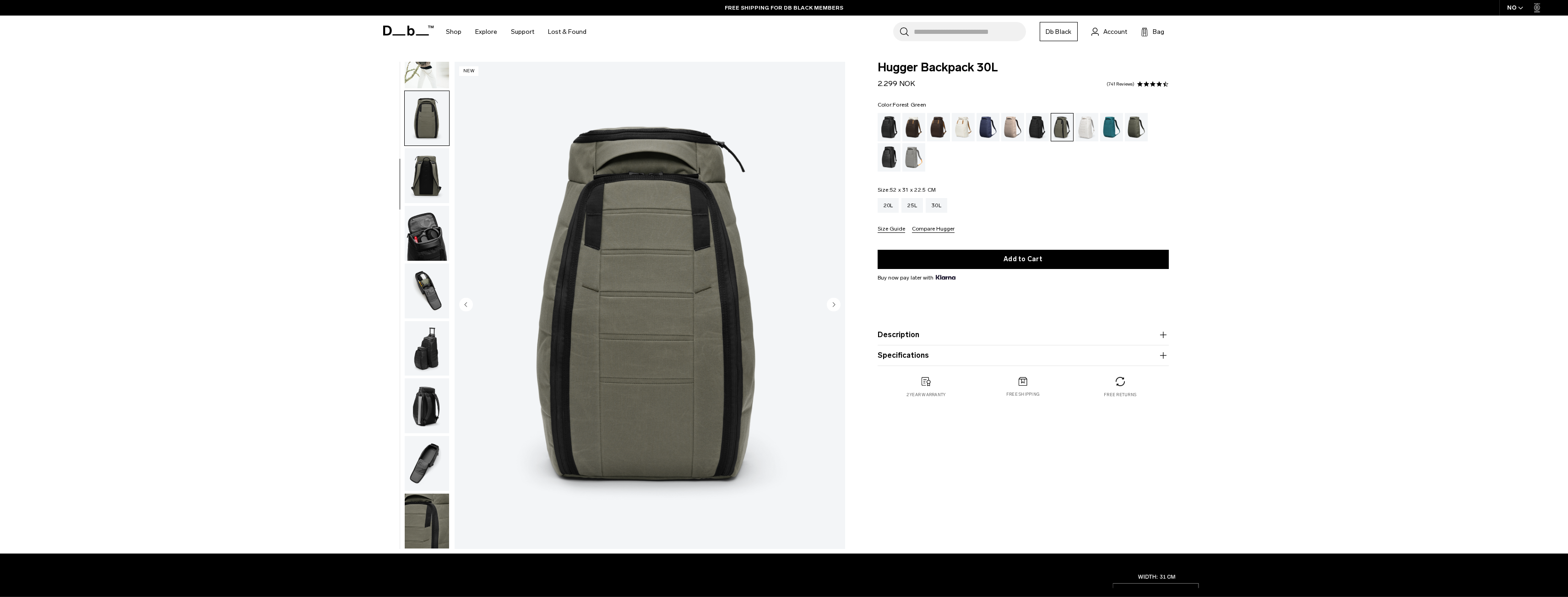
click at [840, 304] on circle "Next slide" at bounding box center [833, 304] width 13 height 13
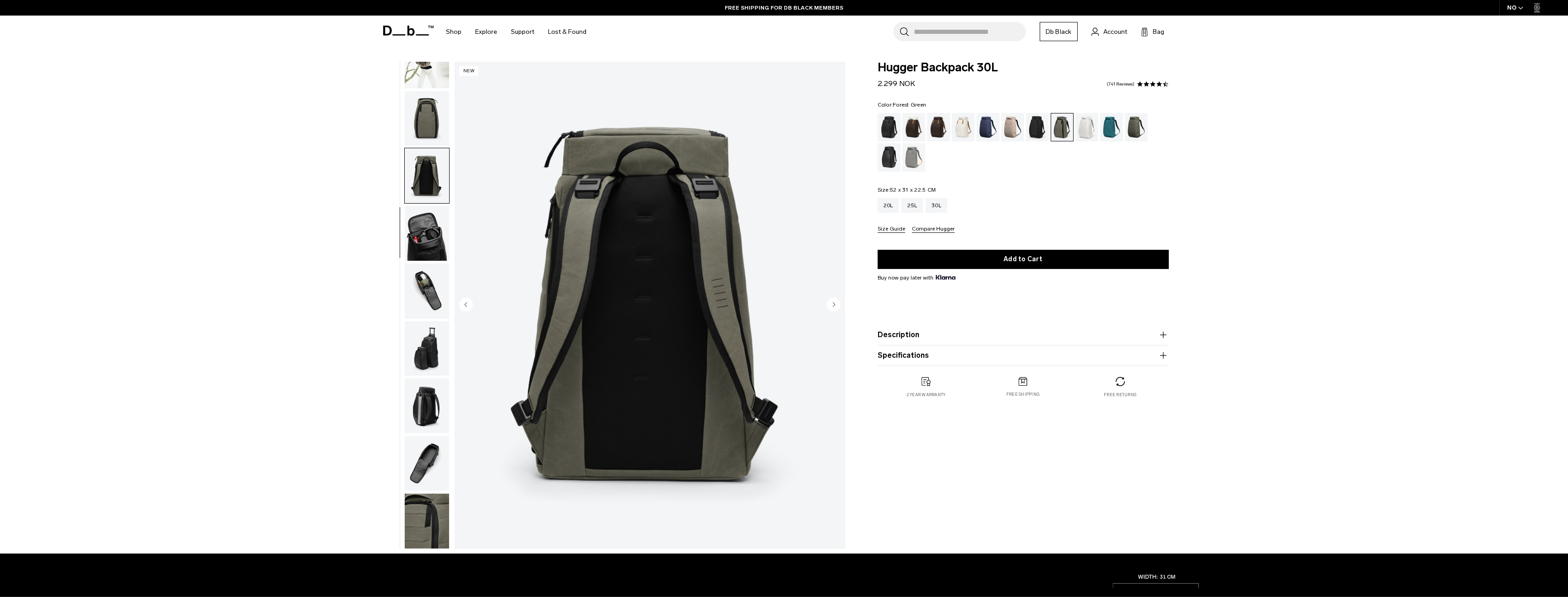
click at [840, 304] on circle "Next slide" at bounding box center [833, 304] width 13 height 13
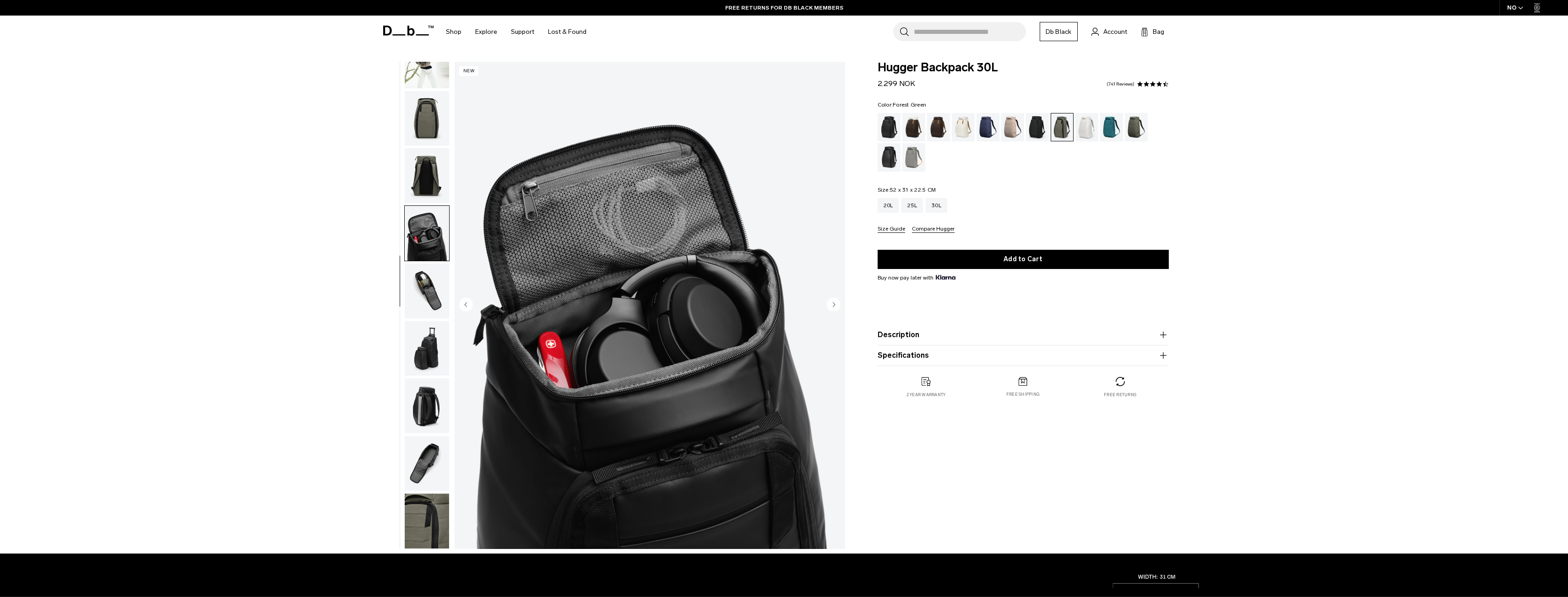
click at [427, 298] on img "button" at bounding box center [427, 291] width 45 height 55
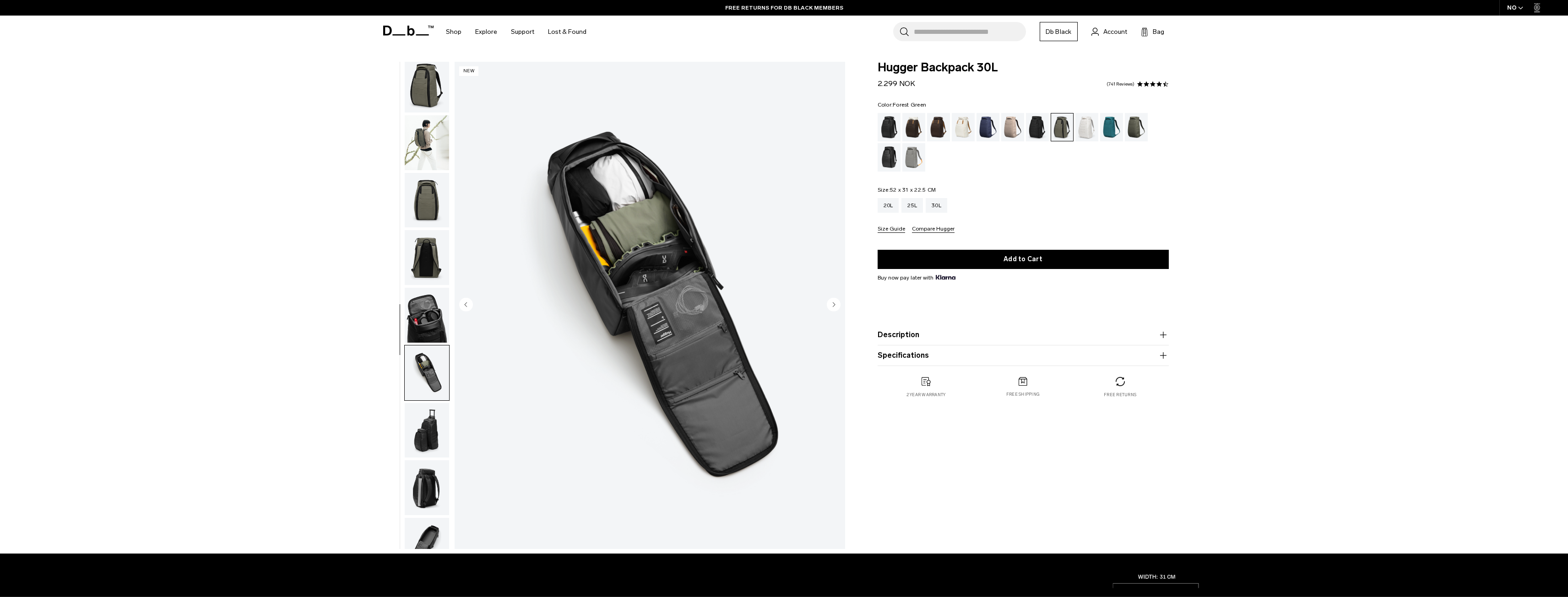
scroll to position [0, 0]
click at [434, 88] on img "button" at bounding box center [427, 89] width 45 height 55
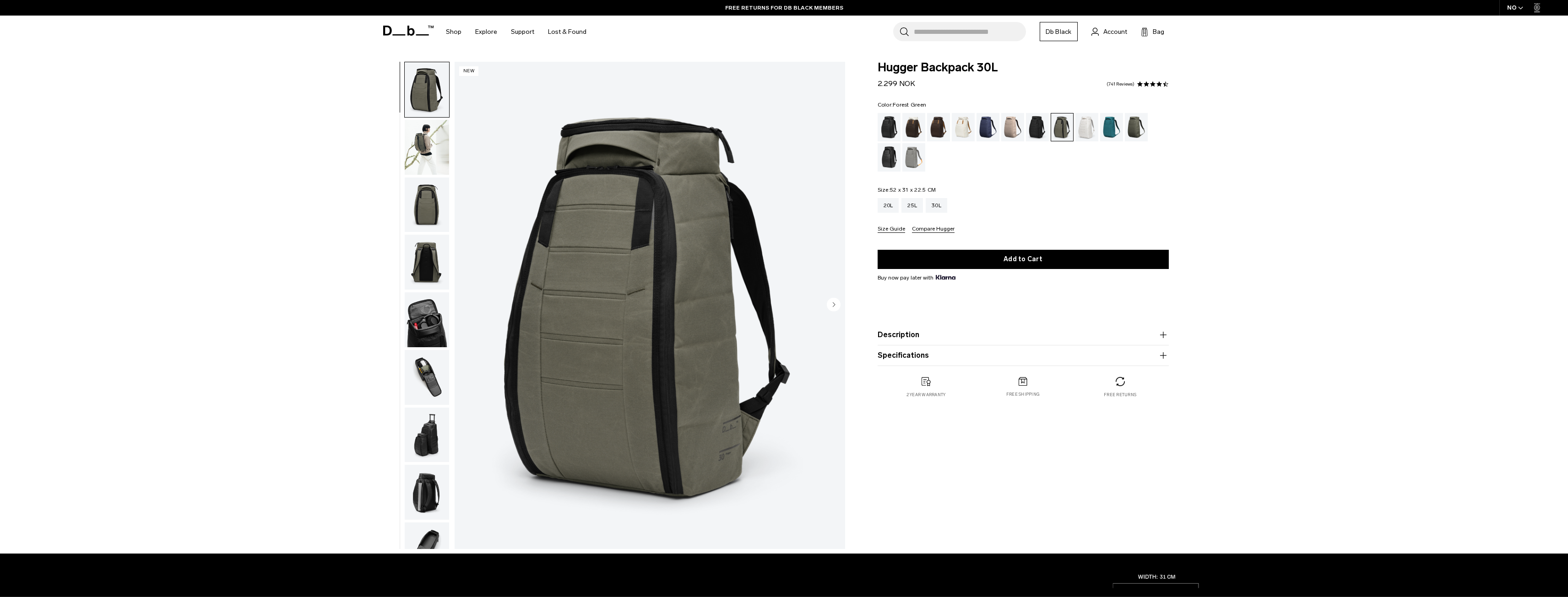
click at [434, 135] on img "button" at bounding box center [427, 147] width 45 height 55
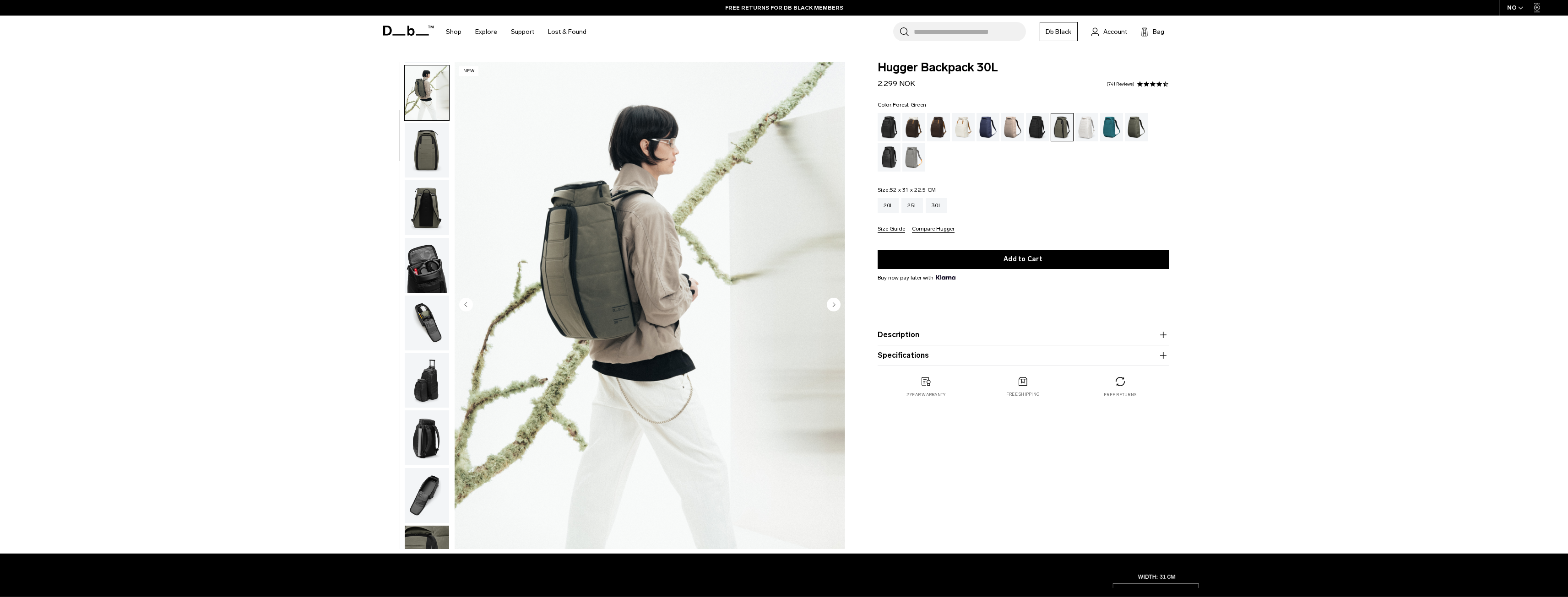
scroll to position [57, 0]
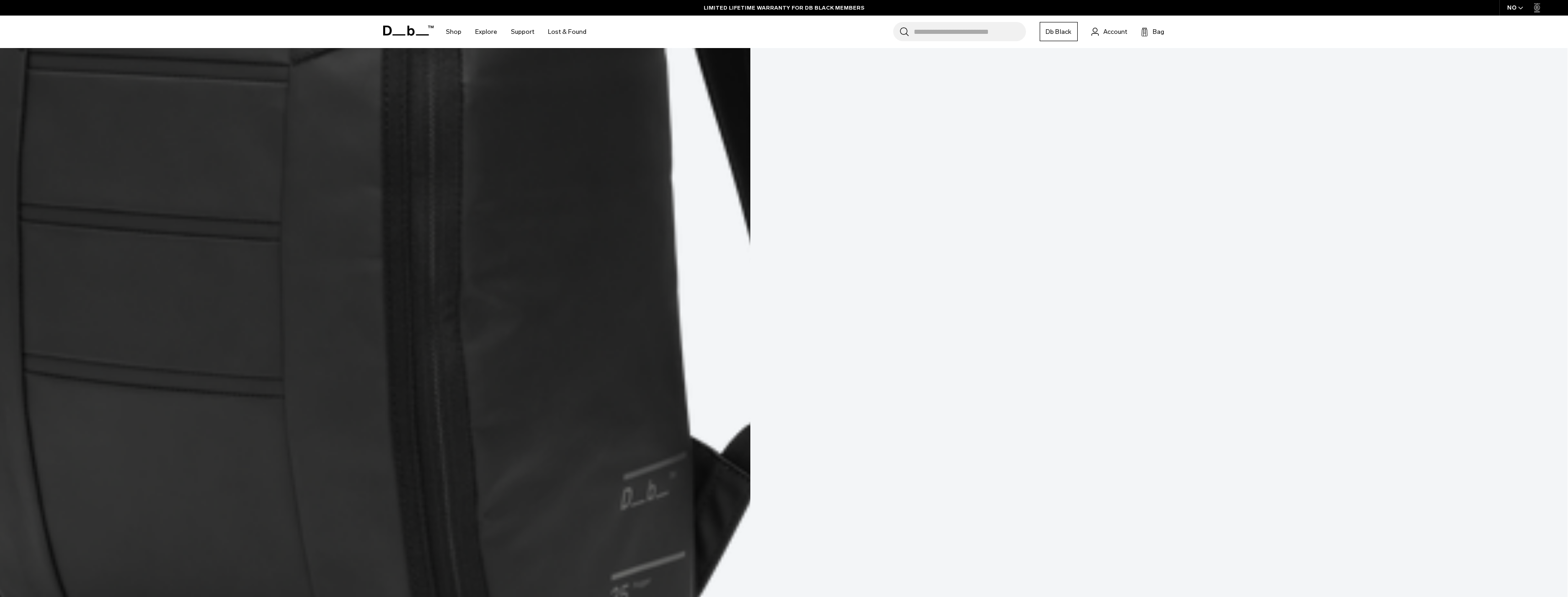
scroll to position [2014, 0]
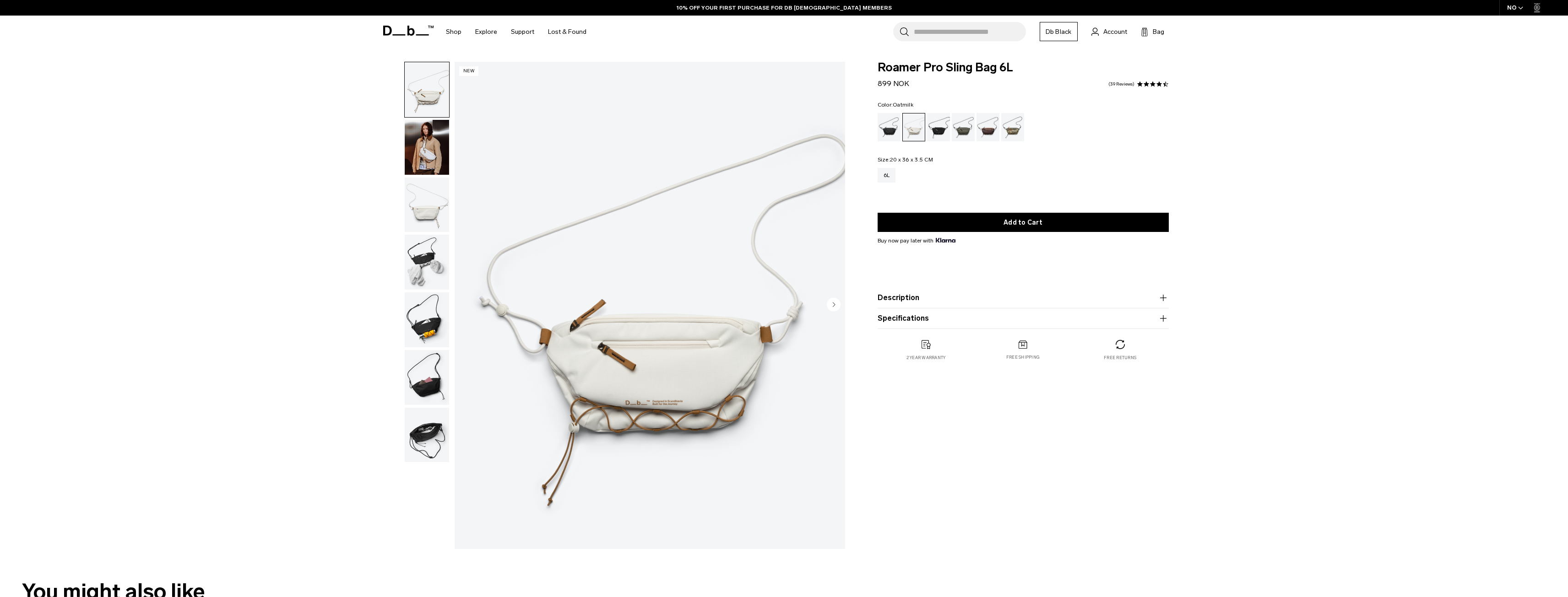
click at [437, 163] on img "button" at bounding box center [427, 147] width 45 height 55
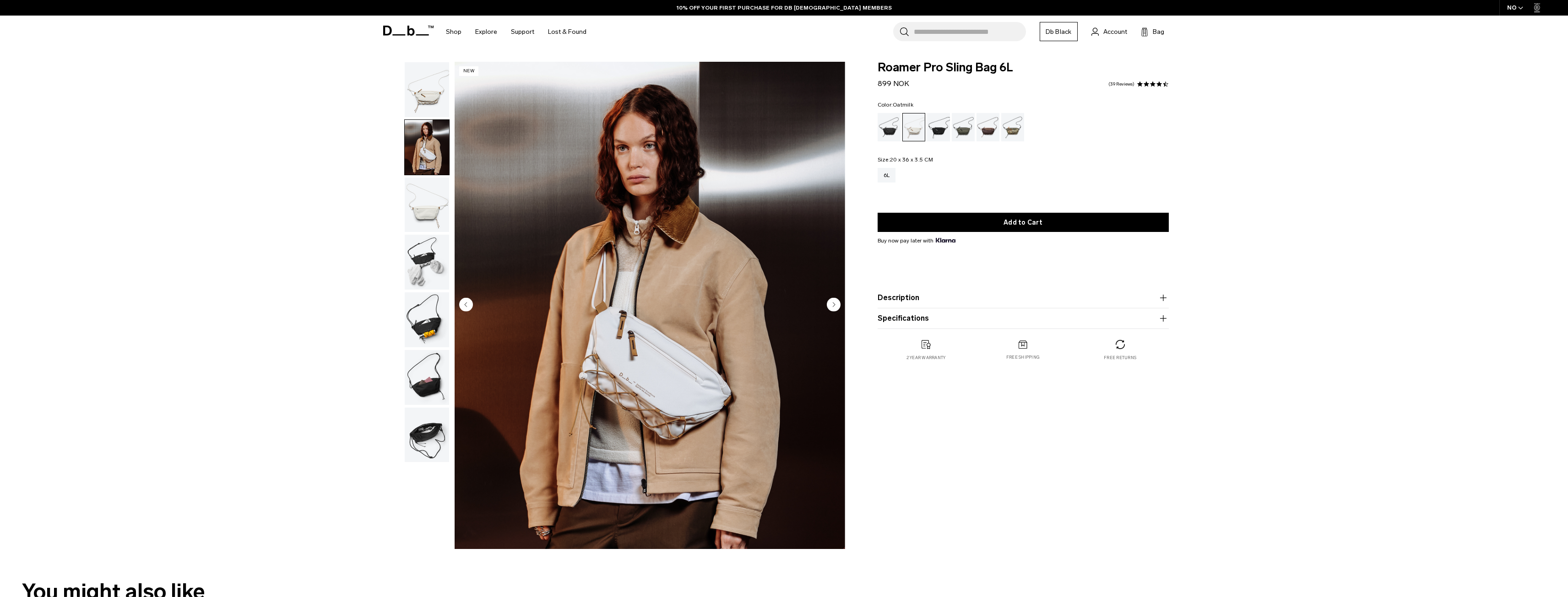
click at [421, 293] on img "button" at bounding box center [427, 320] width 45 height 55
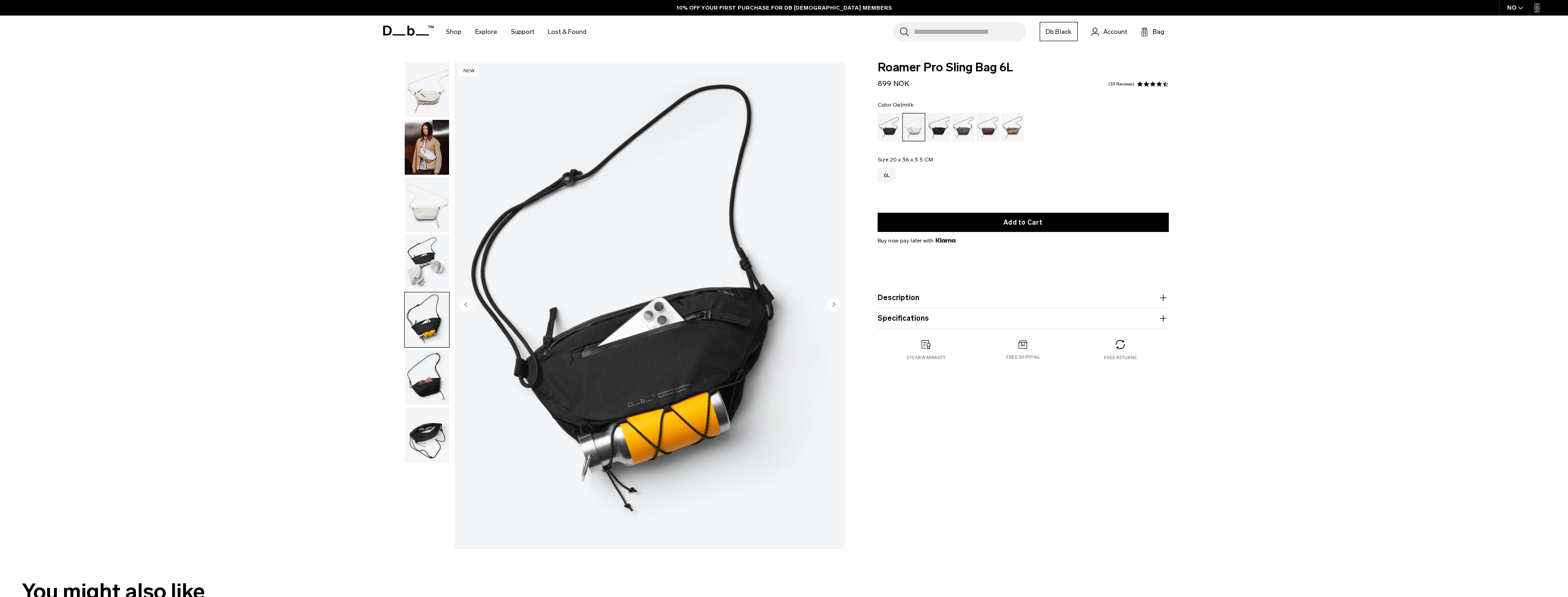
click at [420, 260] on img "button" at bounding box center [427, 261] width 45 height 55
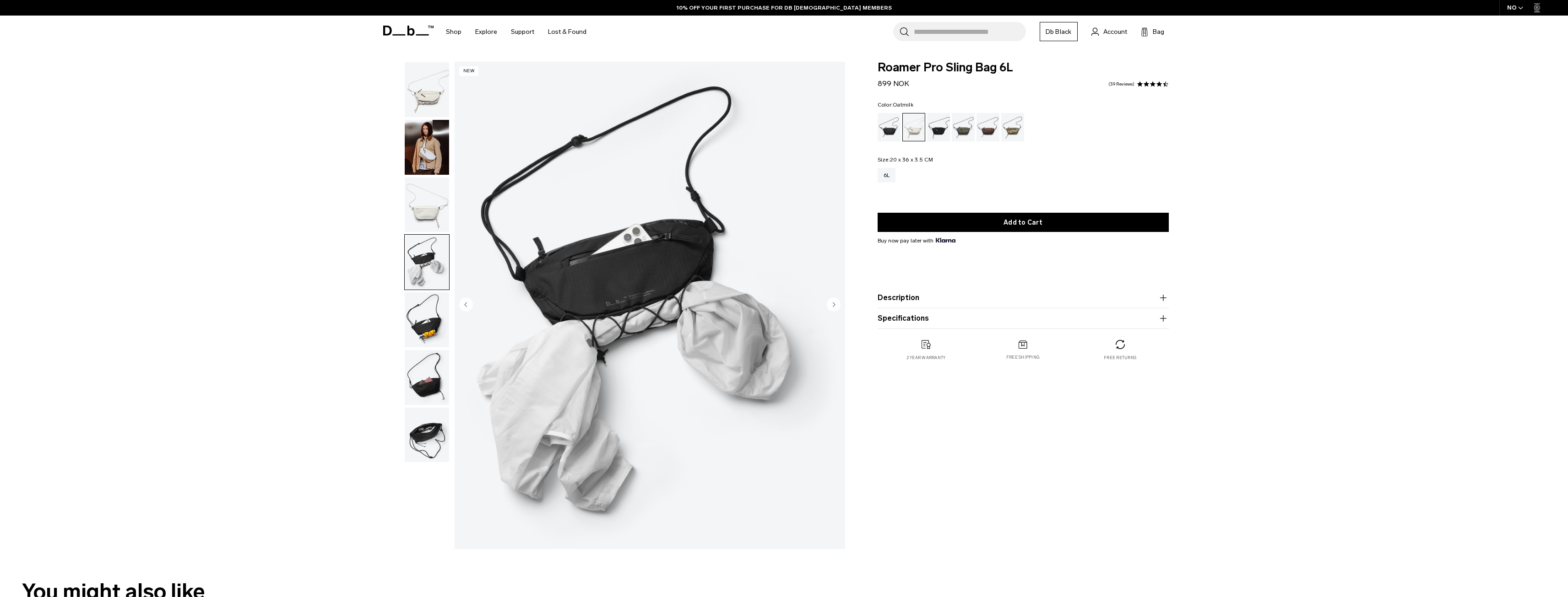
click at [424, 331] on img "button" at bounding box center [427, 320] width 45 height 55
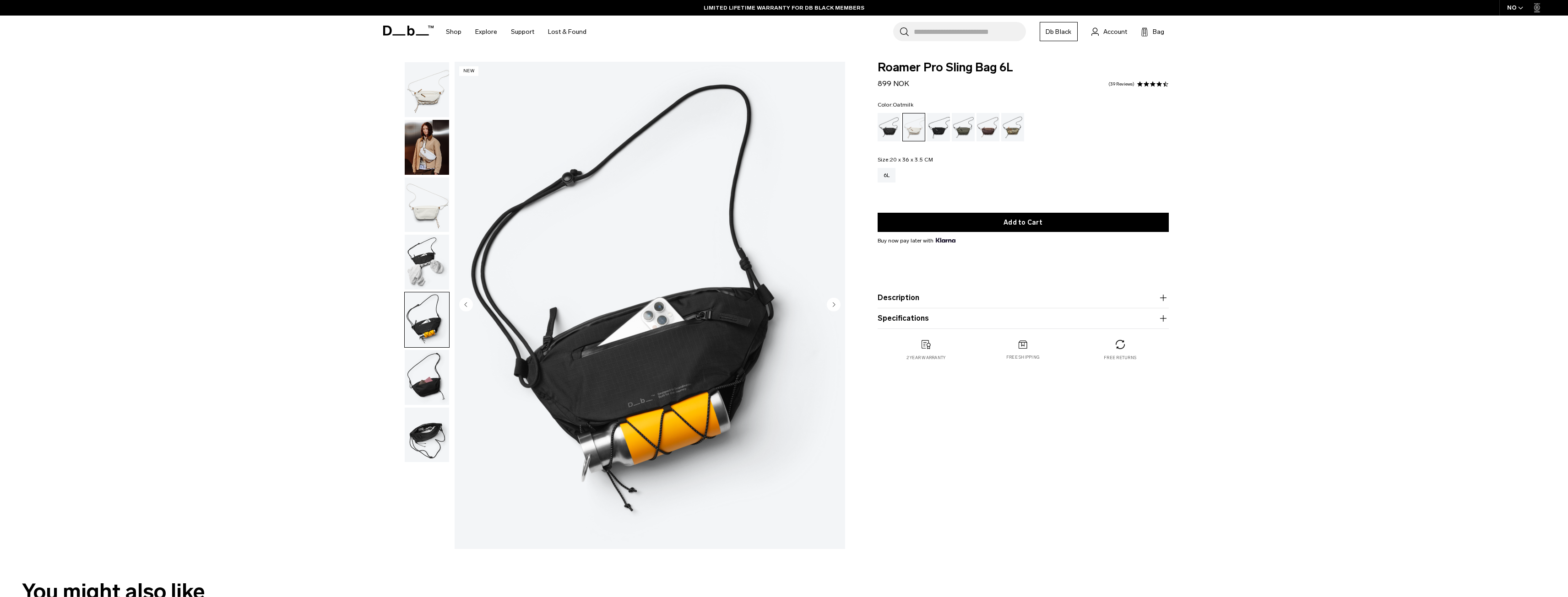
drag, startPoint x: 1471, startPoint y: 255, endPoint x: 1455, endPoint y: 255, distance: 16.0
click at [1471, 255] on div "**********" at bounding box center [784, 308] width 1568 height 492
